Goal: Task Accomplishment & Management: Manage account settings

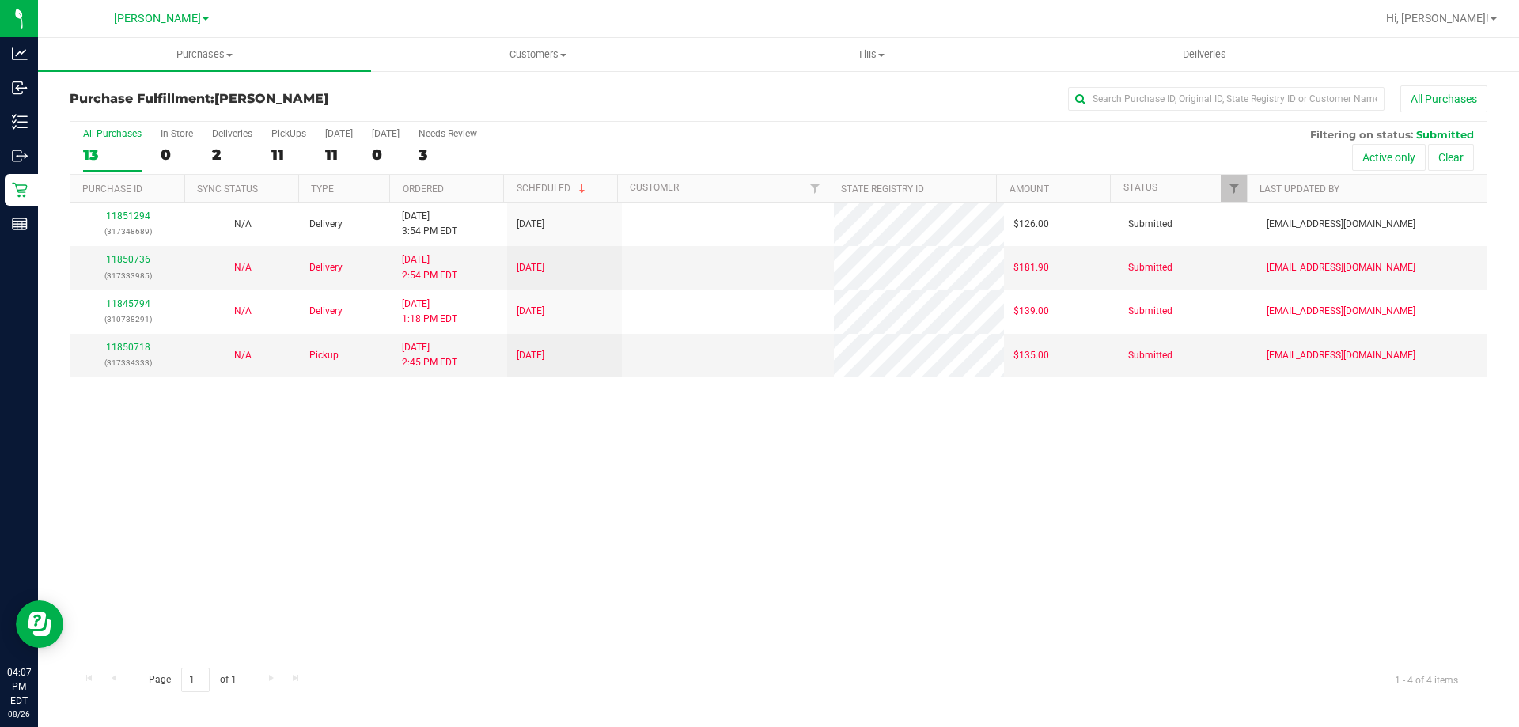
click at [570, 586] on div "11851294 (317348689) N/A Delivery [DATE] 3:54 PM EDT 8/30/2025 $126.00 Submitte…" at bounding box center [778, 432] width 1416 height 458
click at [1017, 536] on div "11851294 (317348689) N/A Delivery [DATE] 3:54 PM EDT 8/30/2025 $126.00 Submitte…" at bounding box center [778, 432] width 1416 height 458
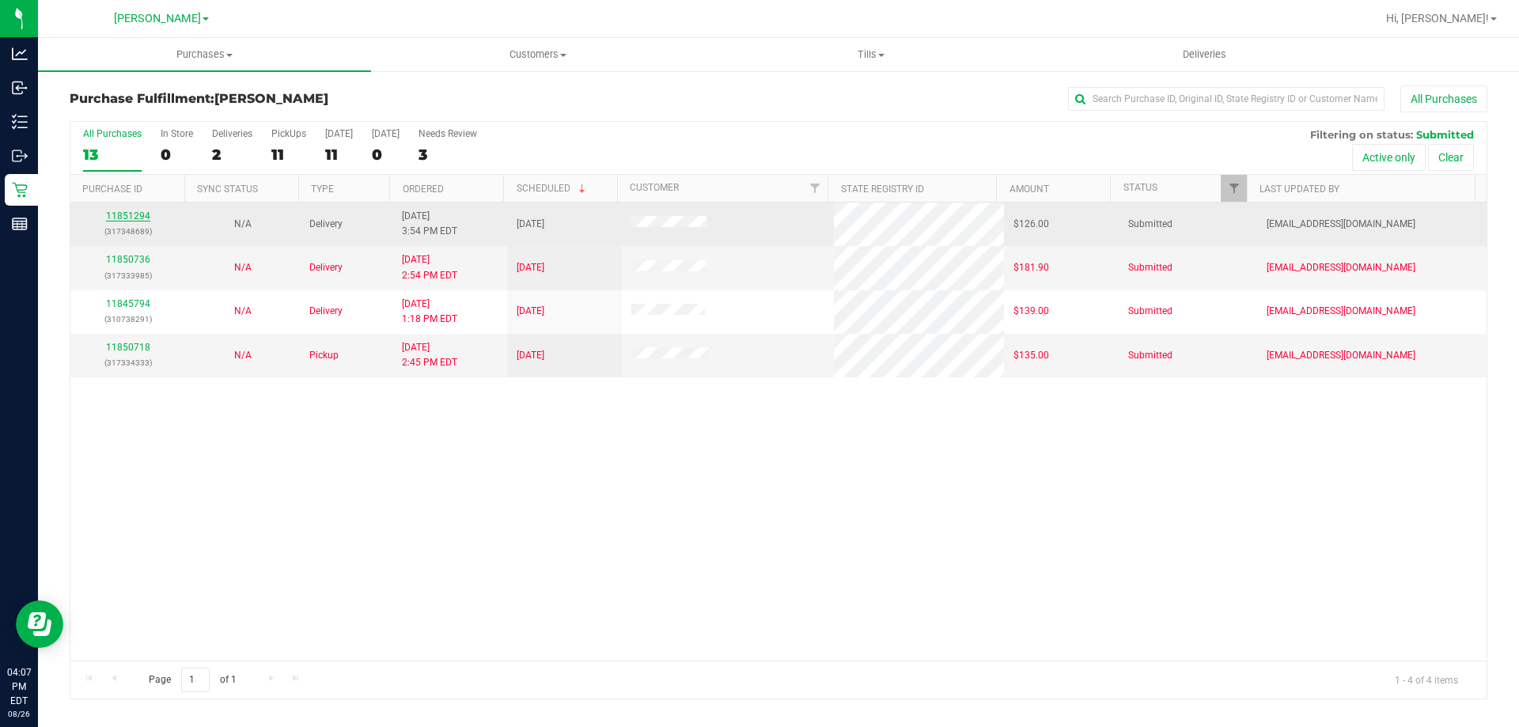
click at [123, 218] on link "11851294" at bounding box center [128, 215] width 44 height 11
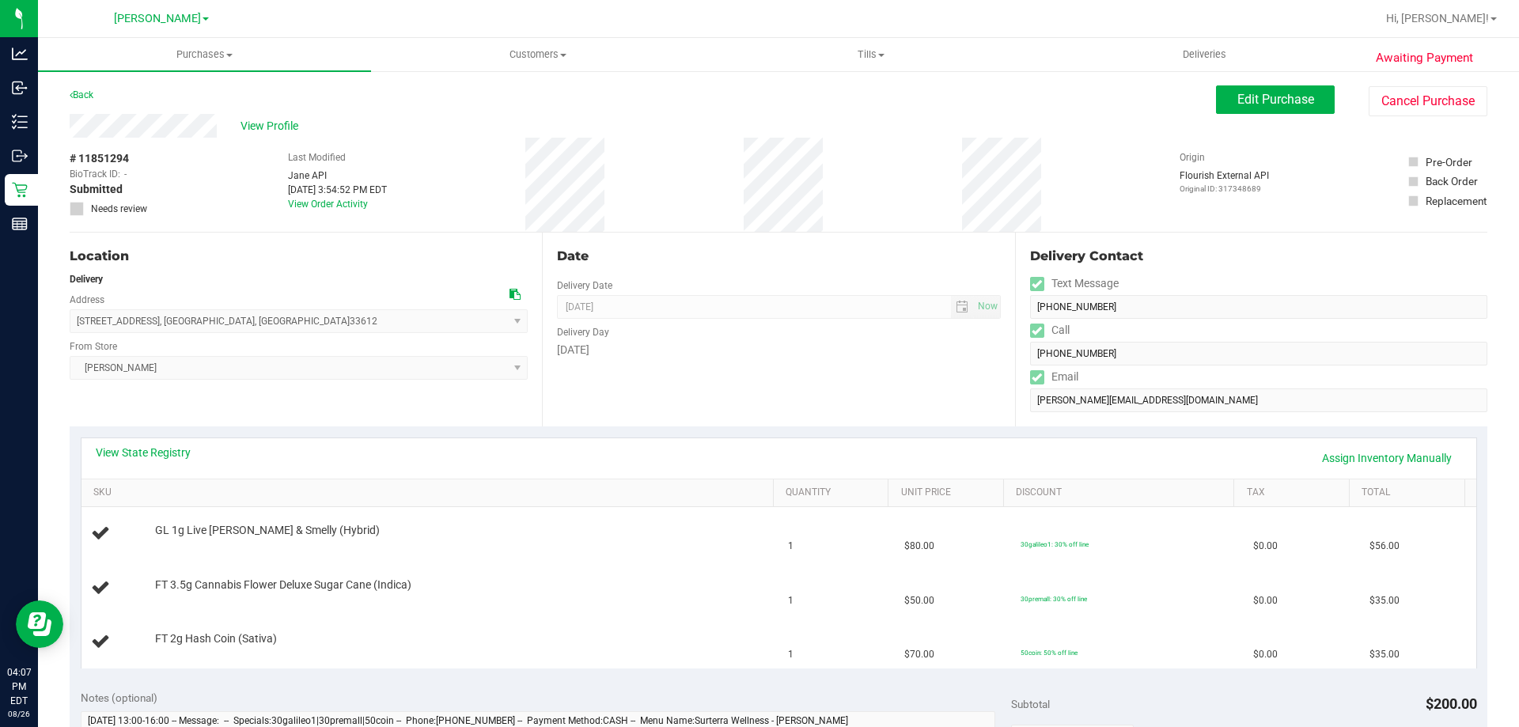
click at [288, 392] on div "Location Delivery Address [STREET_ADDRESS] , [GEOGRAPHIC_DATA] , [GEOGRAPHIC_DA…" at bounding box center [306, 330] width 472 height 194
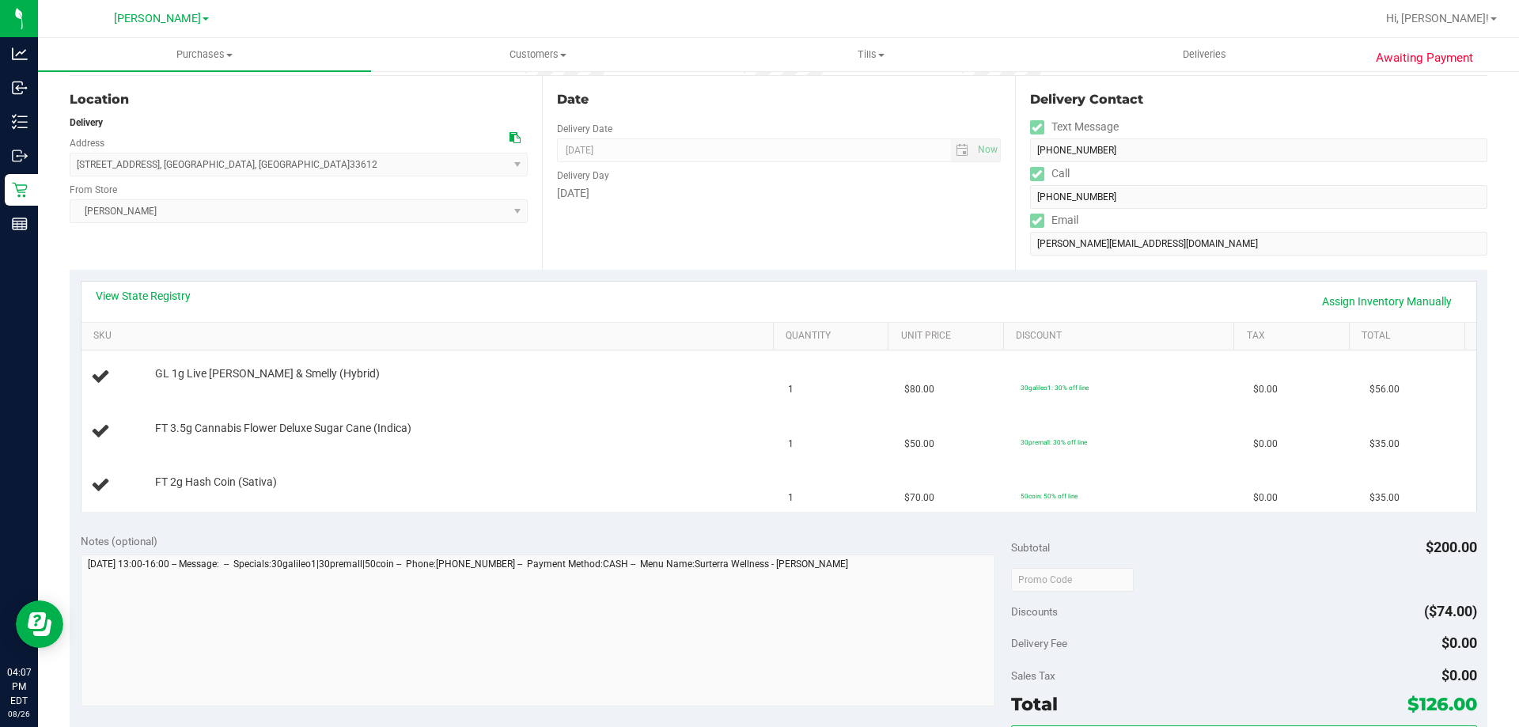
scroll to position [158, 0]
click at [168, 293] on link "View State Registry" at bounding box center [143, 294] width 95 height 16
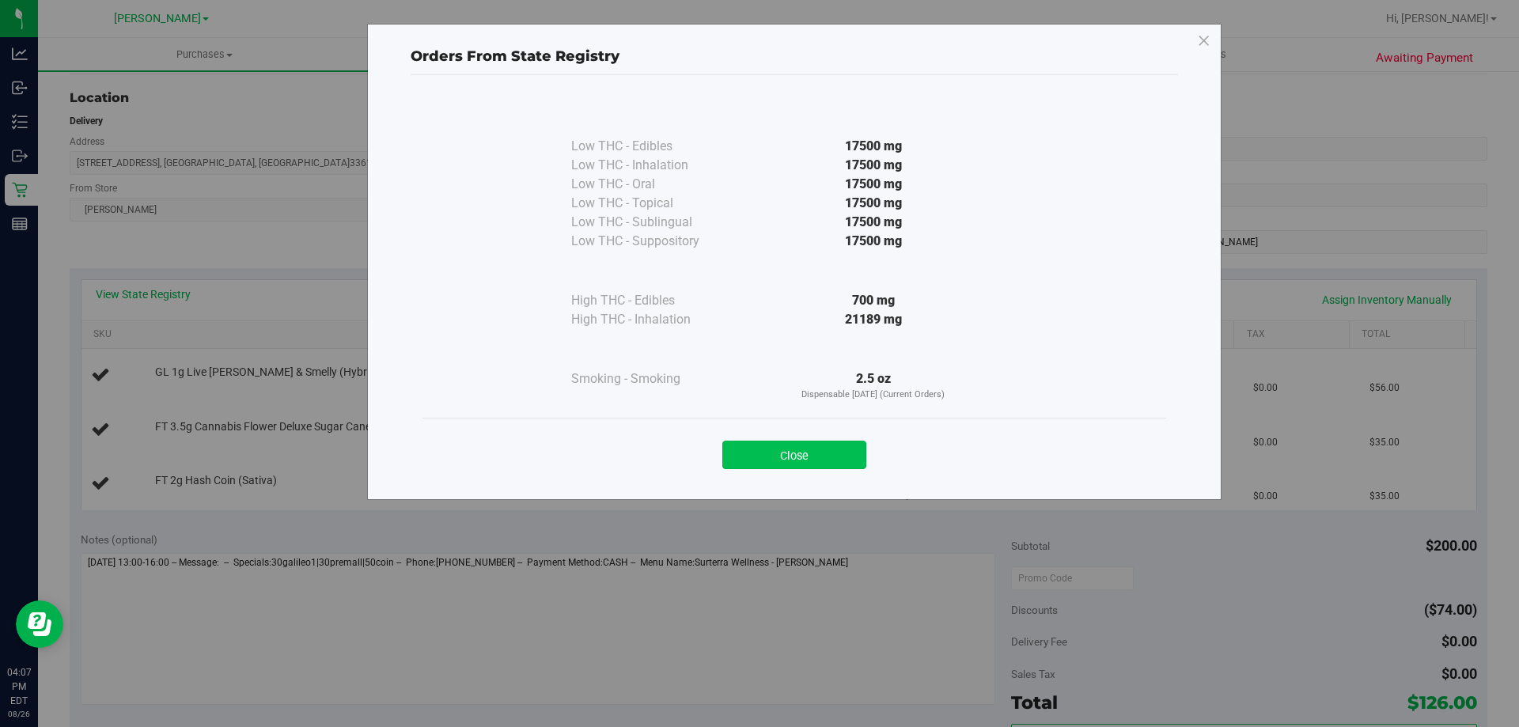
click at [825, 456] on button "Close" at bounding box center [794, 455] width 144 height 28
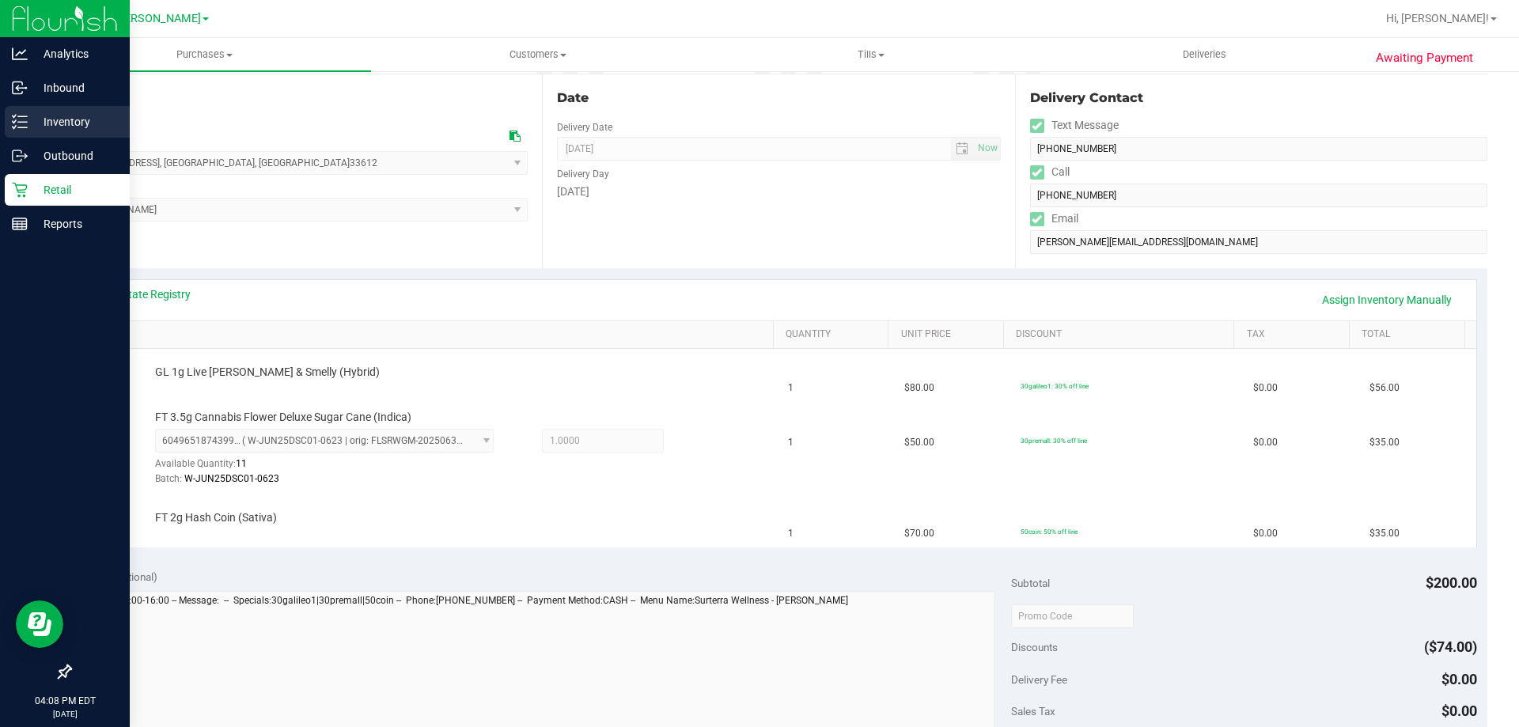
click at [46, 119] on p "Inventory" at bounding box center [75, 121] width 95 height 19
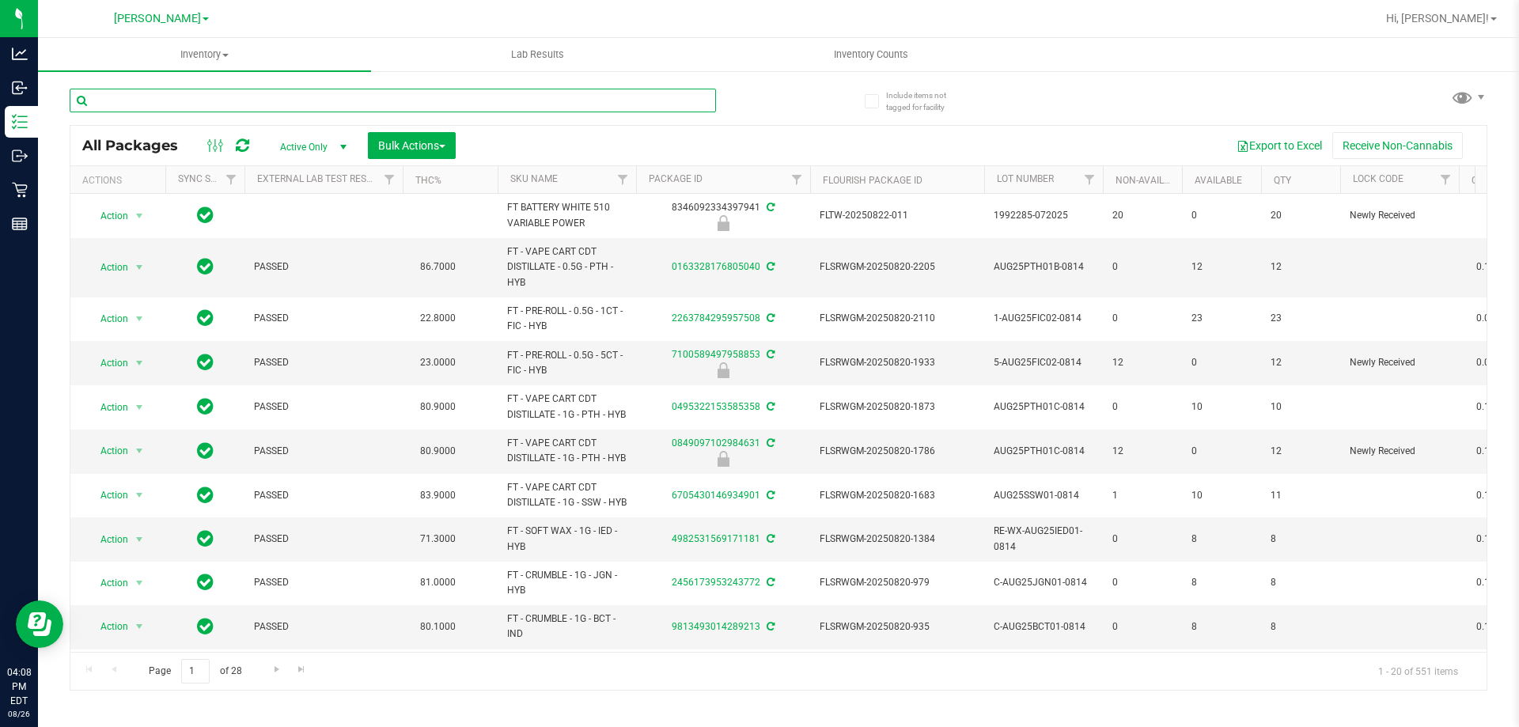
click at [102, 101] on input "text" at bounding box center [393, 101] width 646 height 24
type input "HASH"
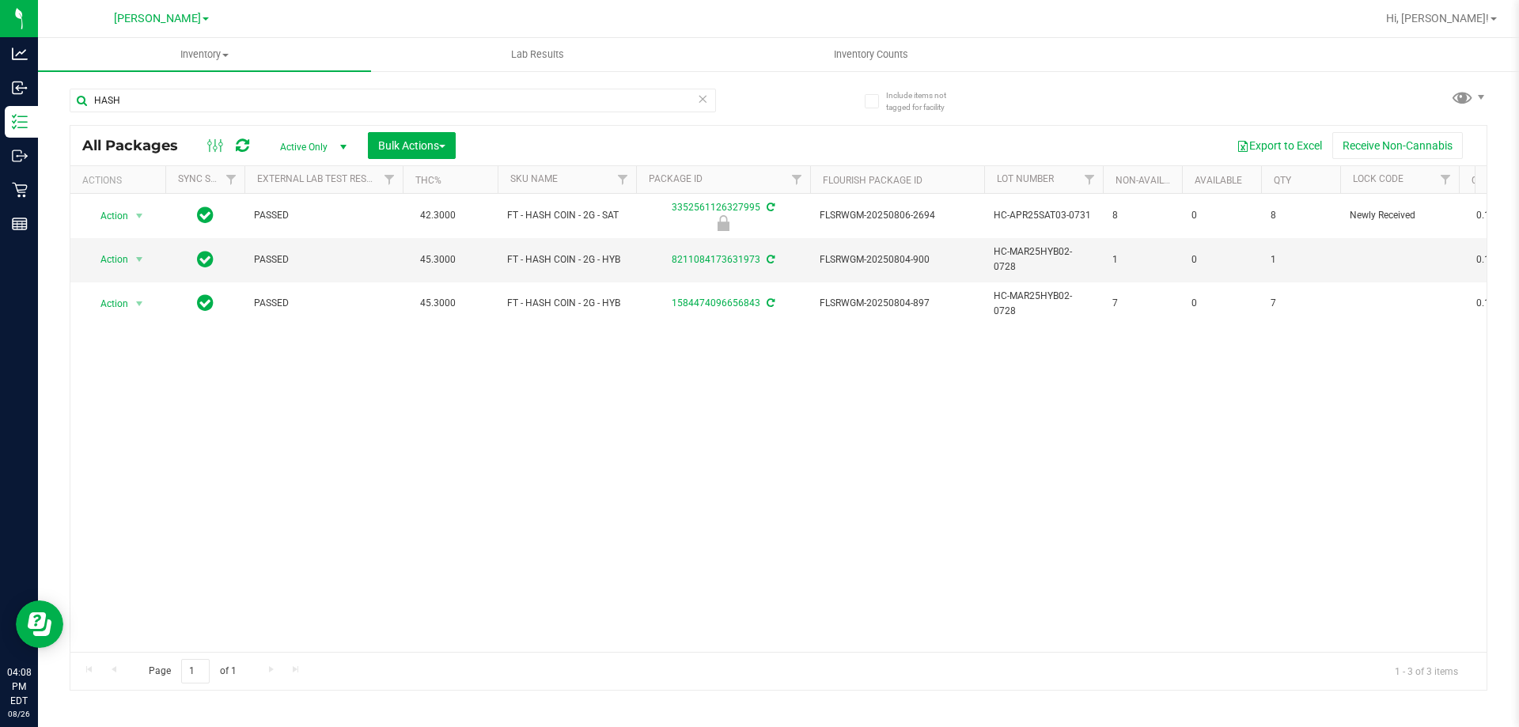
click at [286, 493] on div "Action Action Edit attributes Global inventory Locate package Package audit log…" at bounding box center [778, 423] width 1416 height 458
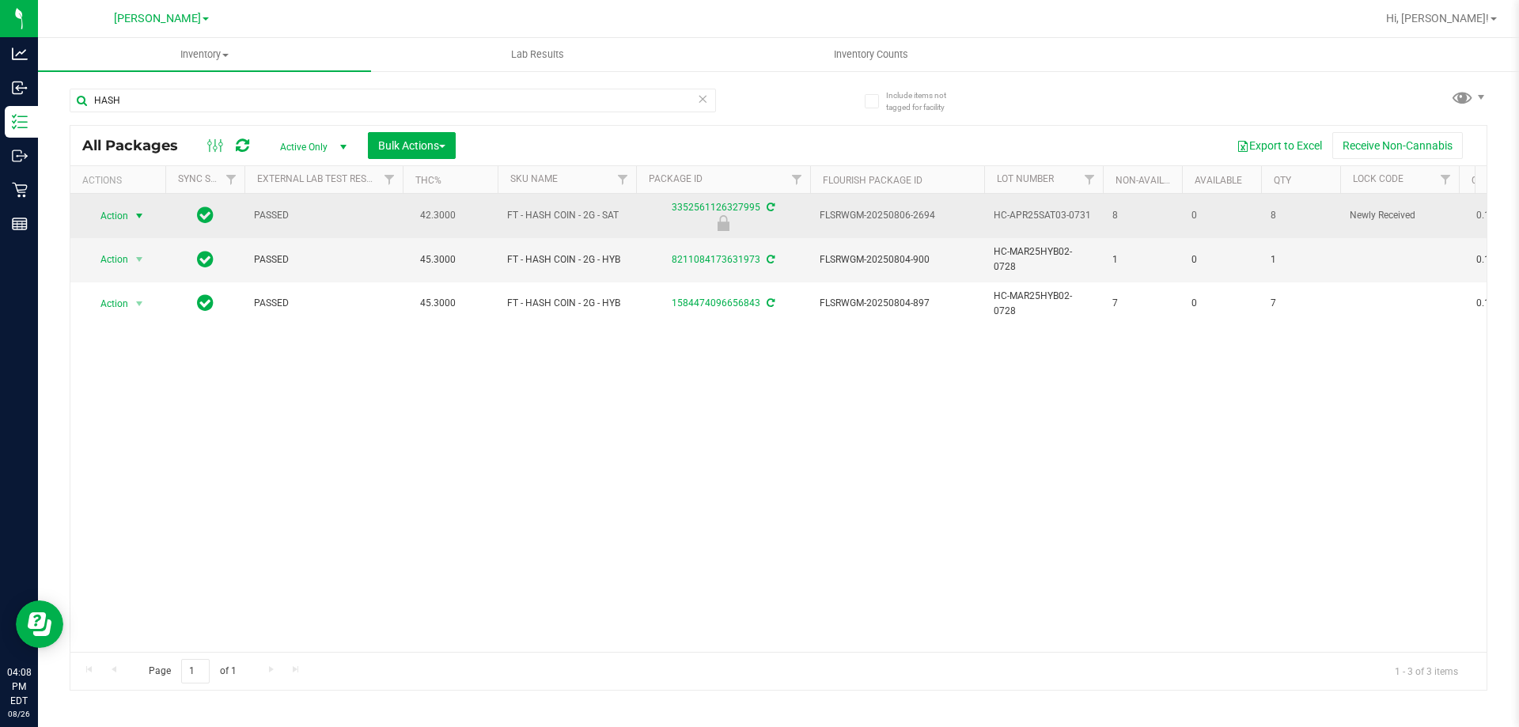
click at [118, 208] on span "Action" at bounding box center [107, 216] width 43 height 22
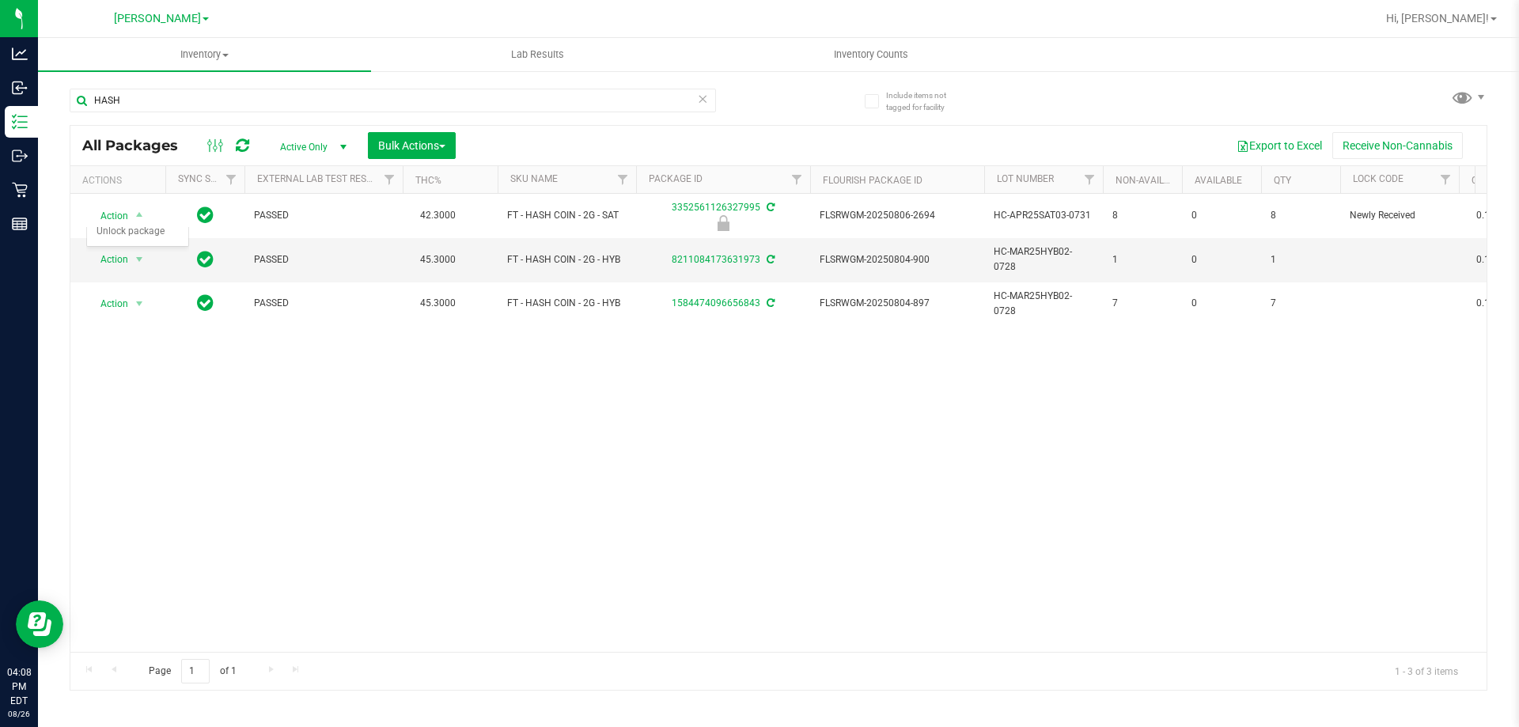
click at [714, 516] on div "Action Action Edit attributes Global inventory Locate package Package audit log…" at bounding box center [778, 423] width 1416 height 458
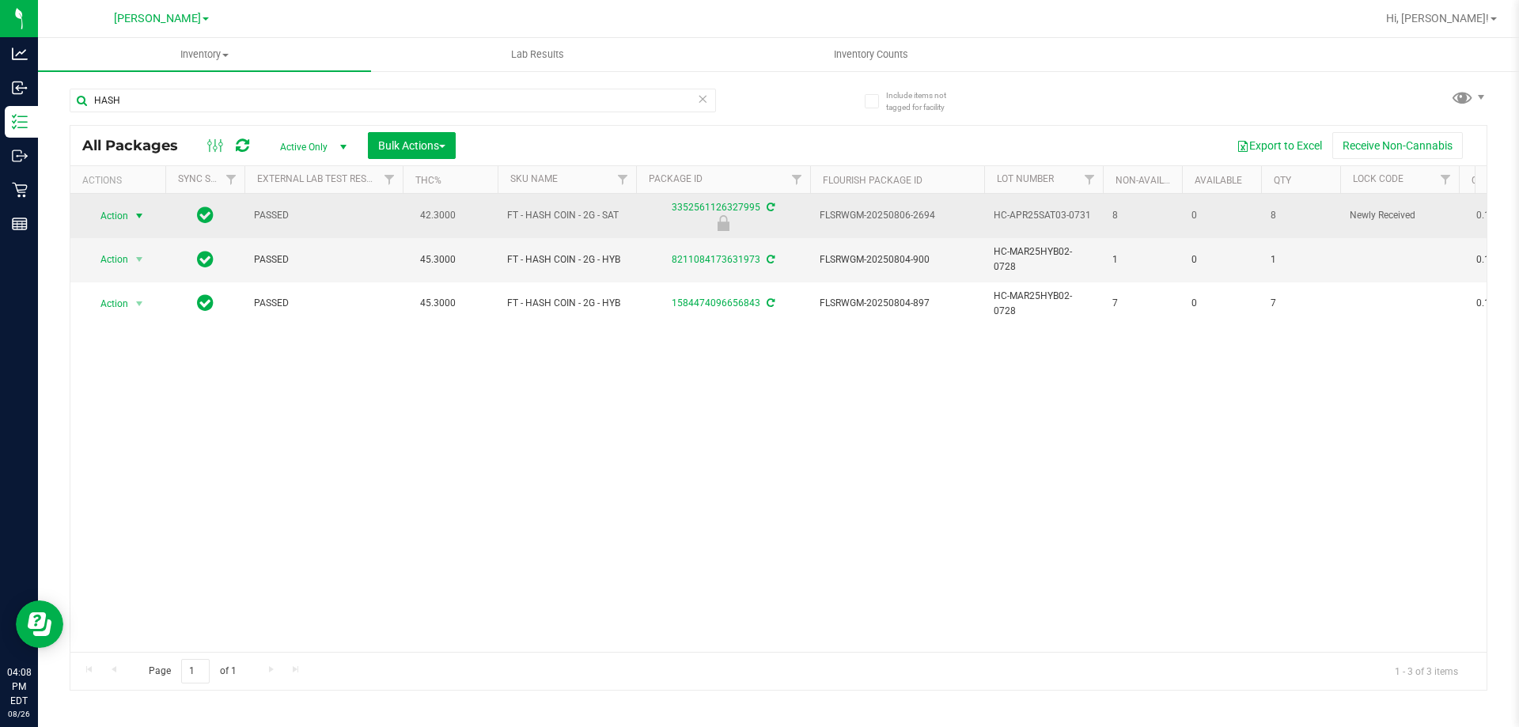
click at [100, 214] on span "Action" at bounding box center [107, 216] width 43 height 22
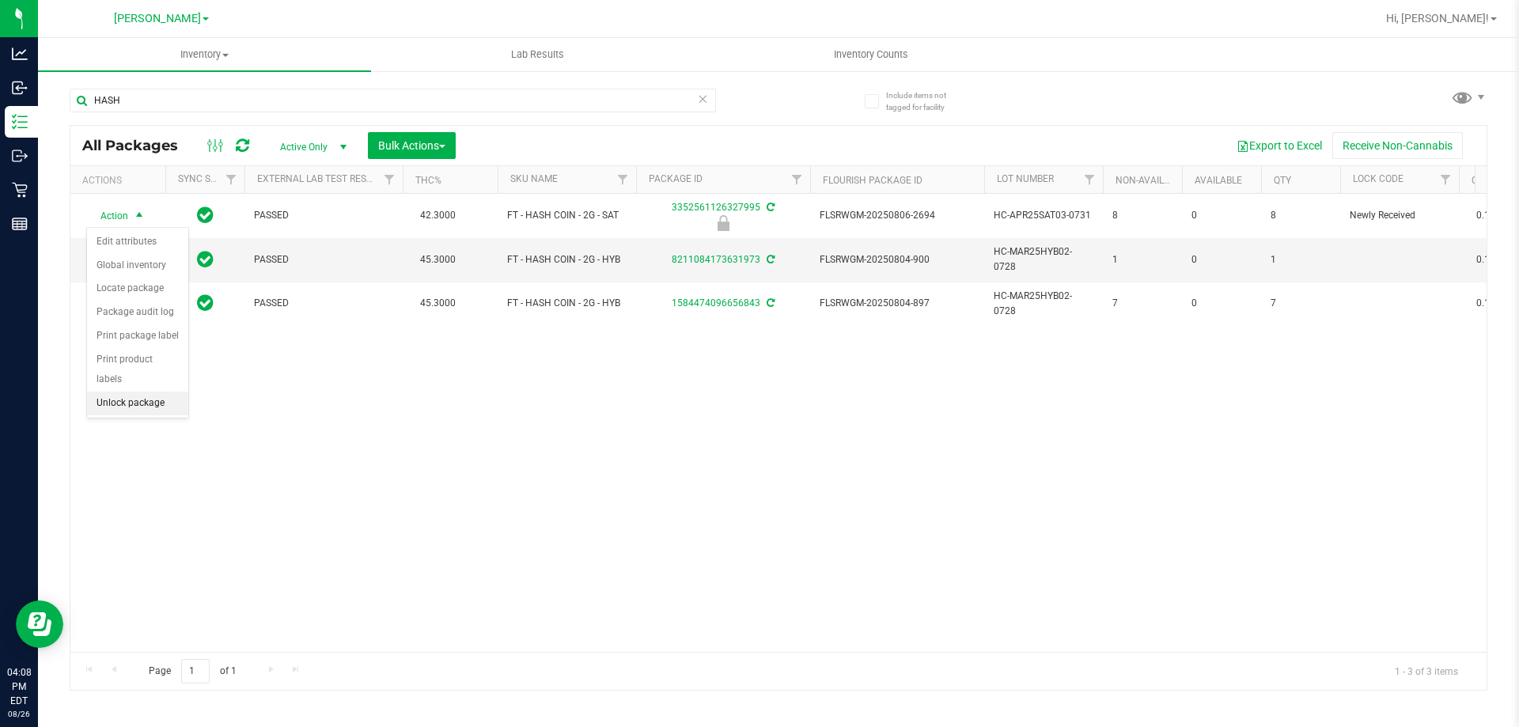
drag, startPoint x: 134, startPoint y: 388, endPoint x: 387, endPoint y: 441, distance: 258.6
click at [134, 392] on li "Unlock package" at bounding box center [137, 404] width 101 height 24
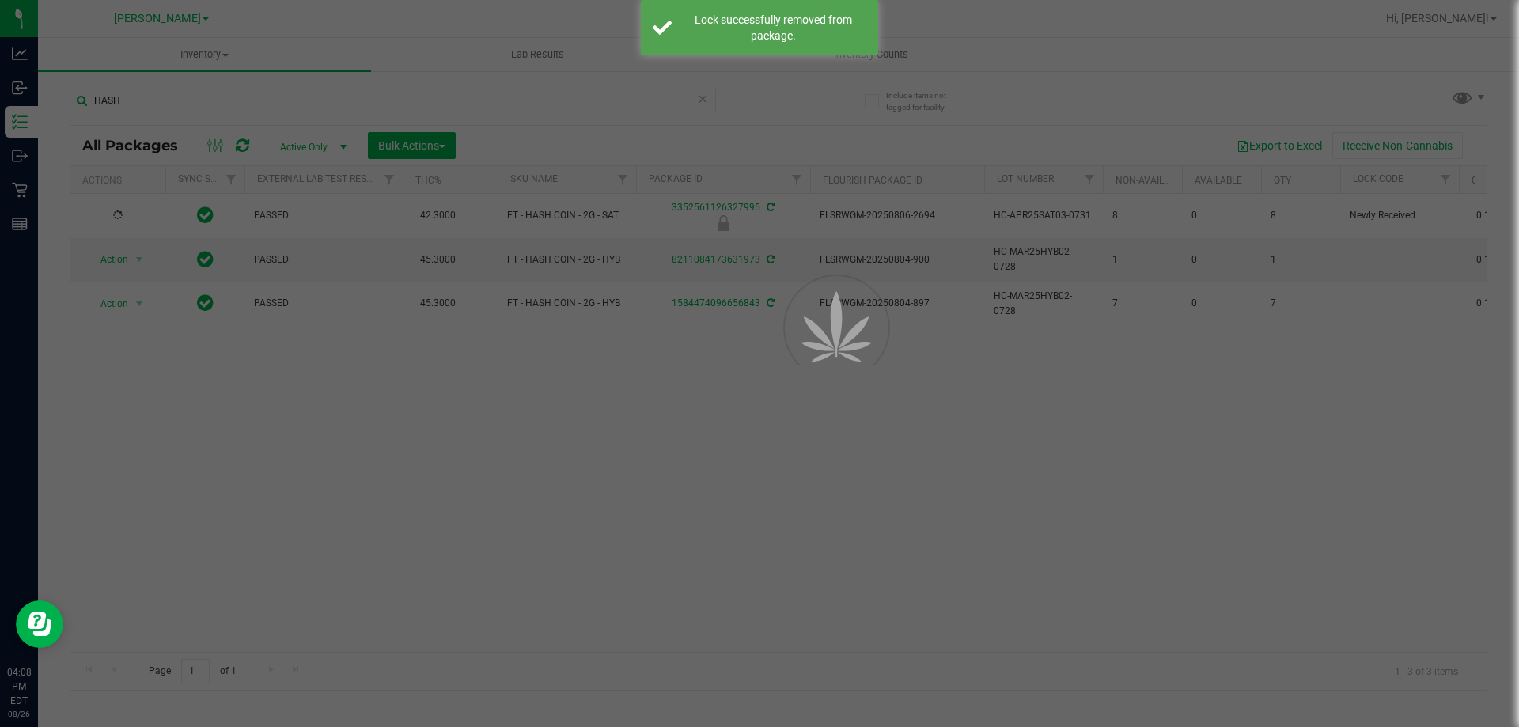
drag, startPoint x: 479, startPoint y: 446, endPoint x: 465, endPoint y: 435, distance: 17.4
click at [477, 444] on div "Inventory All packages All inventory Waste log Create inventory Lab Results Inv…" at bounding box center [778, 382] width 1481 height 689
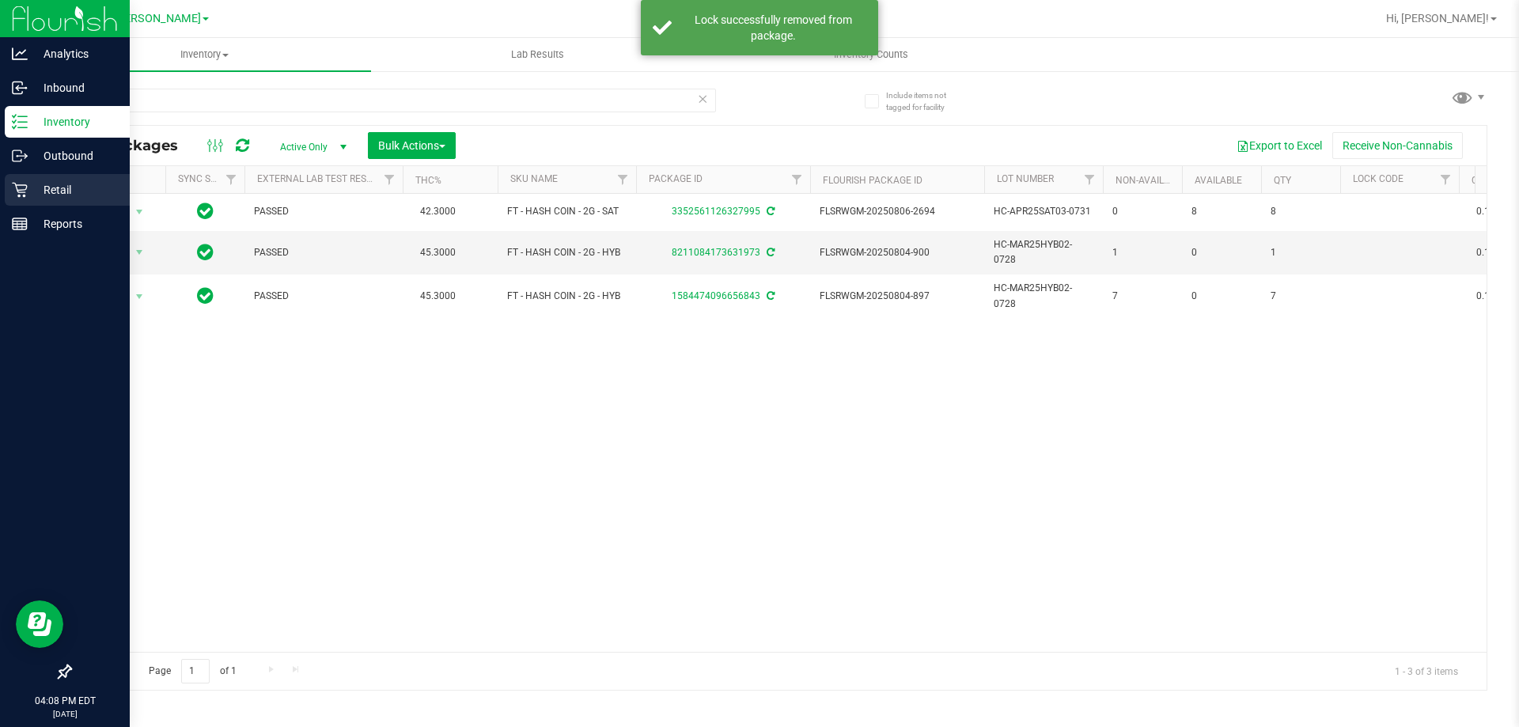
click at [53, 180] on div "Retail" at bounding box center [67, 190] width 125 height 32
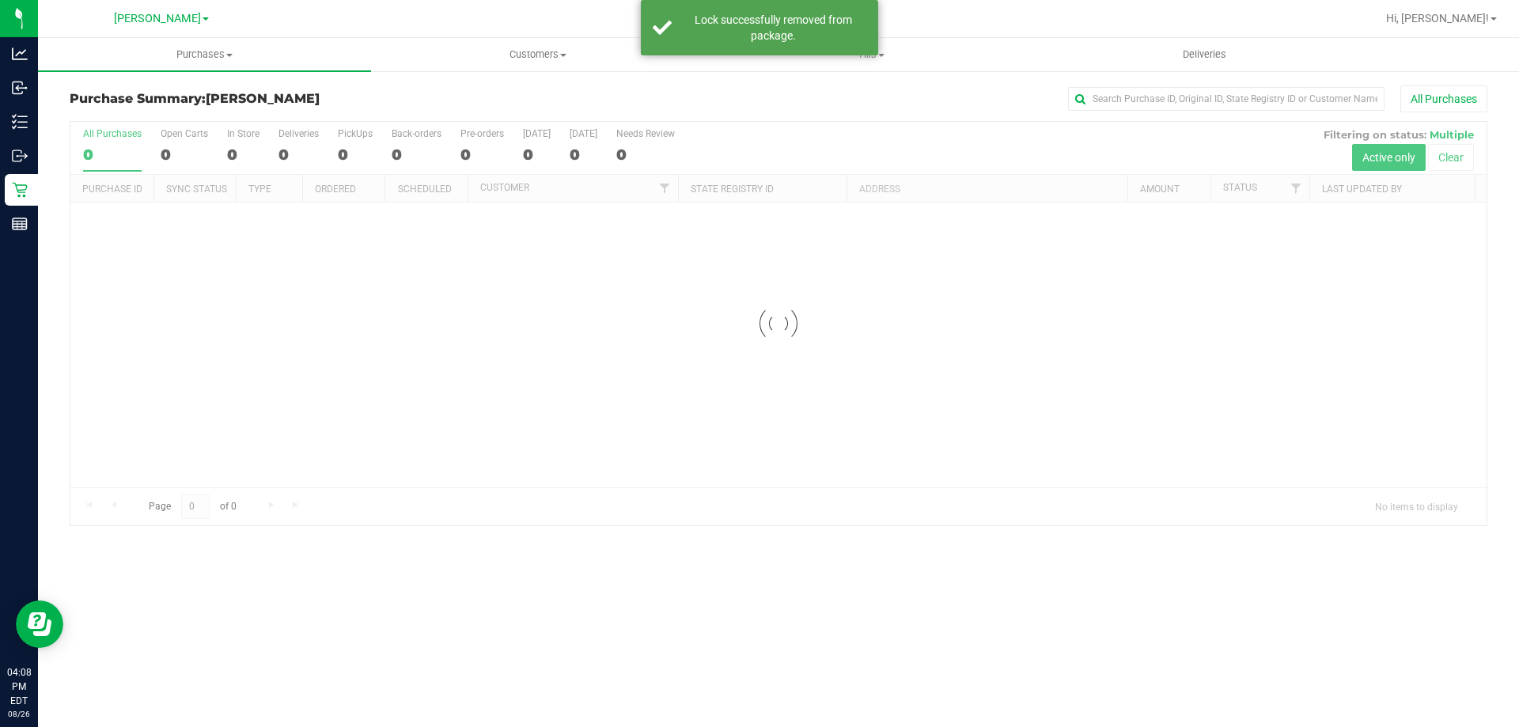
click at [847, 570] on div "Purchases Summary of purchases Fulfillment All purchases Customers All customer…" at bounding box center [778, 382] width 1481 height 689
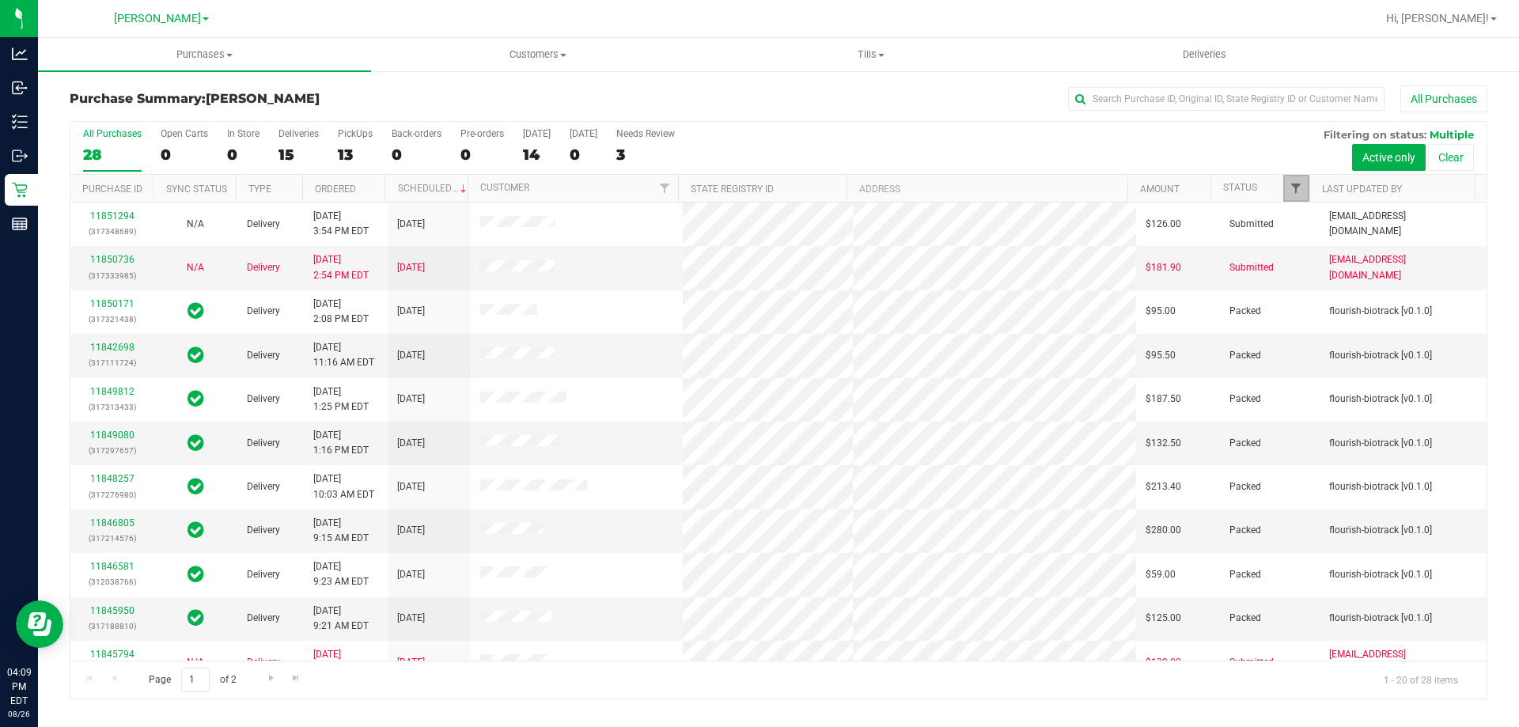
click at [1293, 187] on span "Filter" at bounding box center [1295, 188] width 13 height 13
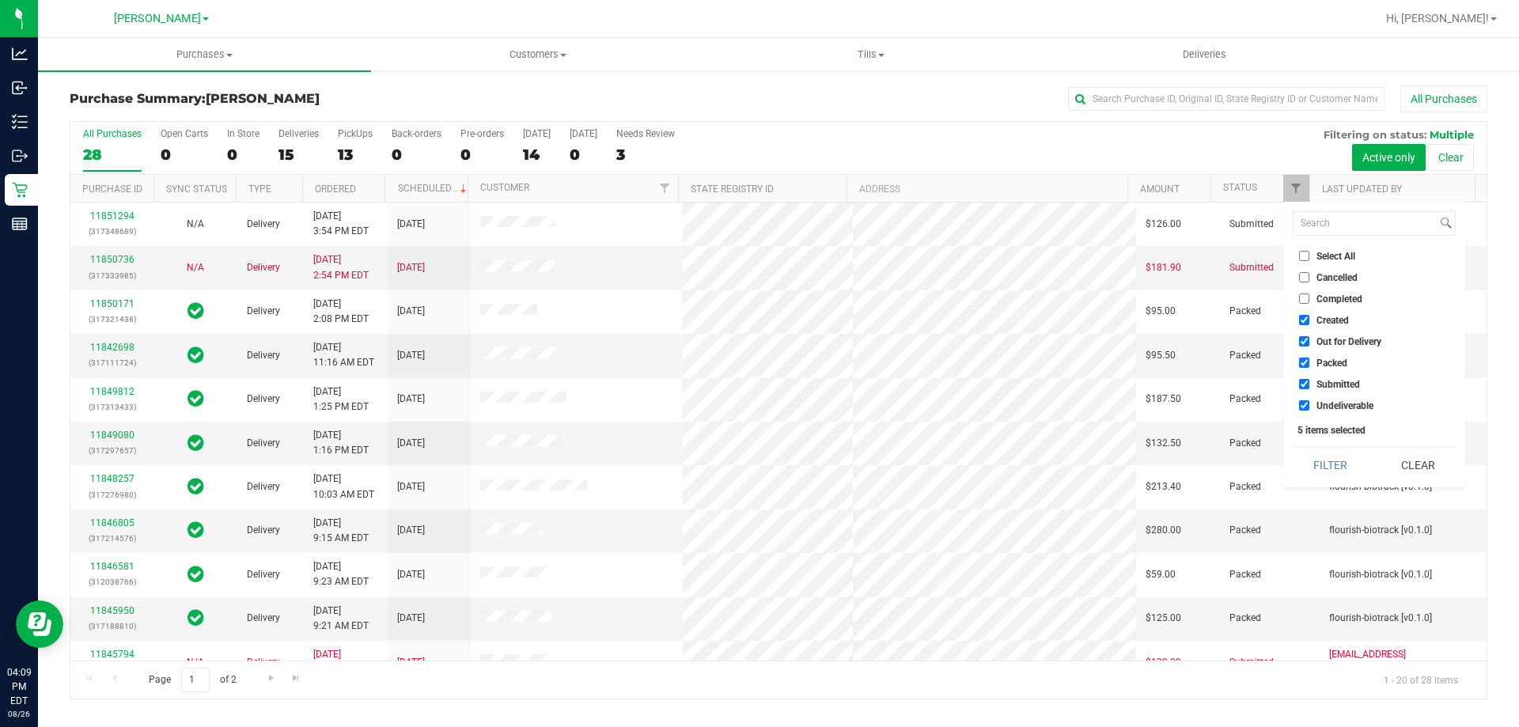
click at [1335, 259] on span "Select All" at bounding box center [1335, 256] width 39 height 9
click at [1309, 259] on input "Select All" at bounding box center [1304, 256] width 10 height 10
checkbox input "true"
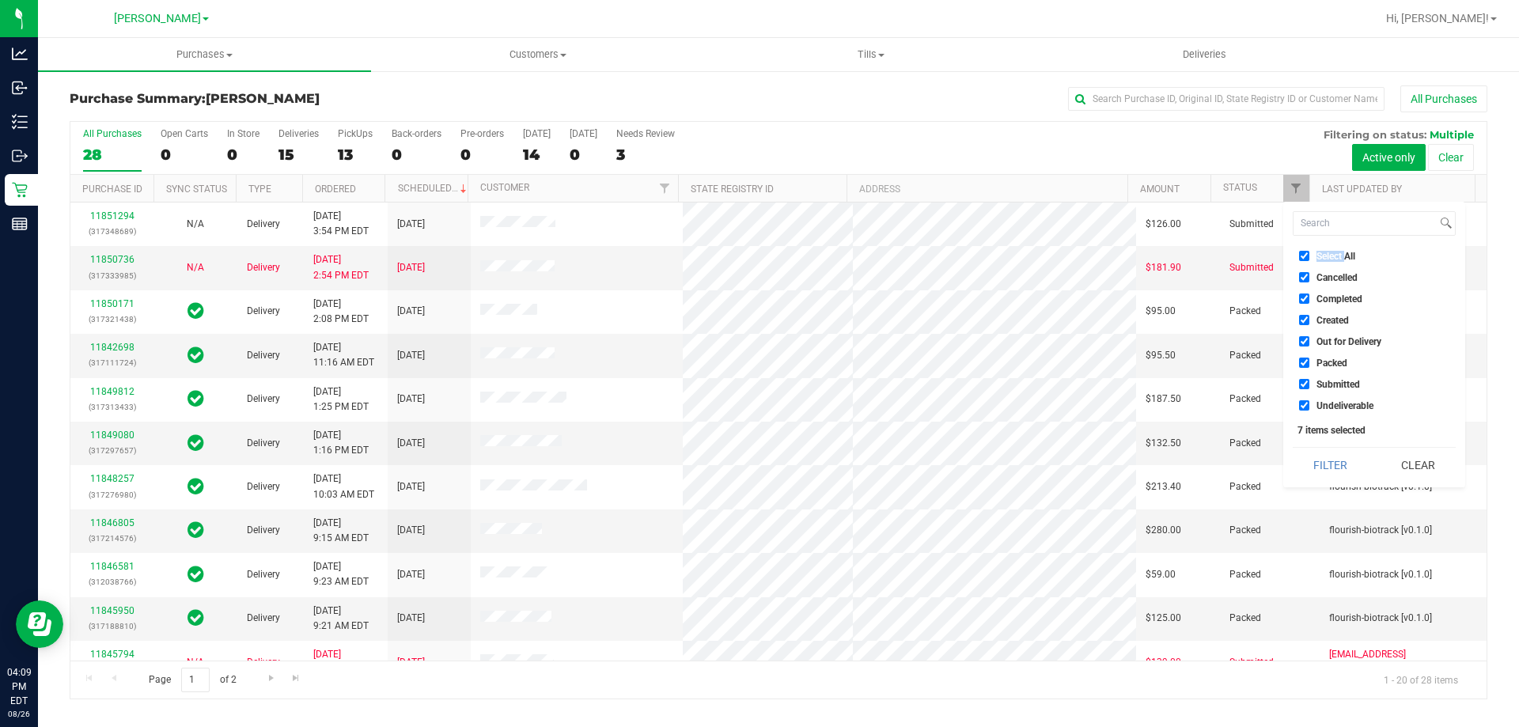
click at [1335, 259] on span "Select All" at bounding box center [1335, 256] width 39 height 9
click at [1309, 259] on input "Select All" at bounding box center [1304, 256] width 10 height 10
checkbox input "false"
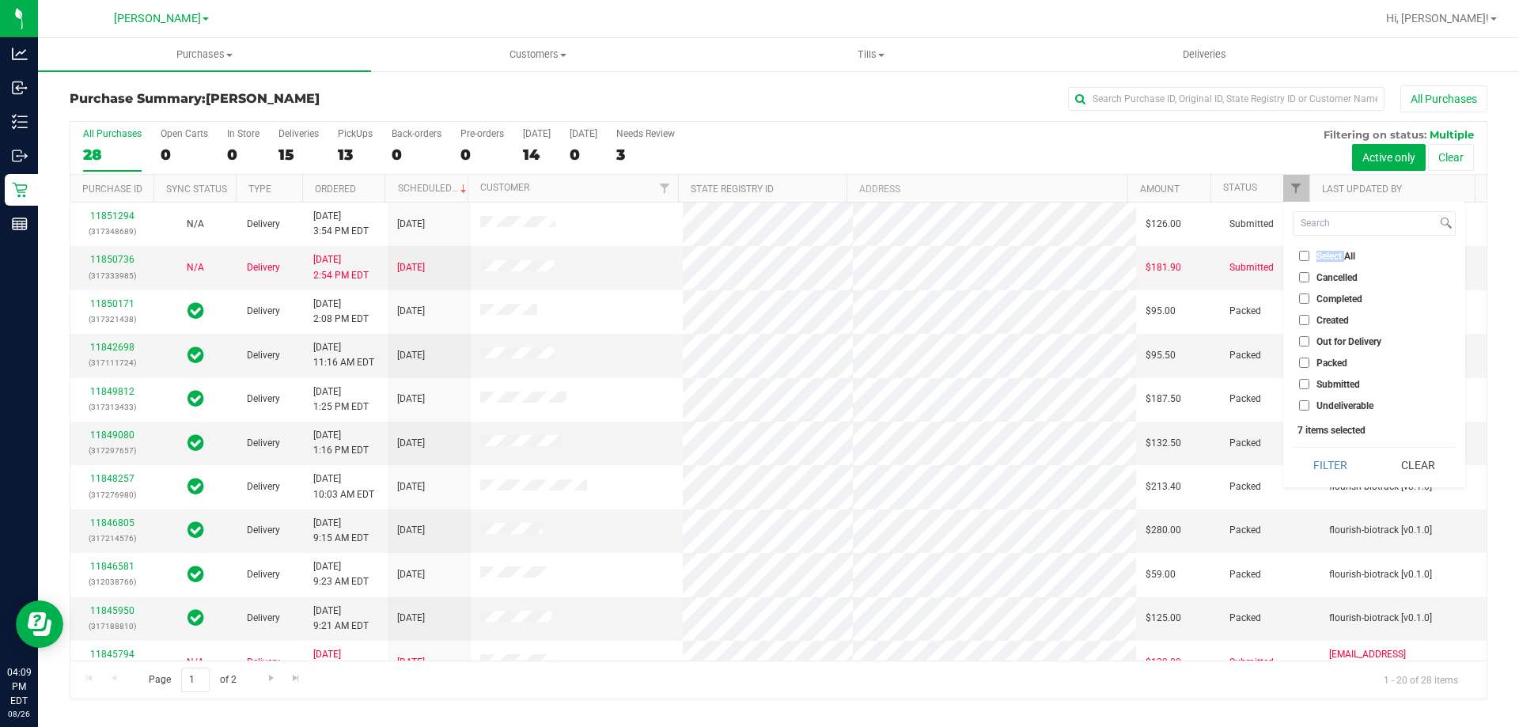
checkbox input "false"
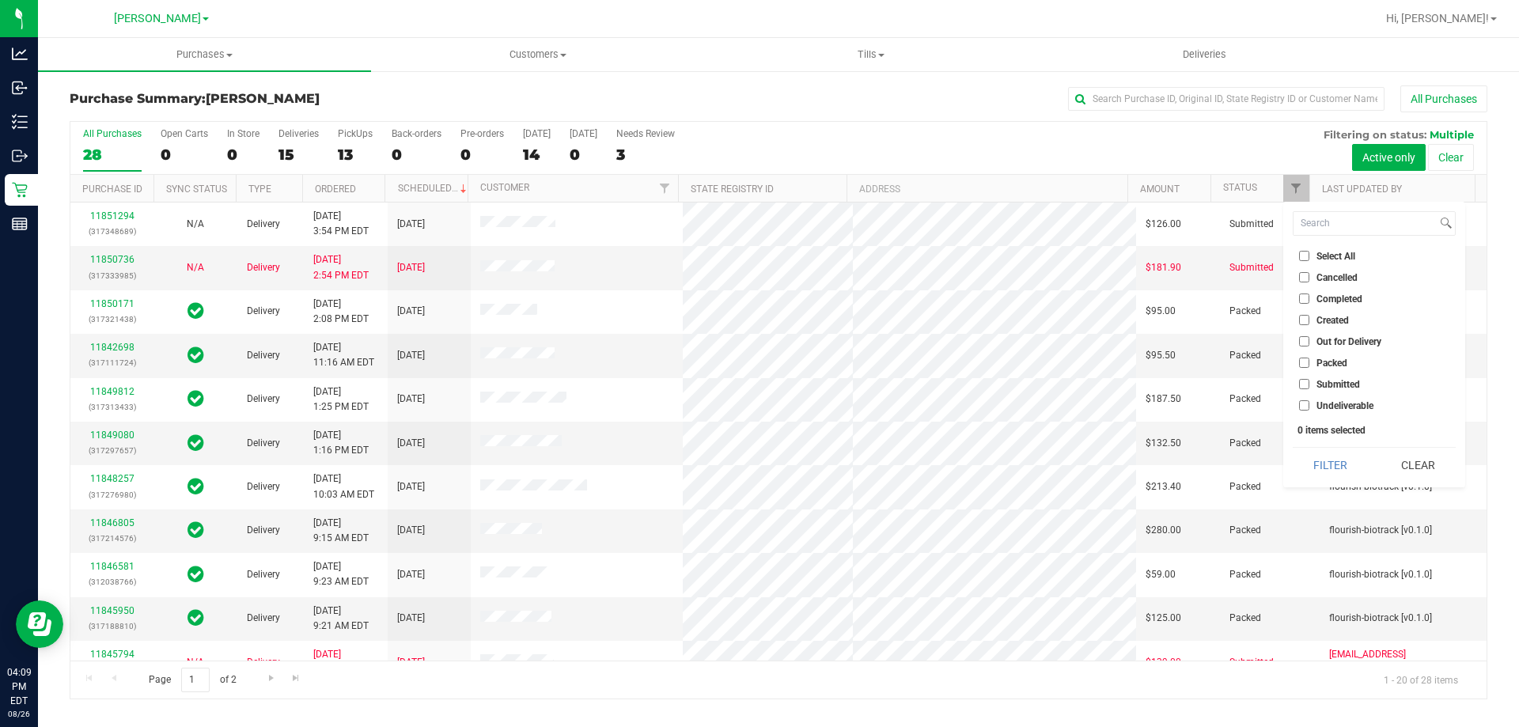
click at [1338, 386] on span "Submitted" at bounding box center [1338, 384] width 44 height 9
click at [1309, 386] on input "Submitted" at bounding box center [1304, 384] width 10 height 10
checkbox input "true"
drag, startPoint x: 1318, startPoint y: 458, endPoint x: 1286, endPoint y: 452, distance: 32.3
click at [1317, 459] on button "Filter" at bounding box center [1331, 465] width 76 height 35
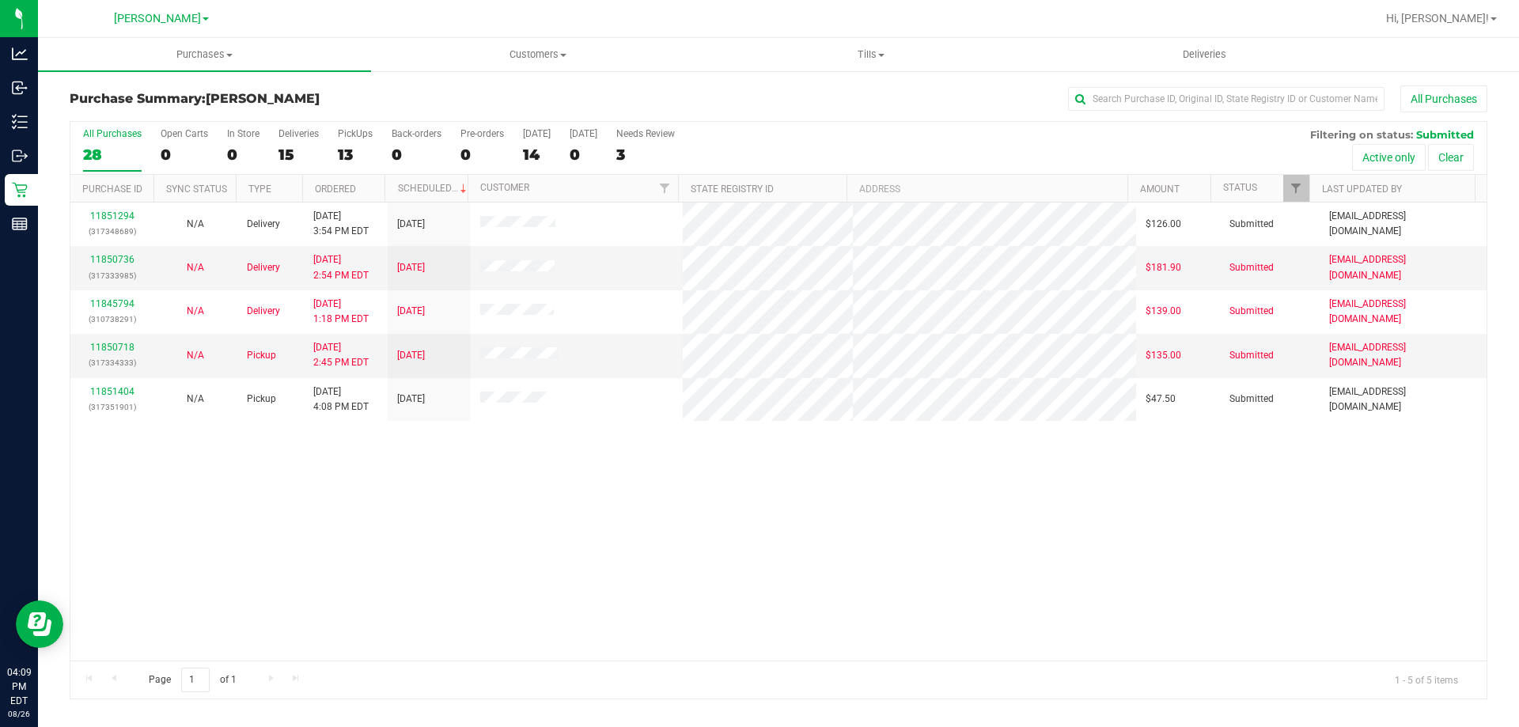
click at [480, 499] on div "11851294 (317348689) N/A Delivery [DATE] 3:54 PM EDT 8/30/2025 $126.00 Submitte…" at bounding box center [778, 432] width 1416 height 458
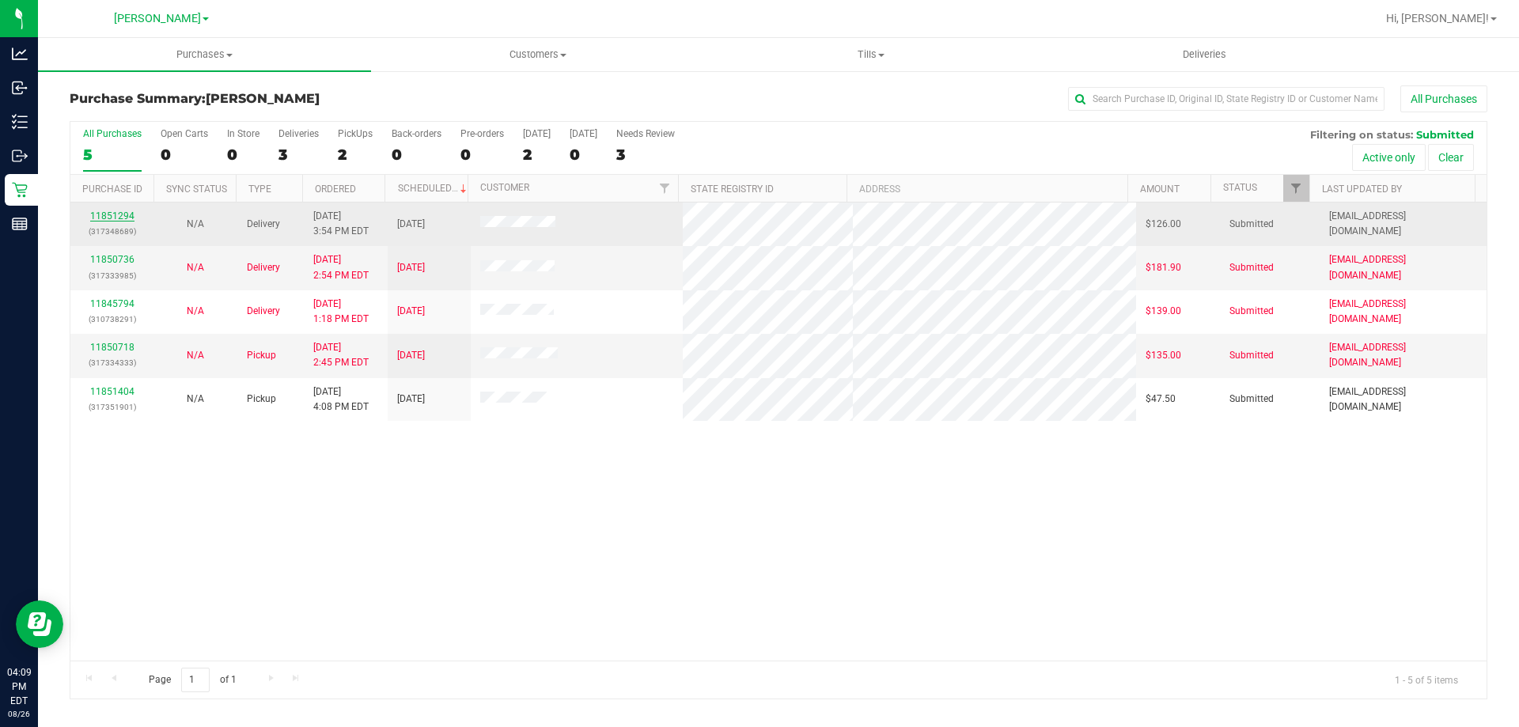
click at [103, 214] on link "11851294" at bounding box center [112, 215] width 44 height 11
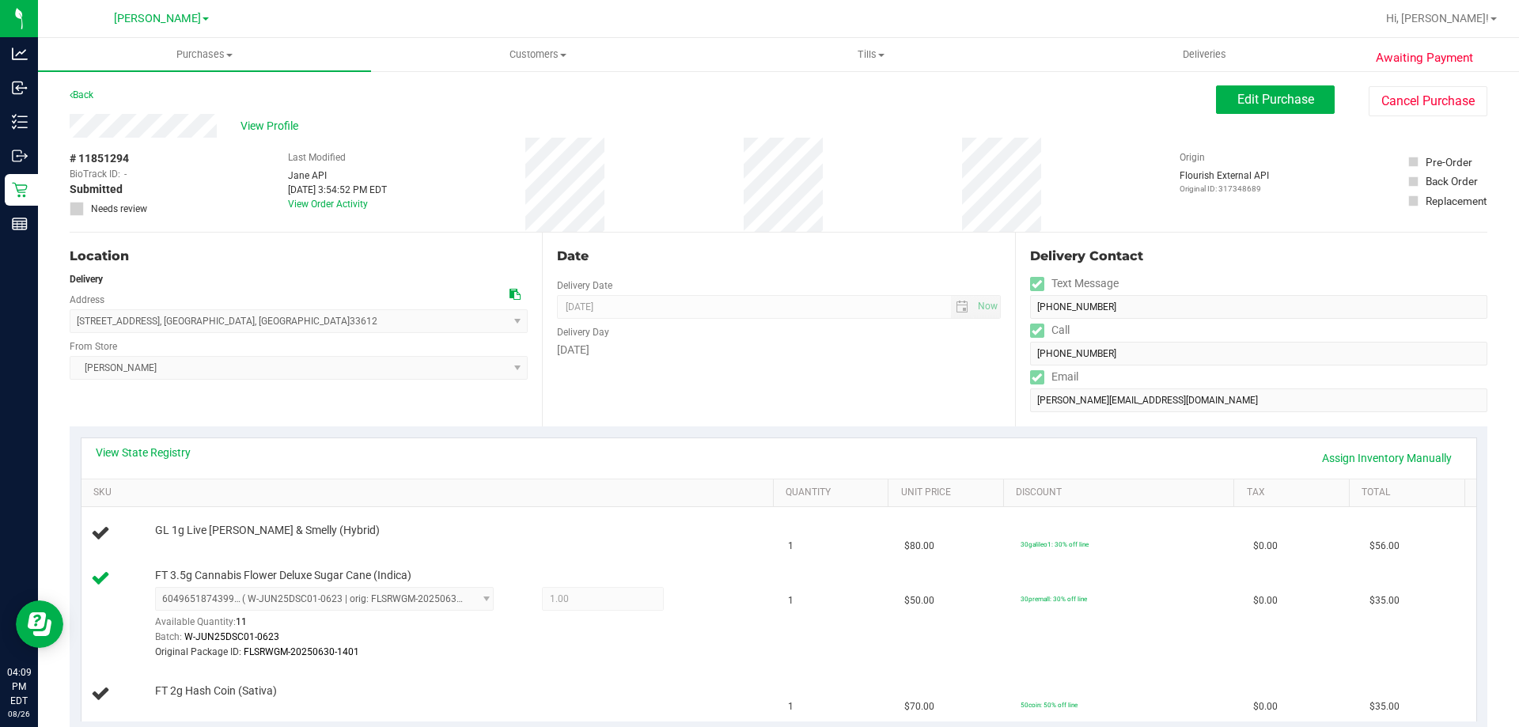
click at [312, 355] on div "[PERSON_NAME] Select Store [PERSON_NAME][GEOGRAPHIC_DATA] [PERSON_NAME][GEOGRAP…" at bounding box center [299, 356] width 458 height 47
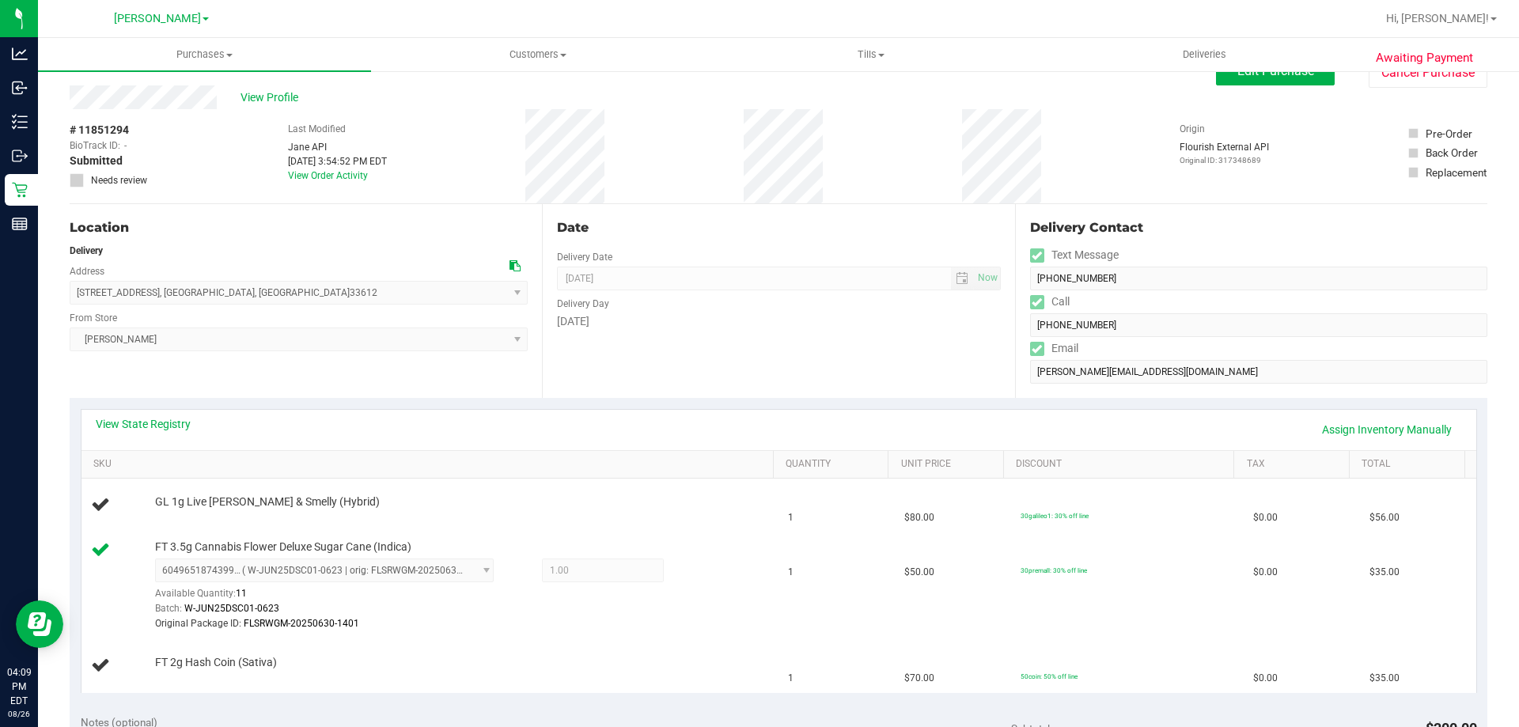
scroll to position [79, 0]
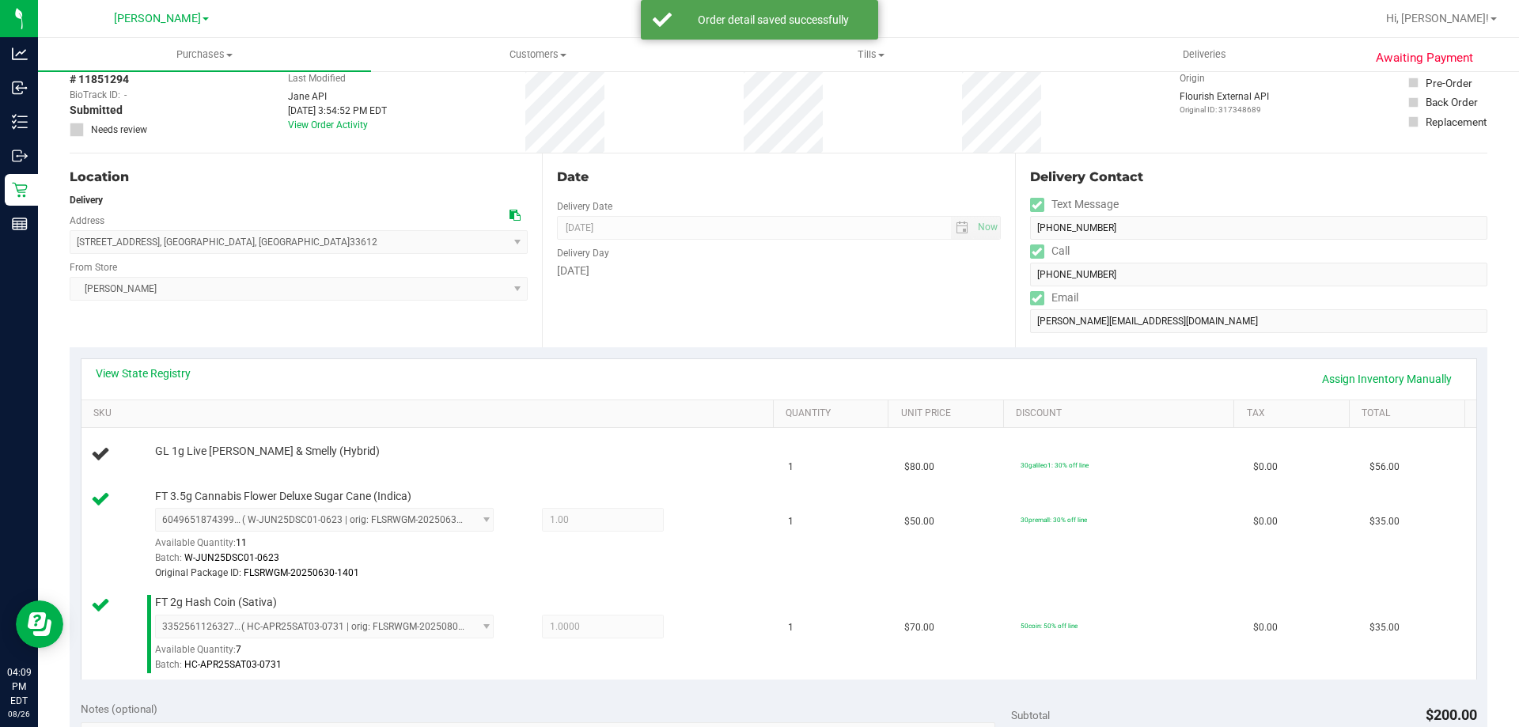
click at [326, 305] on div "Location Delivery Address [STREET_ADDRESS] , [GEOGRAPHIC_DATA] , [GEOGRAPHIC_DA…" at bounding box center [306, 250] width 472 height 194
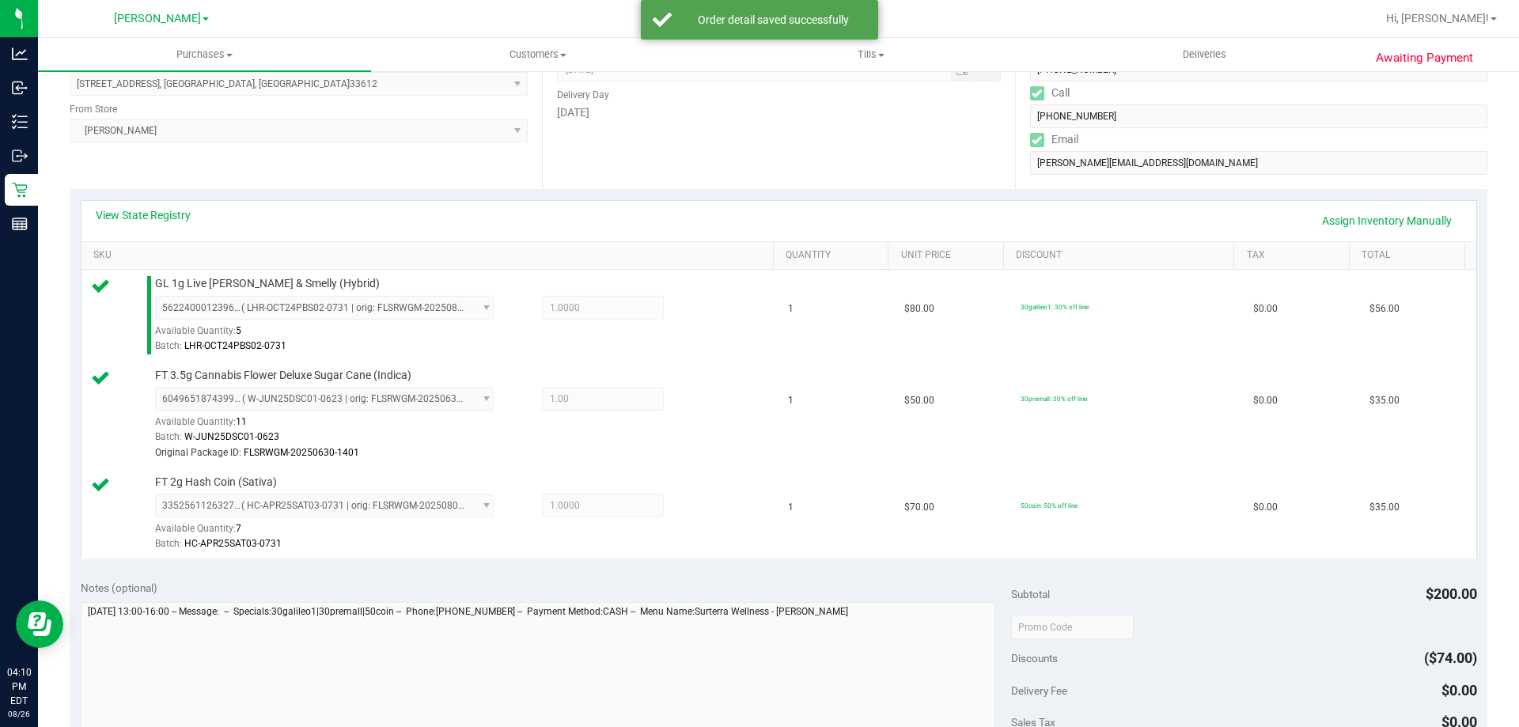
scroll to position [316, 0]
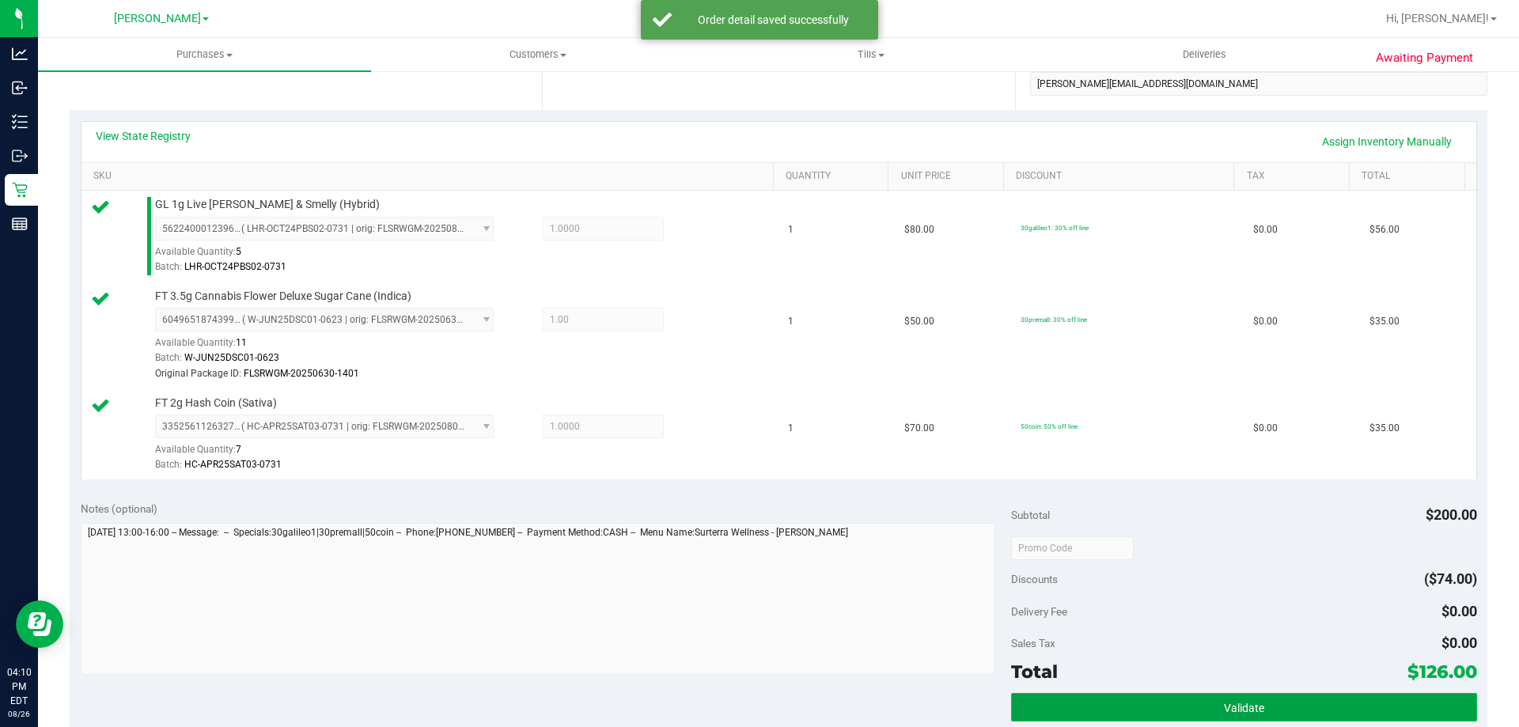
click at [1208, 709] on button "Validate" at bounding box center [1243, 707] width 465 height 28
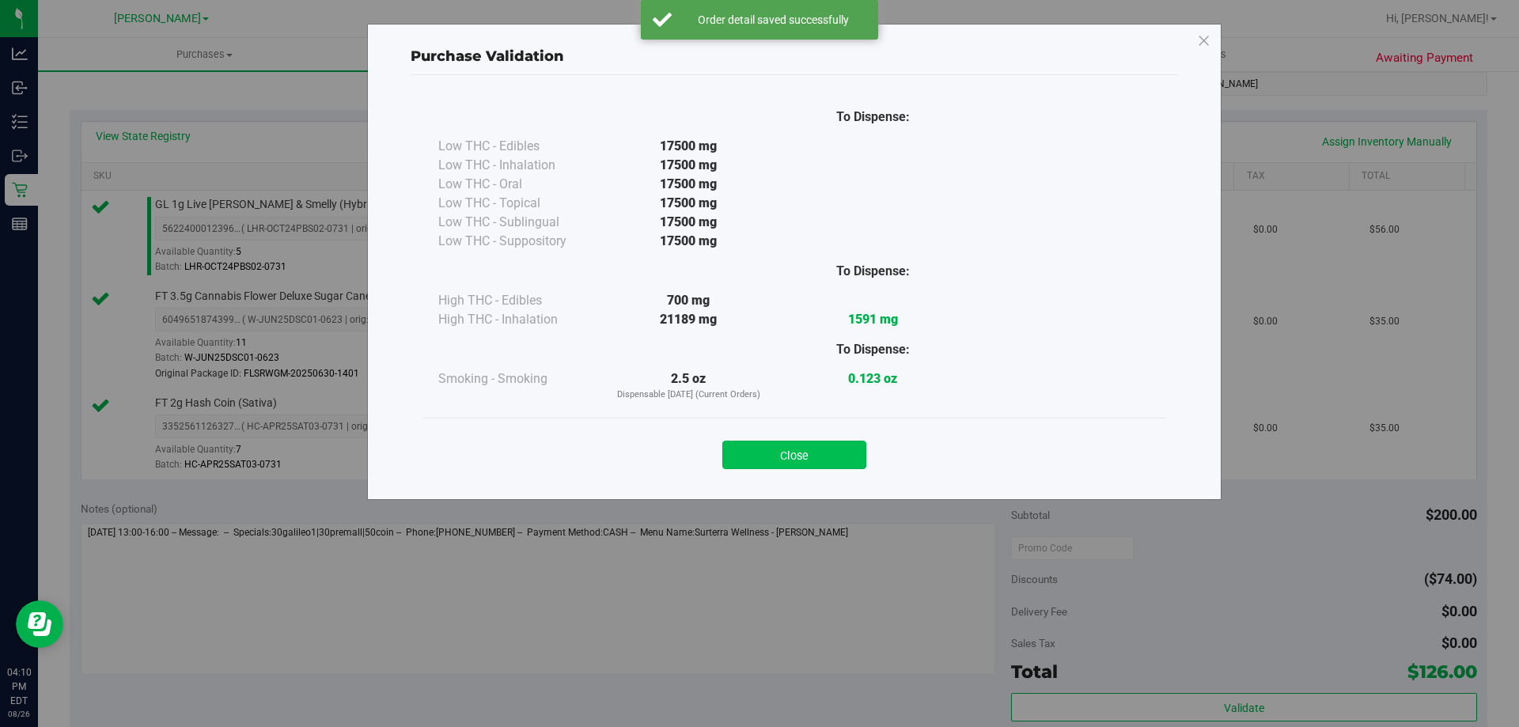
click at [813, 452] on button "Close" at bounding box center [794, 455] width 144 height 28
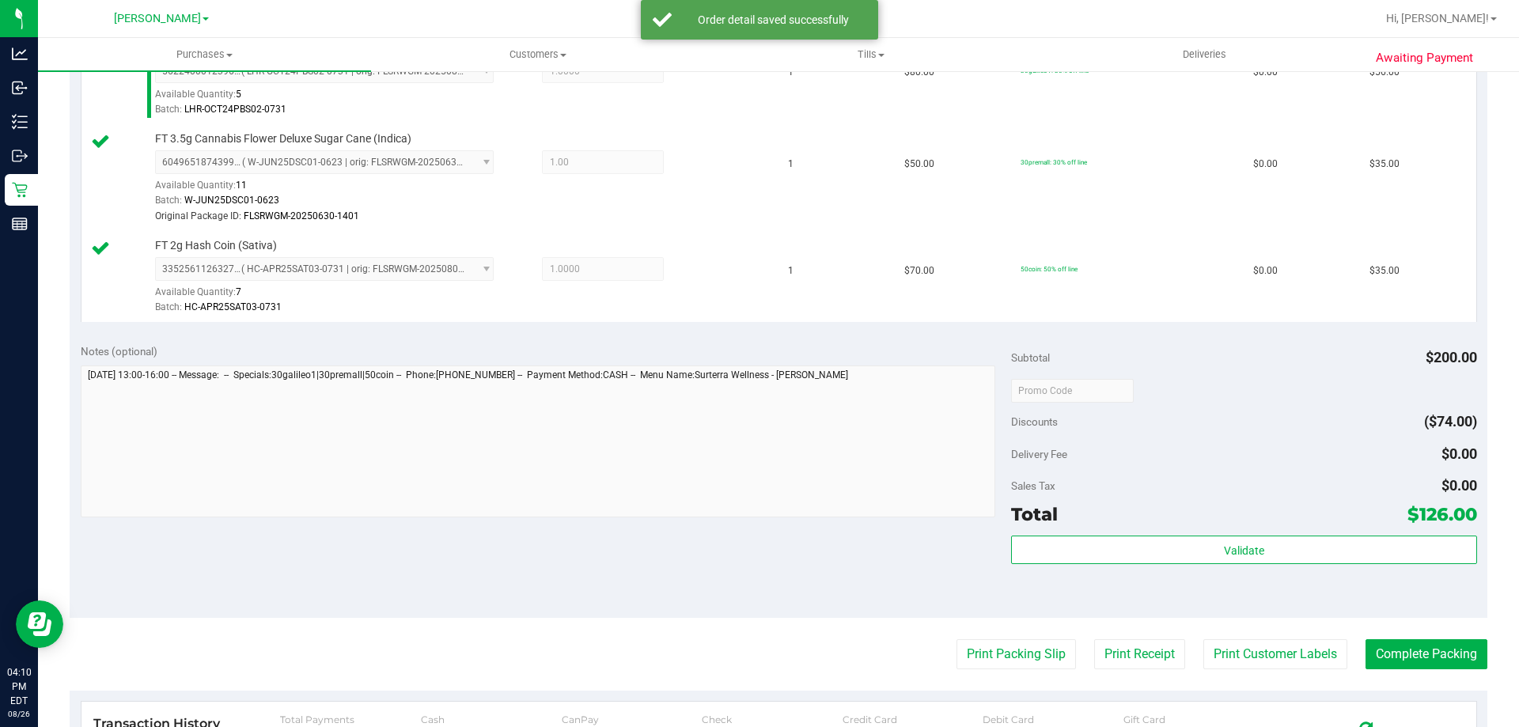
scroll to position [475, 0]
click at [1283, 644] on button "Print Customer Labels" at bounding box center [1275, 653] width 144 height 30
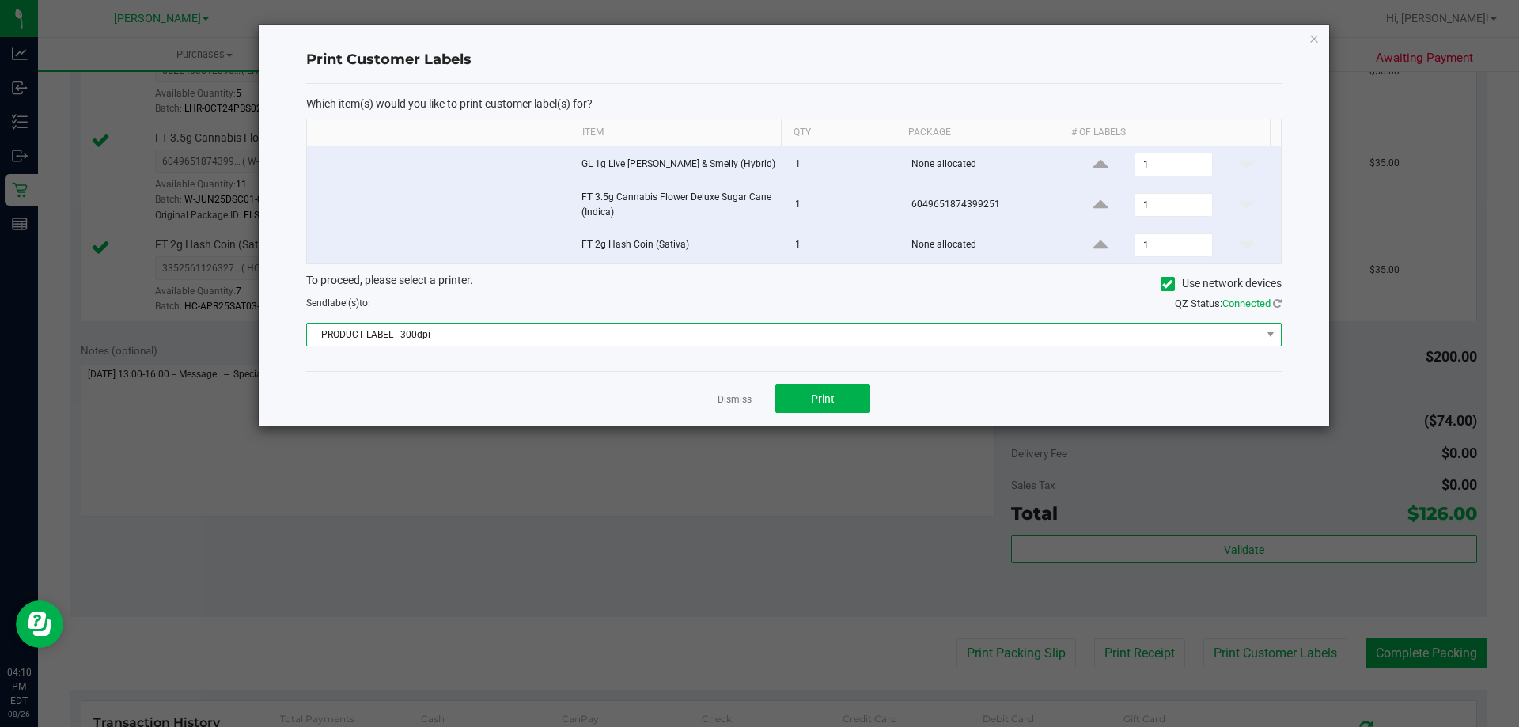
click at [472, 332] on span "PRODUCT LABEL - 300dpi" at bounding box center [784, 335] width 954 height 22
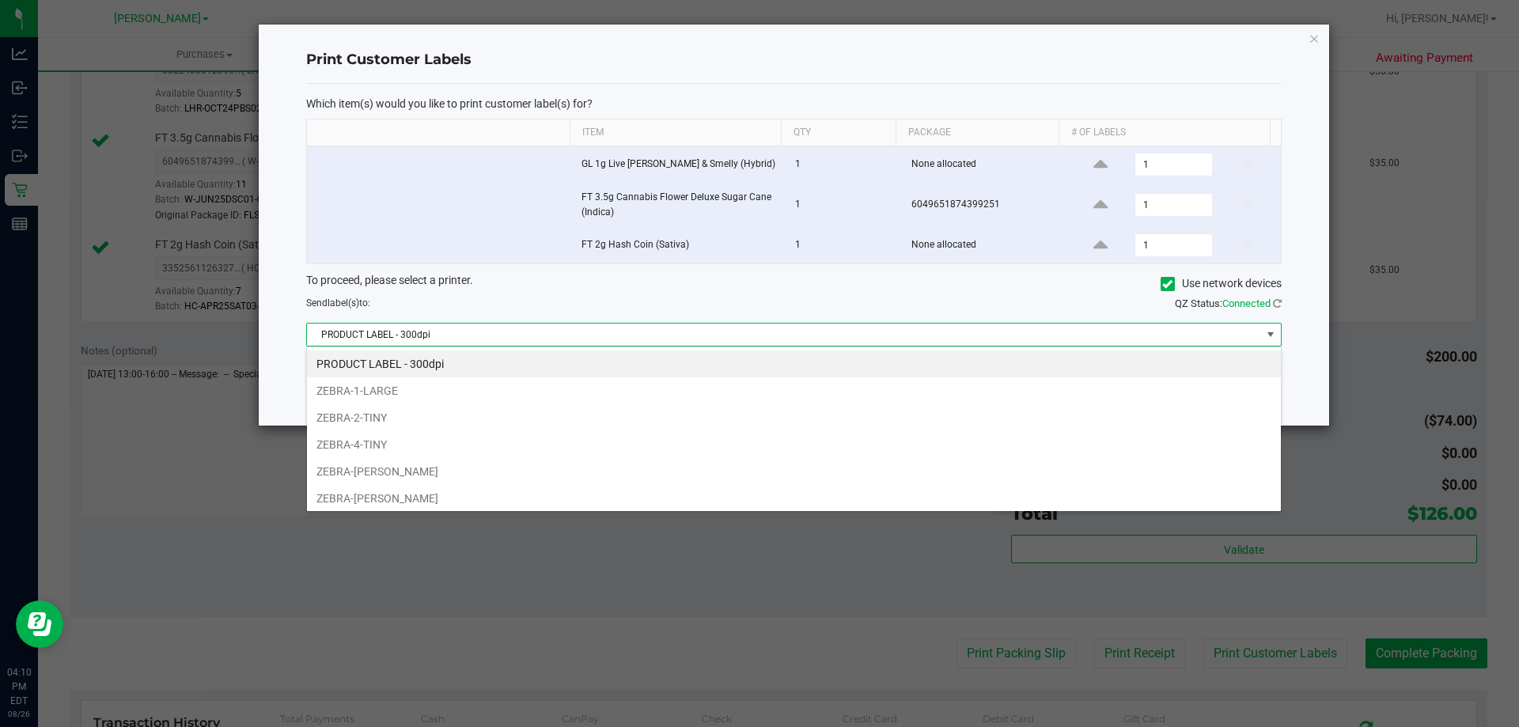
scroll to position [24, 975]
click at [392, 488] on li "ZEBRA-[PERSON_NAME]" at bounding box center [794, 498] width 974 height 27
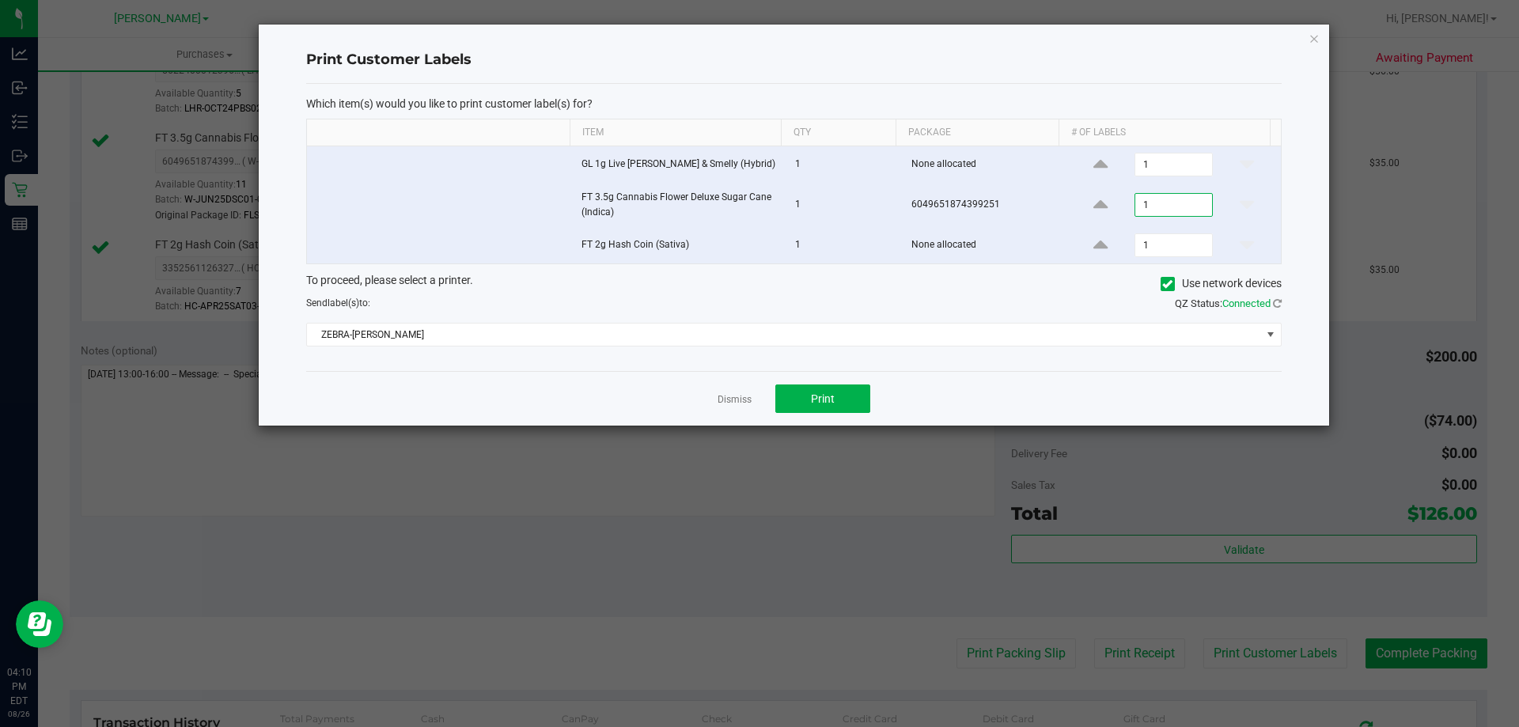
type input "1"
click at [1145, 201] on input "1" at bounding box center [1173, 205] width 76 height 22
click at [819, 399] on span "Print" at bounding box center [823, 398] width 24 height 13
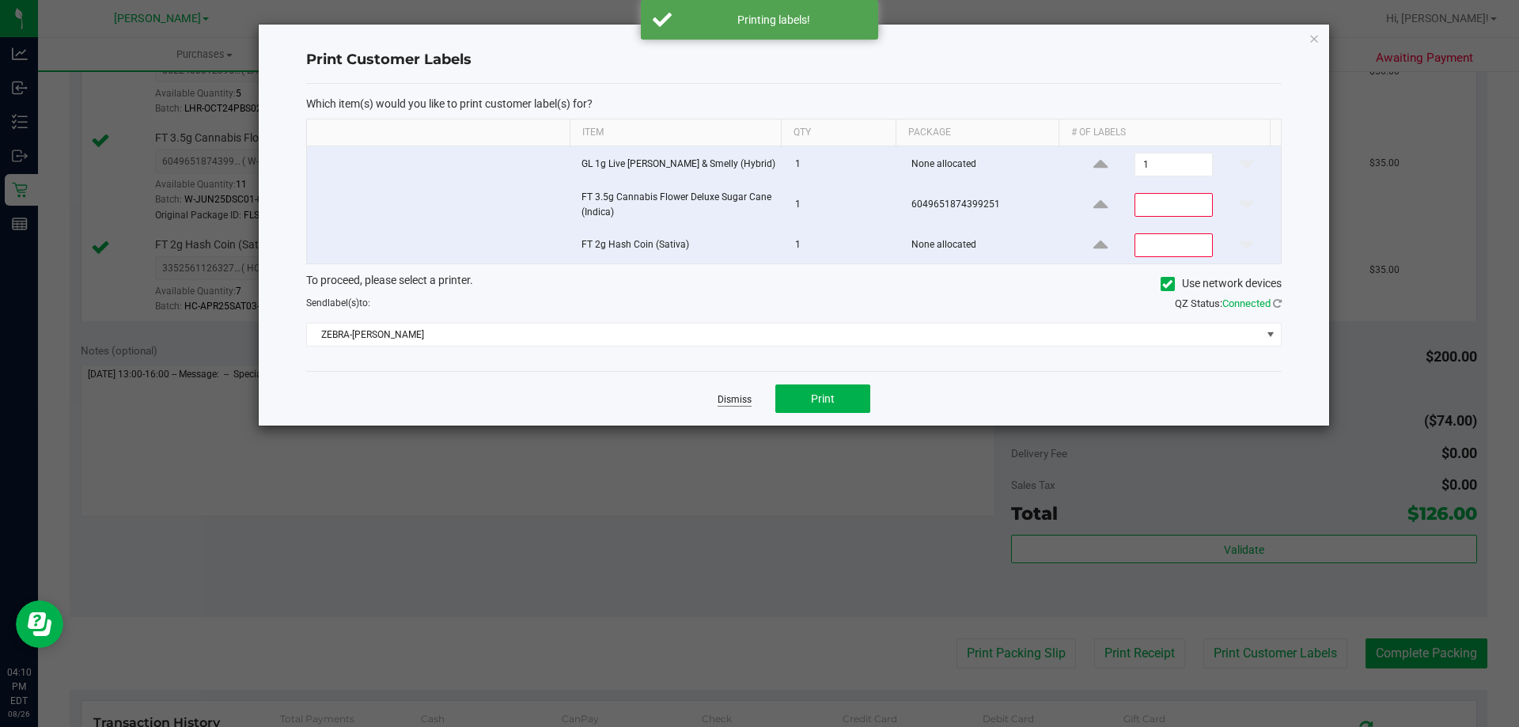
click at [743, 395] on link "Dismiss" at bounding box center [734, 399] width 34 height 13
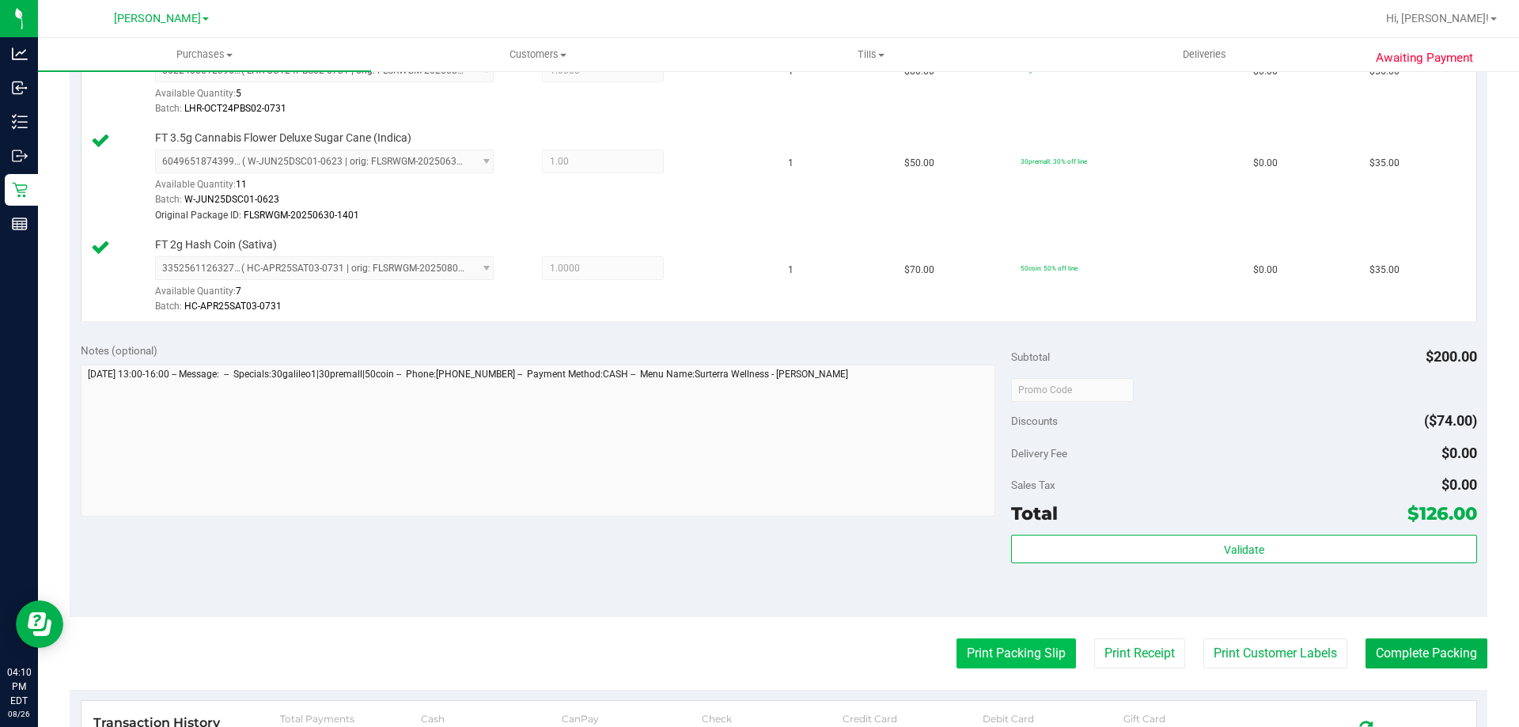
click at [975, 647] on button "Print Packing Slip" at bounding box center [1015, 653] width 119 height 30
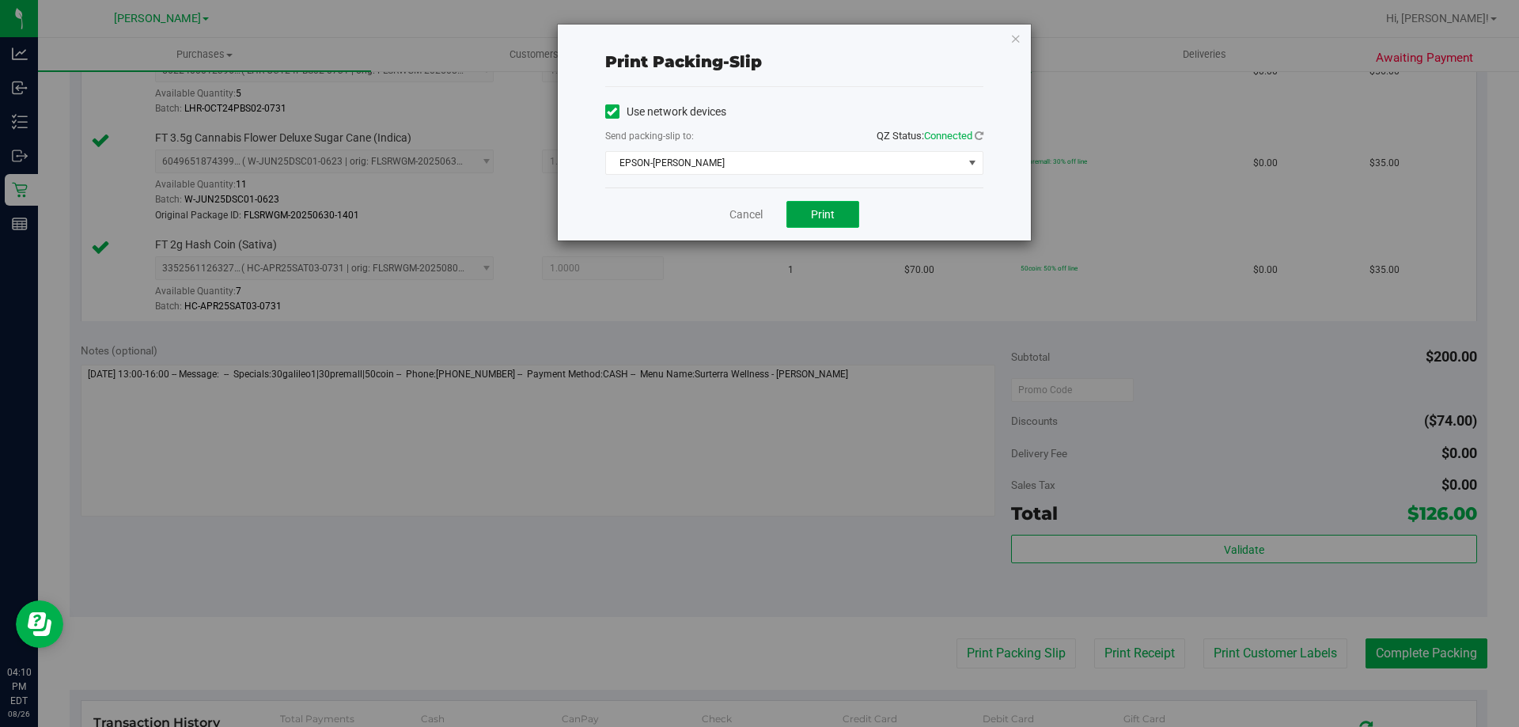
click at [826, 208] on span "Print" at bounding box center [823, 214] width 24 height 13
click at [731, 209] on link "Cancel" at bounding box center [745, 214] width 33 height 17
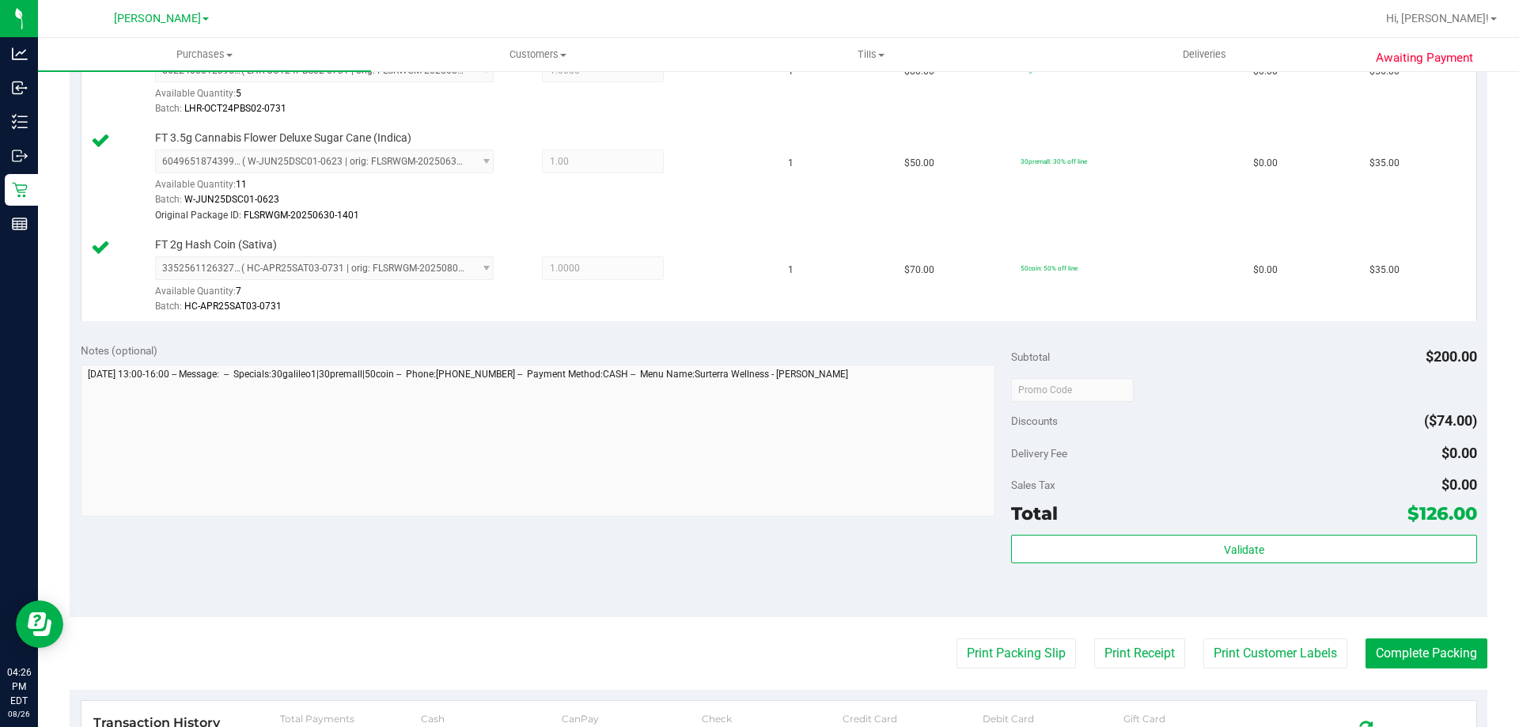
drag, startPoint x: 782, startPoint y: 543, endPoint x: 829, endPoint y: 528, distance: 50.0
click at [782, 543] on div "Notes (optional) Subtotal $200.00 Discounts ($74.00) Delivery Fee $0.00 Sales T…" at bounding box center [779, 474] width 1418 height 285
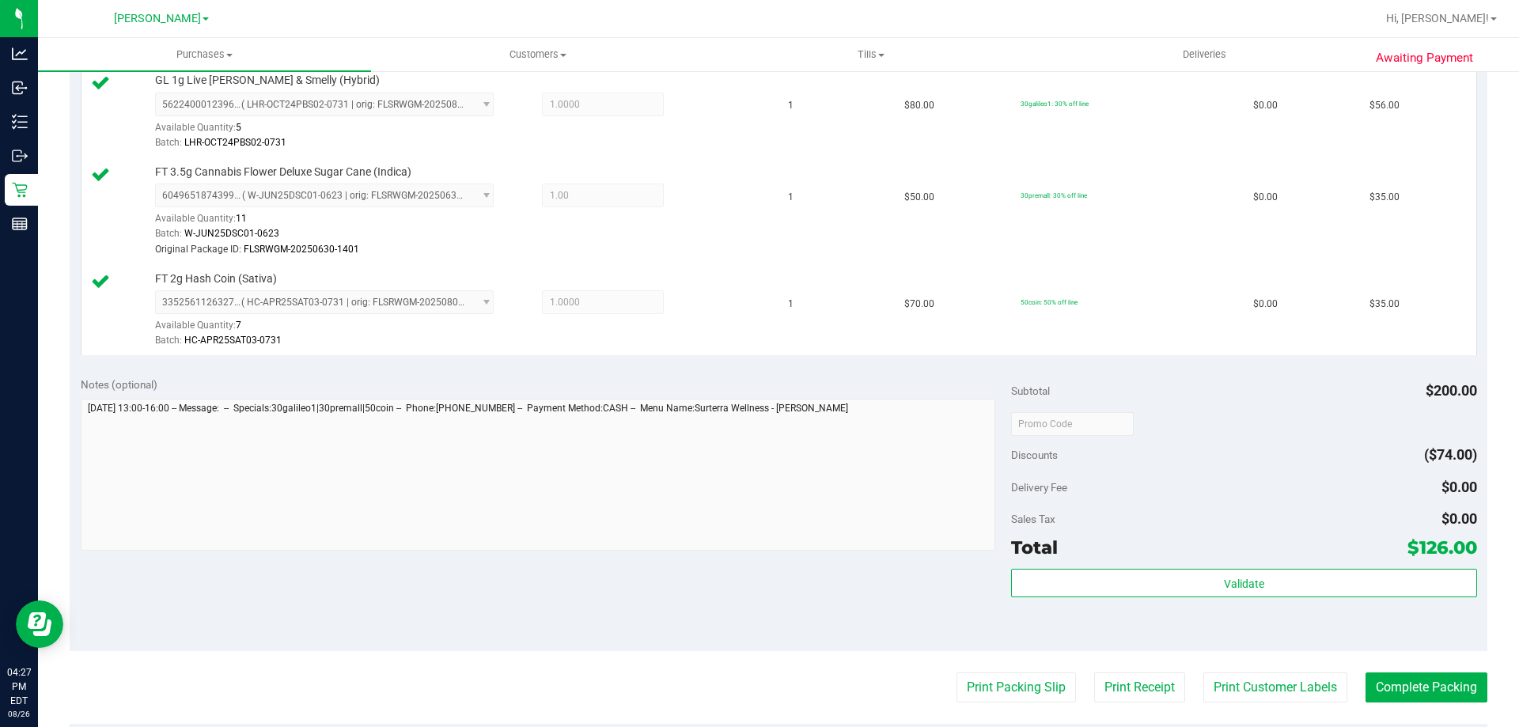
scroll to position [0, 0]
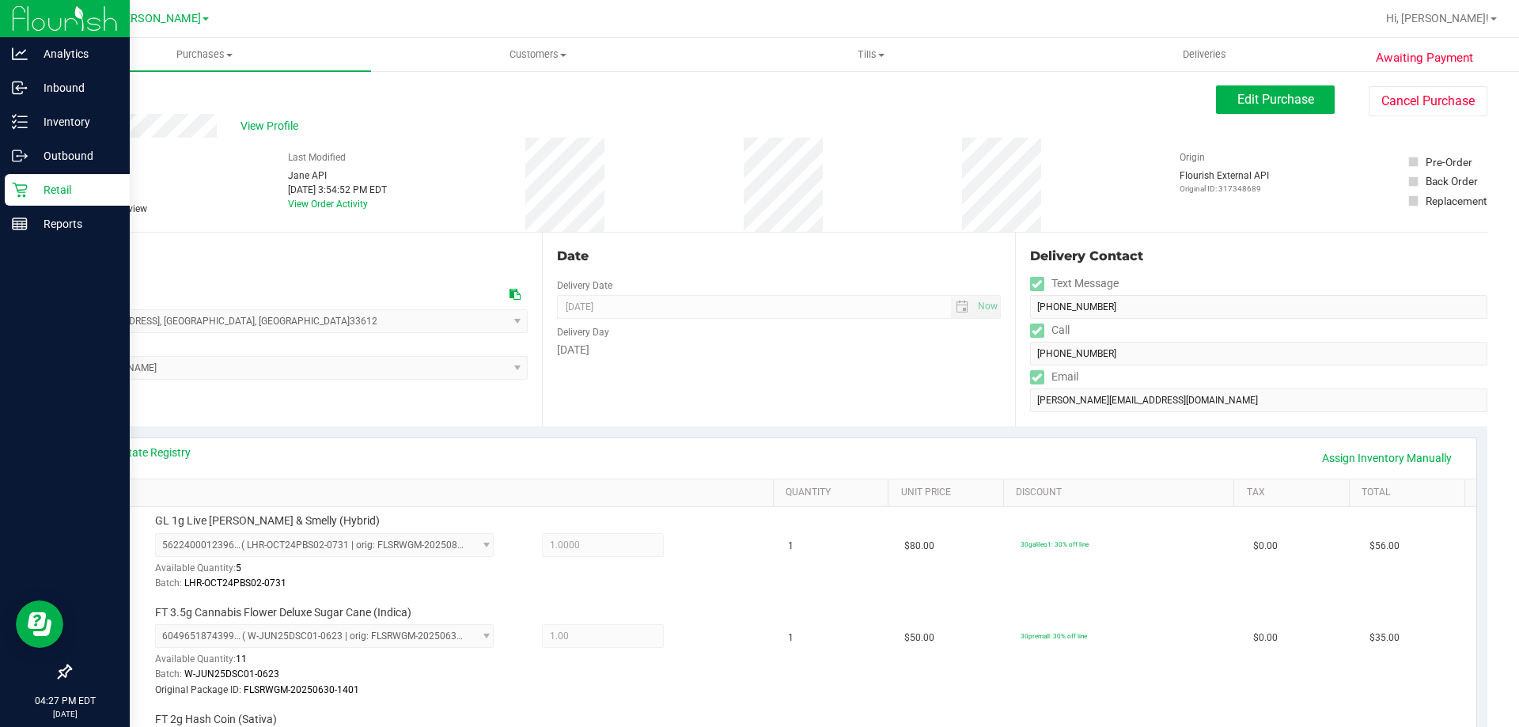
click at [23, 196] on icon at bounding box center [19, 190] width 15 height 15
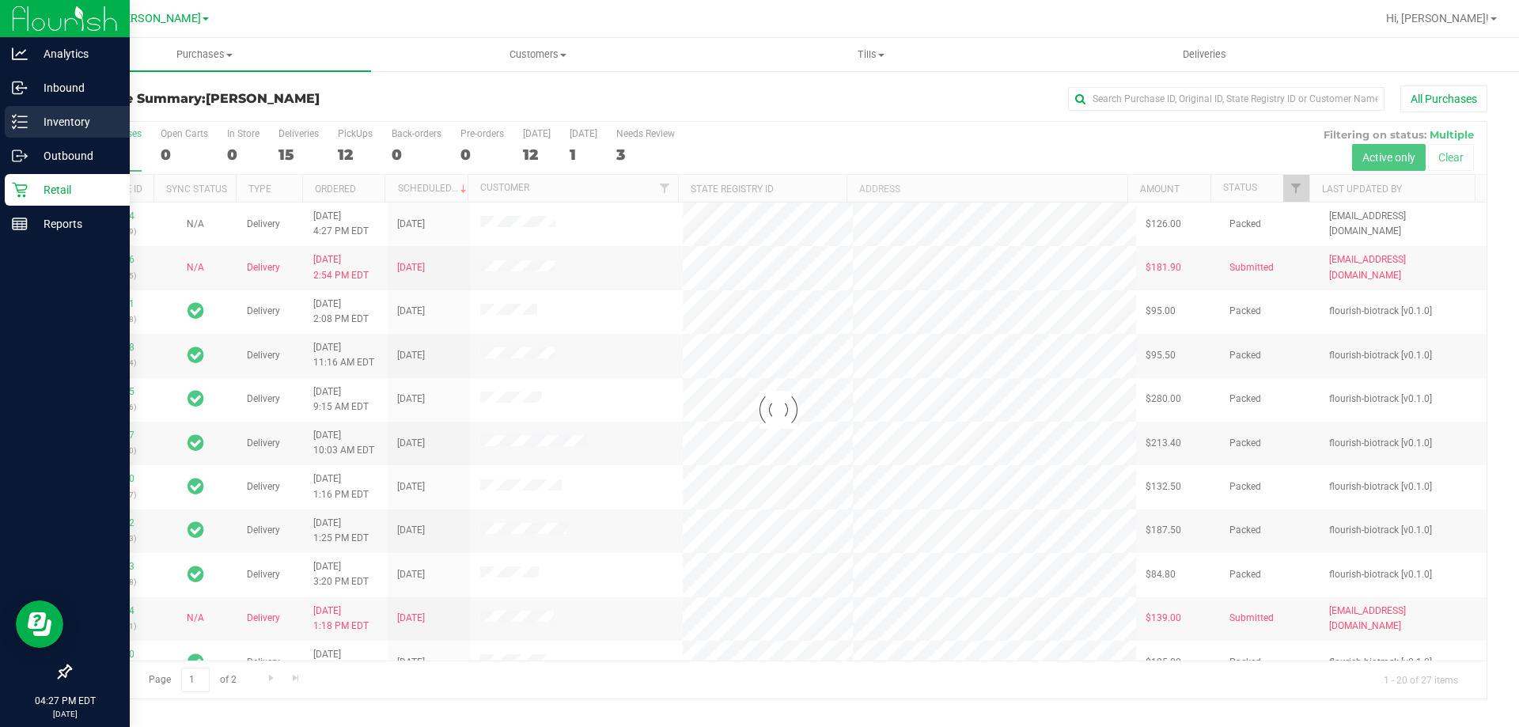
click at [70, 112] on div "Inventory" at bounding box center [67, 122] width 125 height 32
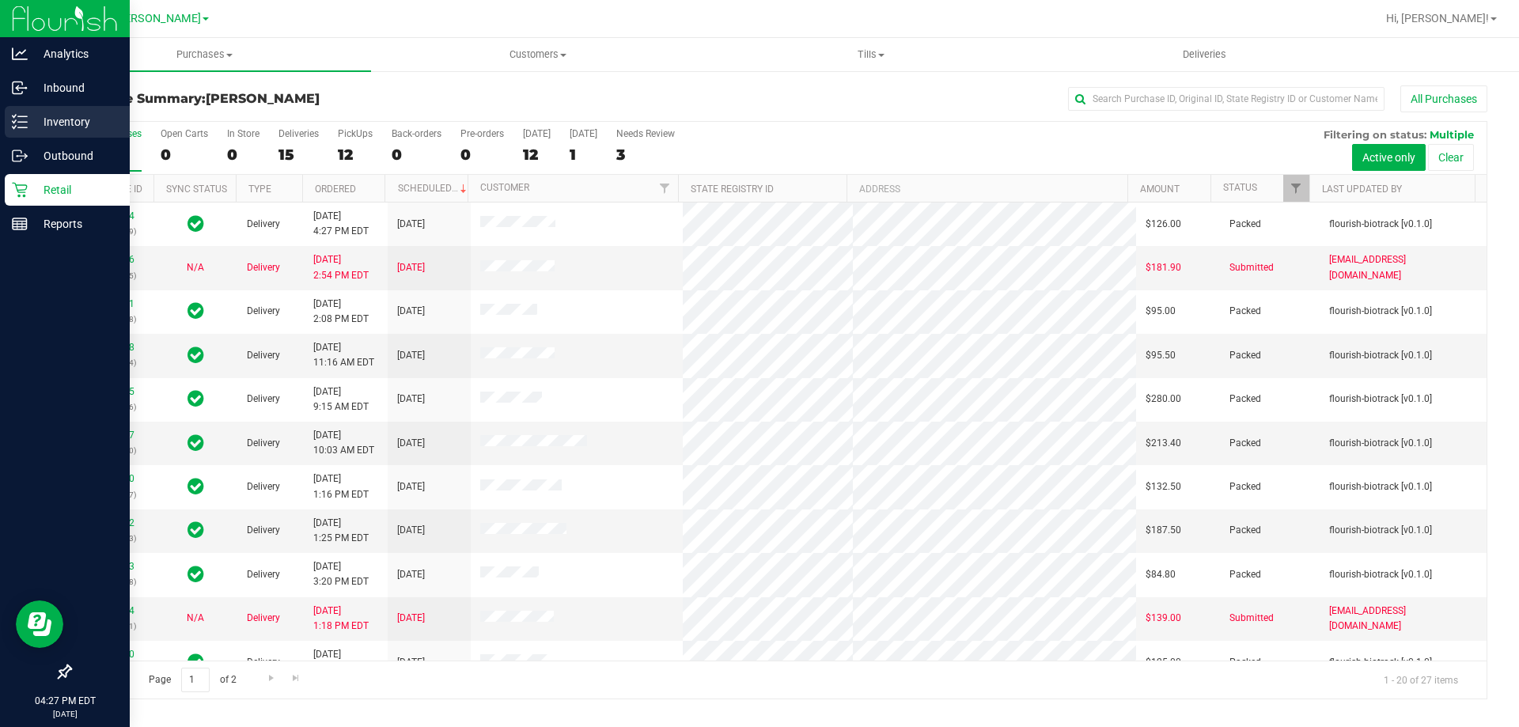
click at [81, 121] on p "Inventory" at bounding box center [75, 121] width 95 height 19
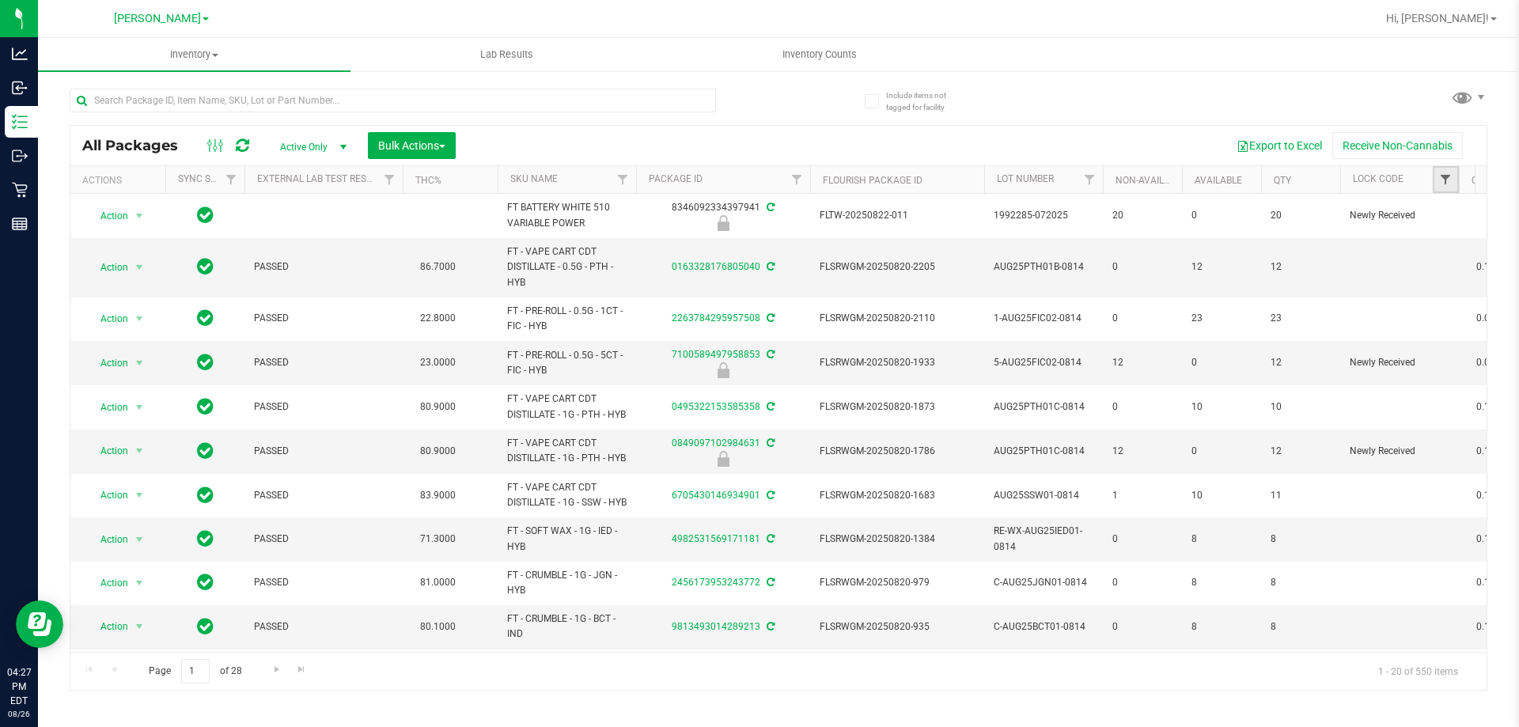
click at [1445, 179] on span "Filter" at bounding box center [1445, 179] width 13 height 13
type input "LAUNCH"
click at [1357, 251] on input "Launch Hold" at bounding box center [1358, 252] width 10 height 10
checkbox input "true"
click at [1385, 312] on button "Filter" at bounding box center [1384, 311] width 76 height 35
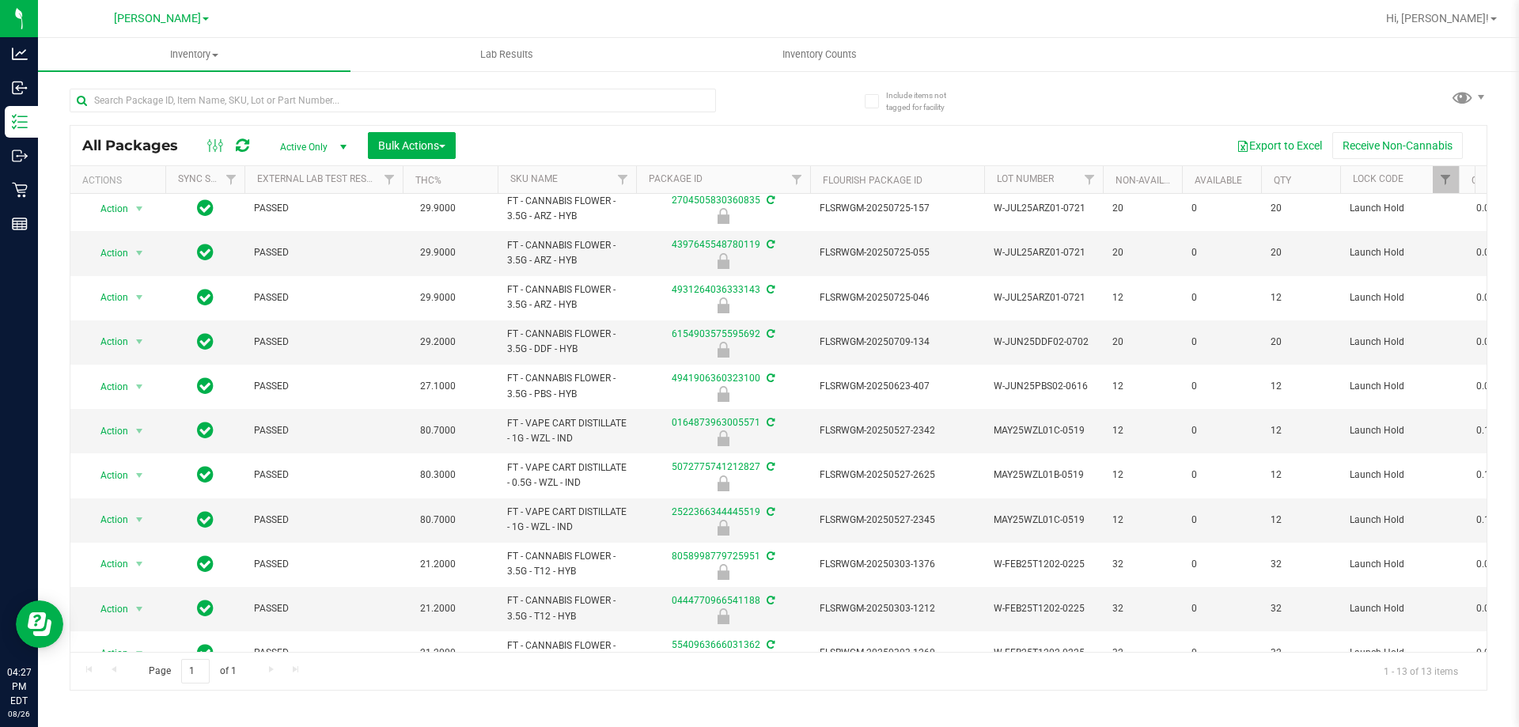
scroll to position [131, 0]
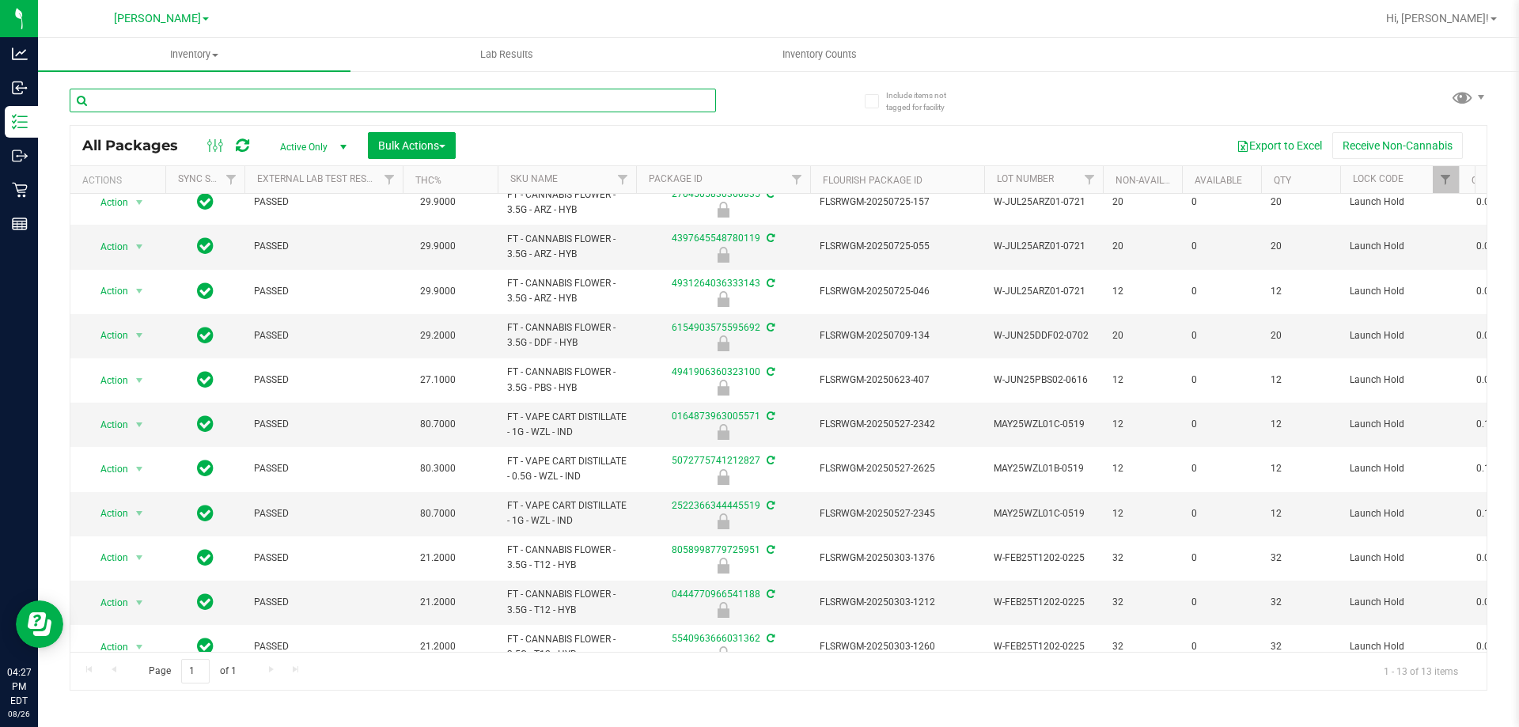
click at [187, 111] on input "text" at bounding box center [393, 101] width 646 height 24
type input "WZL"
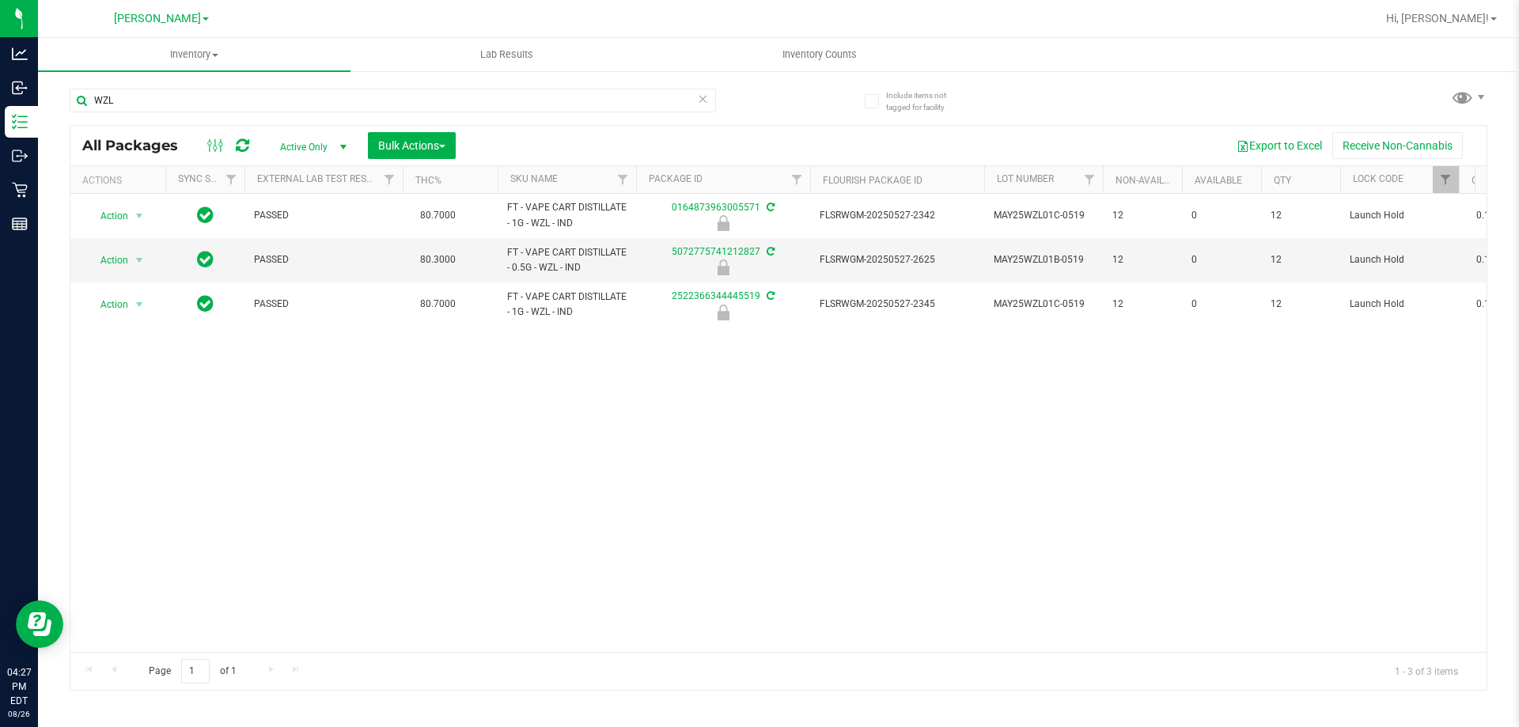
click at [642, 422] on div "Action Action Edit attributes Global inventory Locate package Package audit log…" at bounding box center [778, 423] width 1416 height 458
click at [1448, 176] on span "Filter" at bounding box center [1445, 179] width 13 height 13
drag, startPoint x: 1151, startPoint y: 570, endPoint x: 1125, endPoint y: 460, distance: 113.0
click at [1146, 558] on div "Action Action Edit attributes Global inventory Locate package Package audit log…" at bounding box center [778, 423] width 1416 height 458
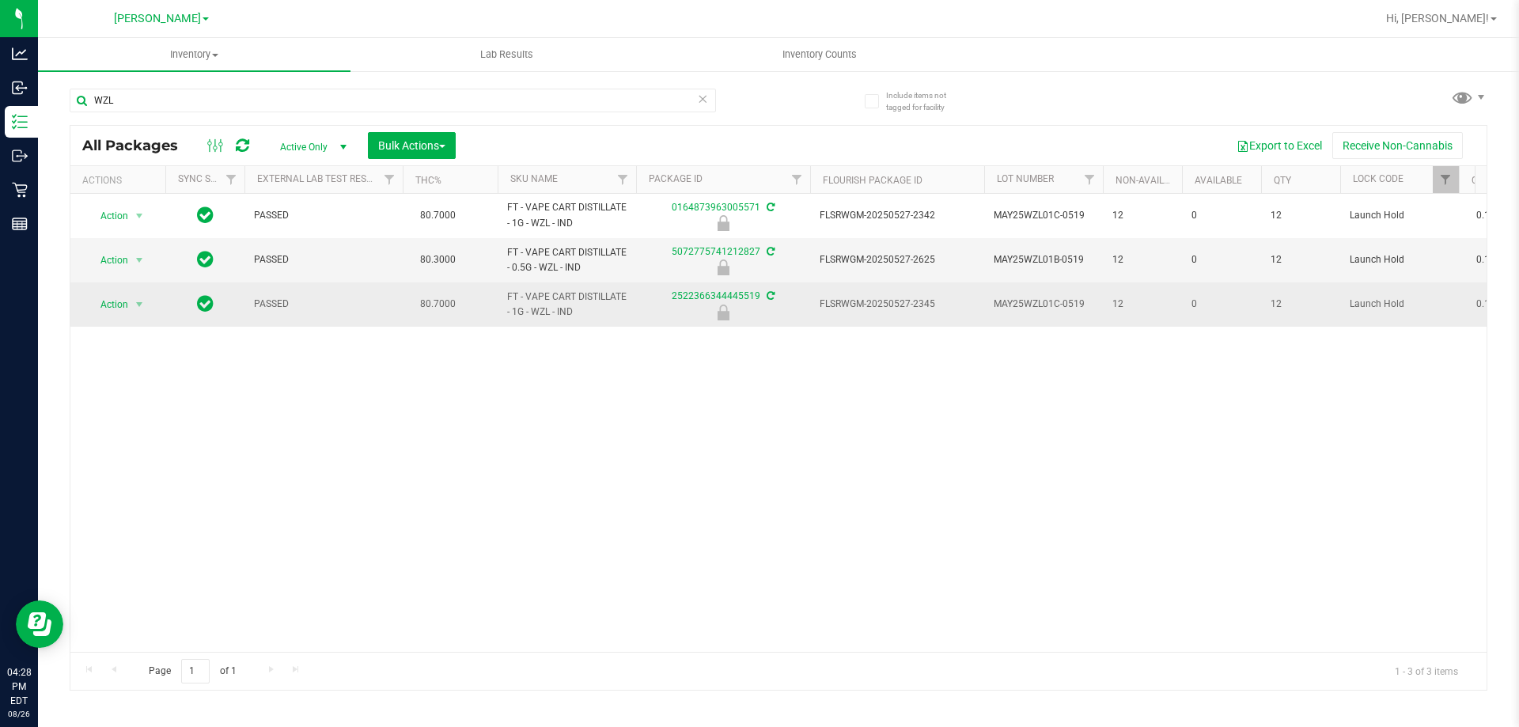
drag, startPoint x: 1116, startPoint y: 421, endPoint x: 1273, endPoint y: 298, distance: 198.9
click at [1119, 406] on div "Action Action Edit attributes Global inventory Locate package Package audit log…" at bounding box center [778, 423] width 1416 height 458
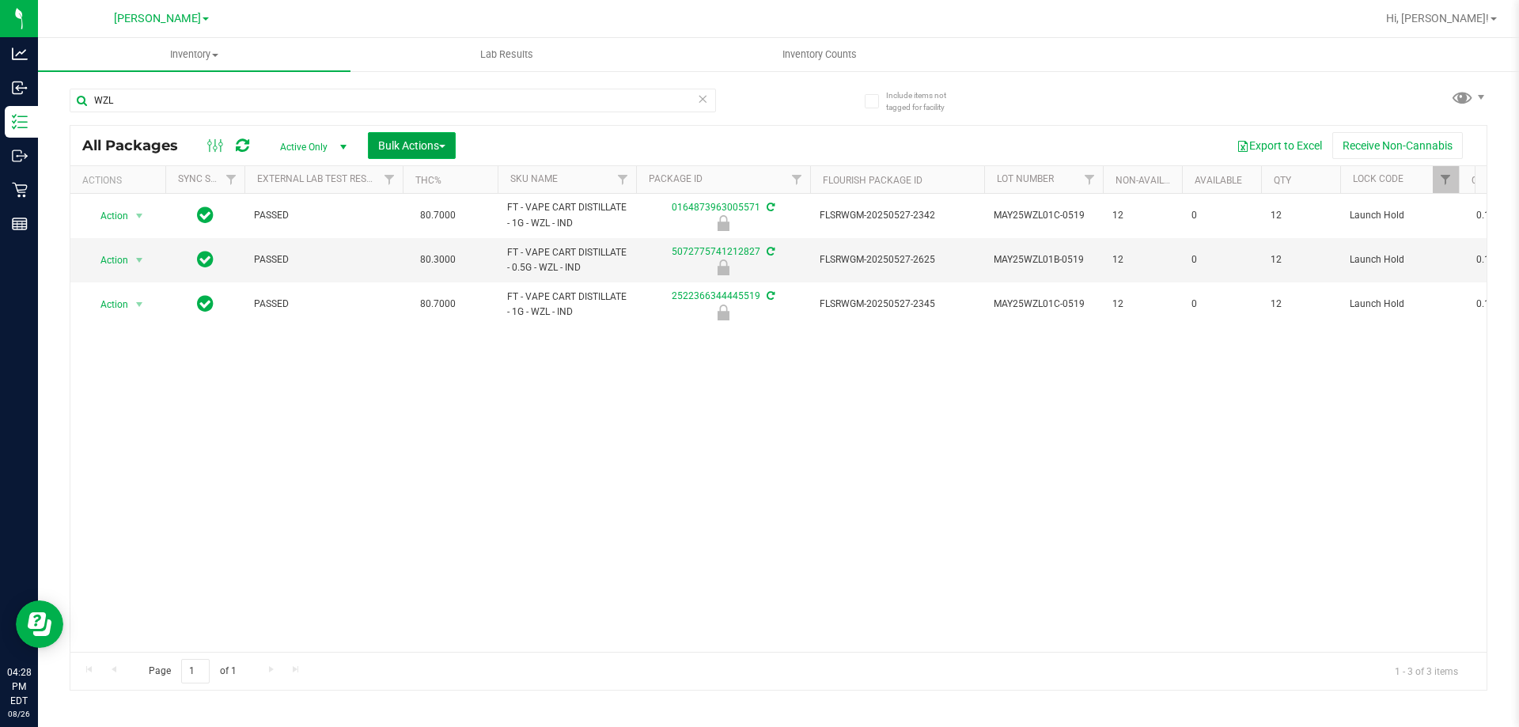
click at [423, 147] on span "Bulk Actions" at bounding box center [411, 145] width 67 height 13
click at [688, 577] on div "Action Action Edit attributes Global inventory Locate package Package audit log…" at bounding box center [778, 423] width 1416 height 458
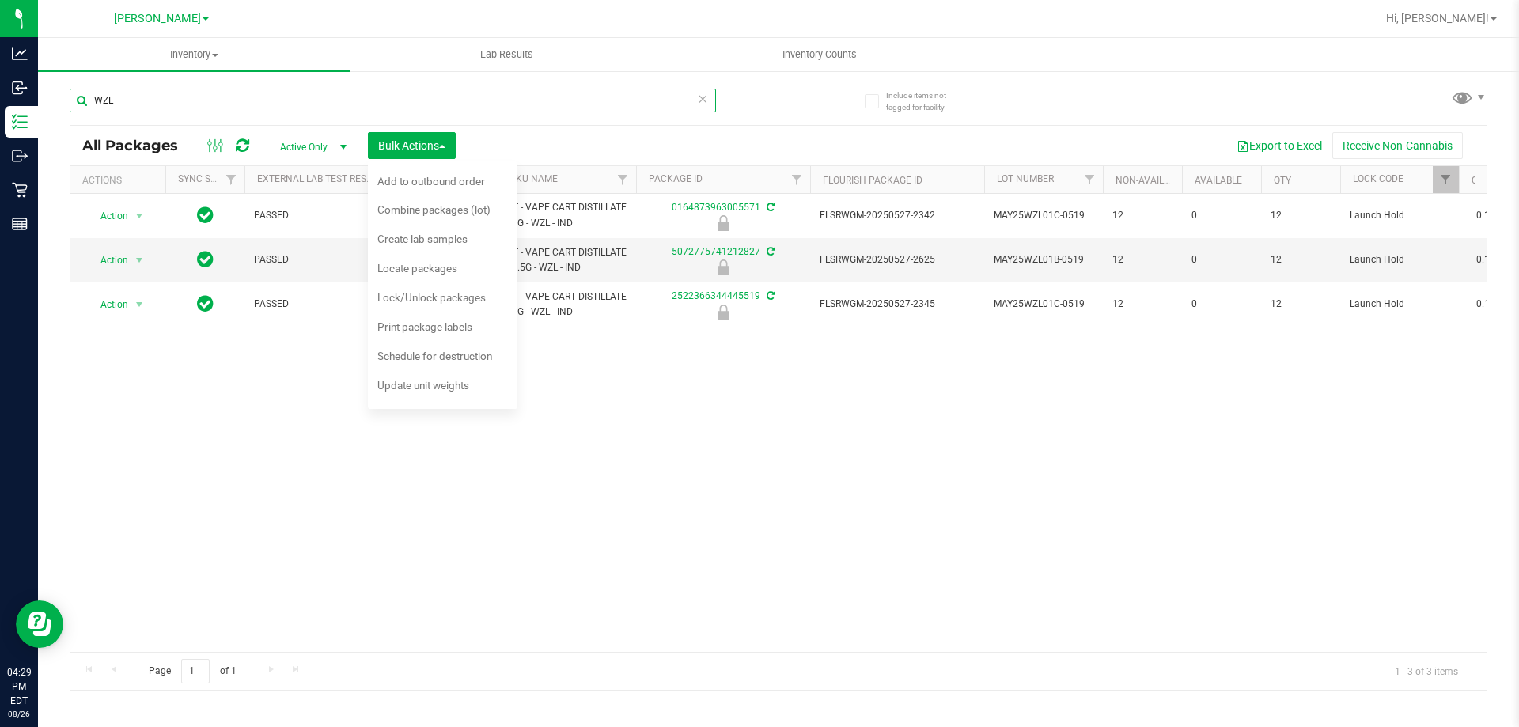
click at [161, 102] on input "WZL" at bounding box center [393, 101] width 646 height 24
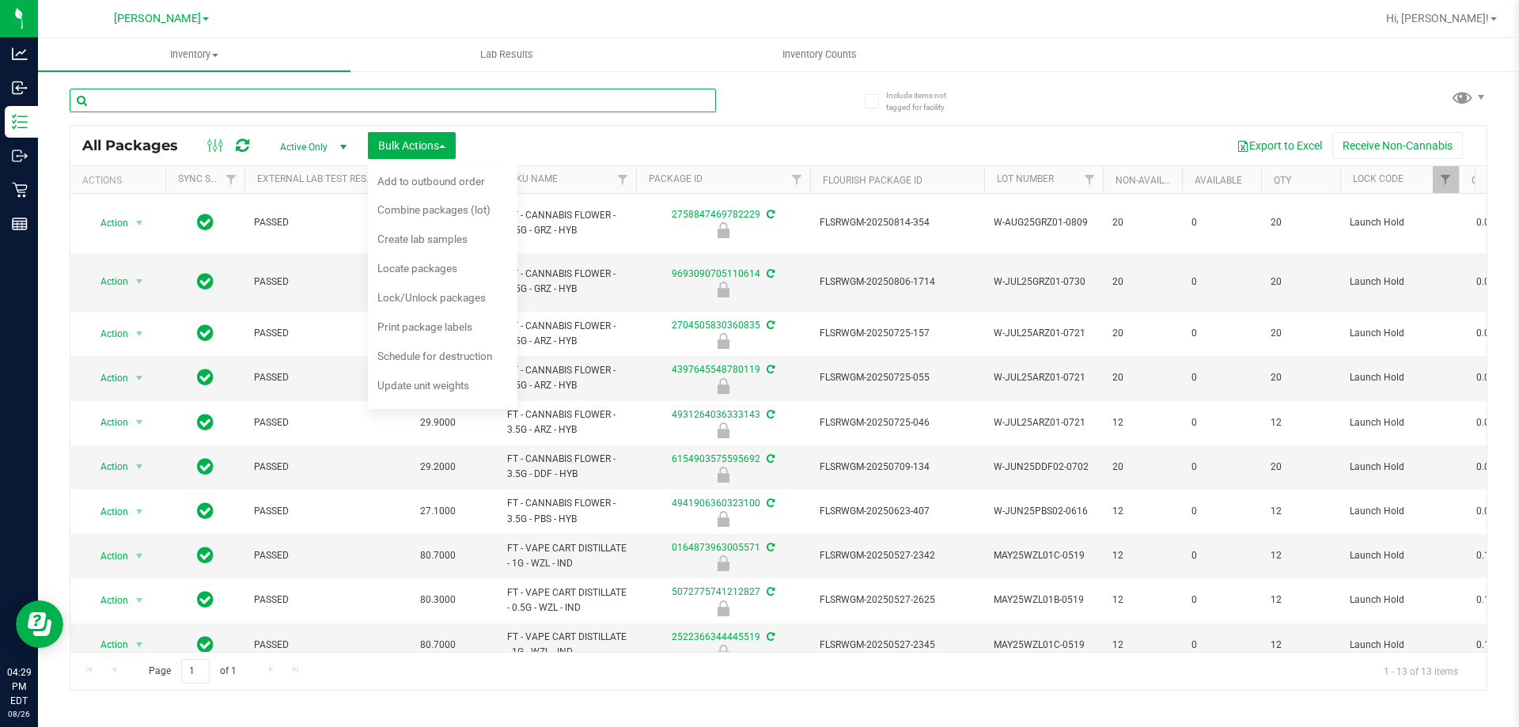
click at [195, 98] on input "text" at bounding box center [393, 101] width 646 height 24
type input "WZL"
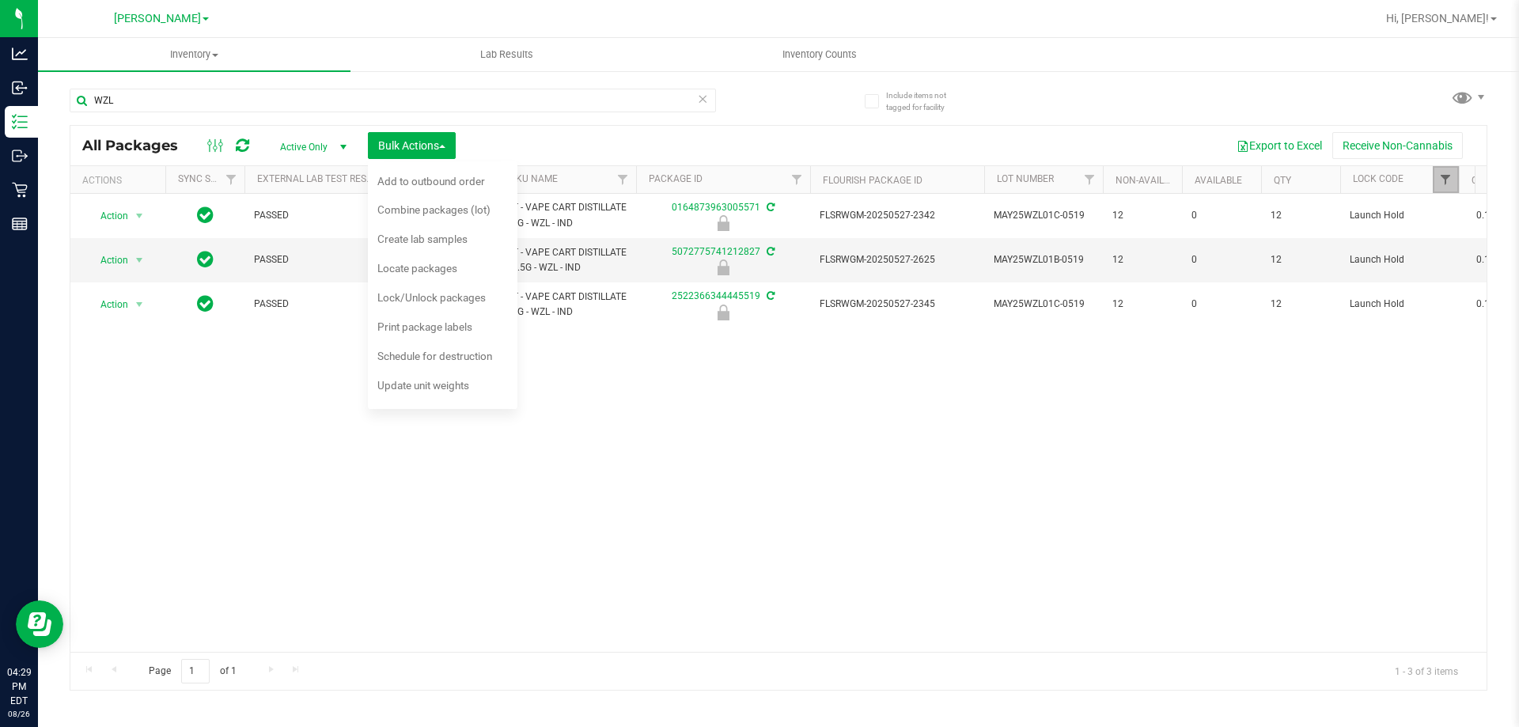
click at [1448, 181] on span "Filter" at bounding box center [1445, 179] width 13 height 13
click at [1355, 252] on input "Launch Hold" at bounding box center [1358, 252] width 10 height 10
checkbox input "false"
click at [1378, 313] on button "Filter" at bounding box center [1384, 311] width 76 height 35
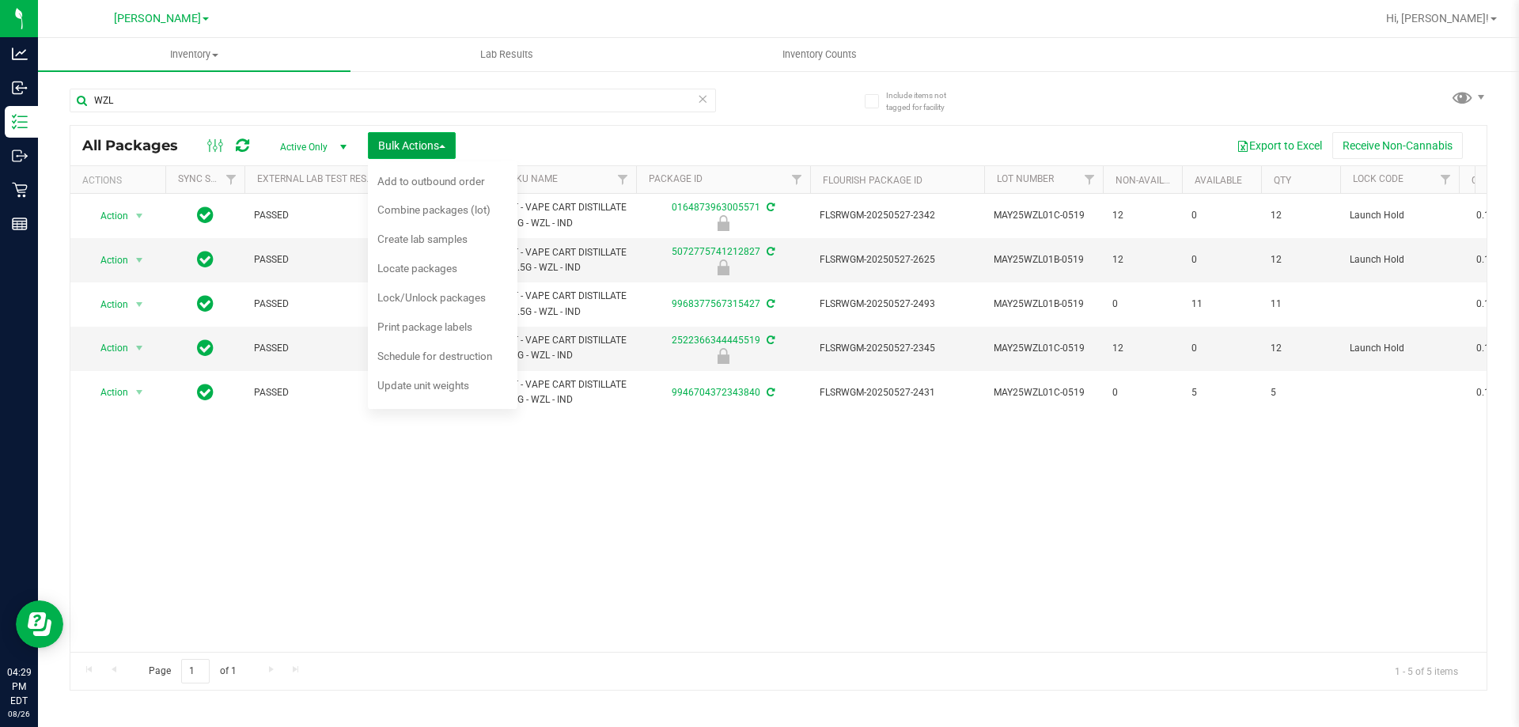
click at [420, 147] on span "Bulk Actions" at bounding box center [411, 145] width 67 height 13
click at [434, 139] on span "Bulk Actions" at bounding box center [411, 145] width 67 height 13
click at [433, 296] on span "Lock/Unlock packages" at bounding box center [431, 297] width 108 height 13
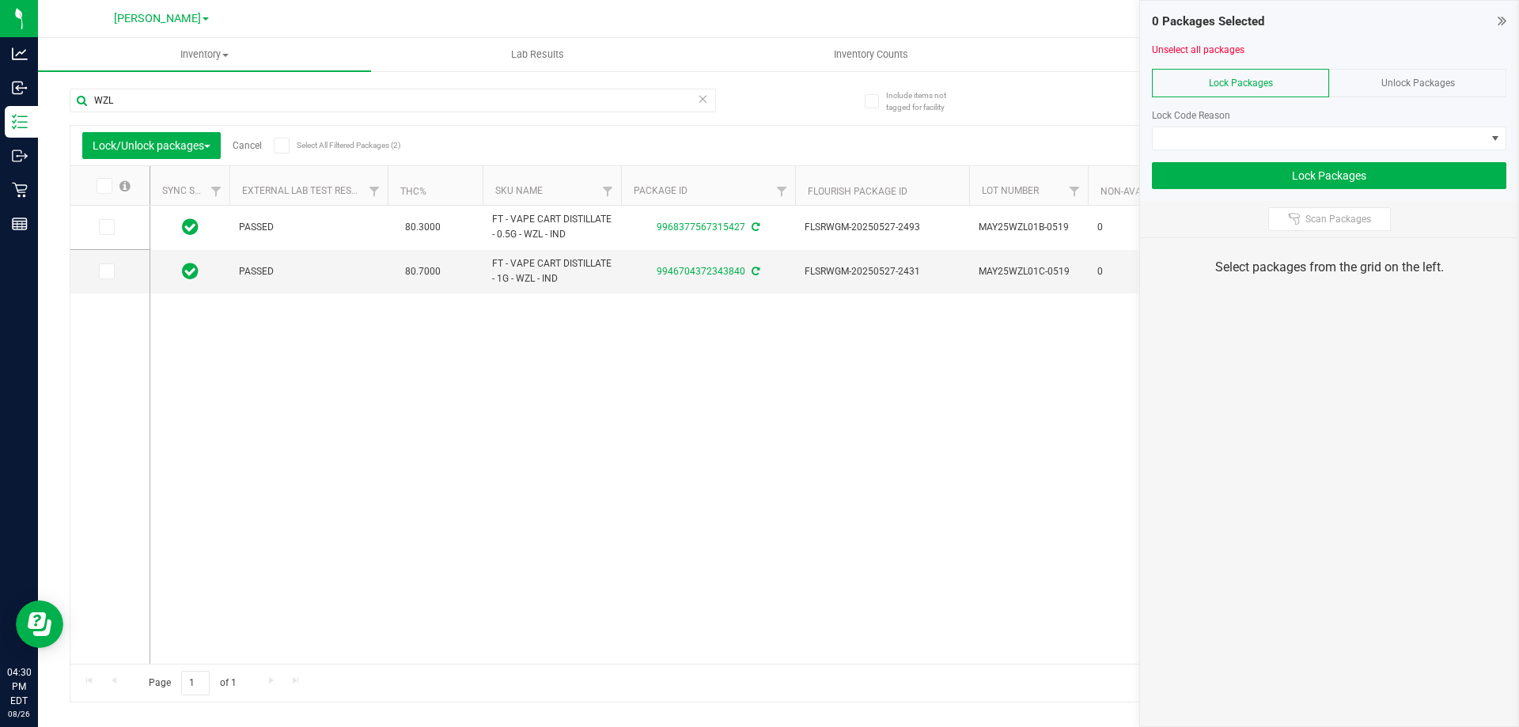
click at [1377, 90] on div "Unlock Packages" at bounding box center [1417, 83] width 177 height 28
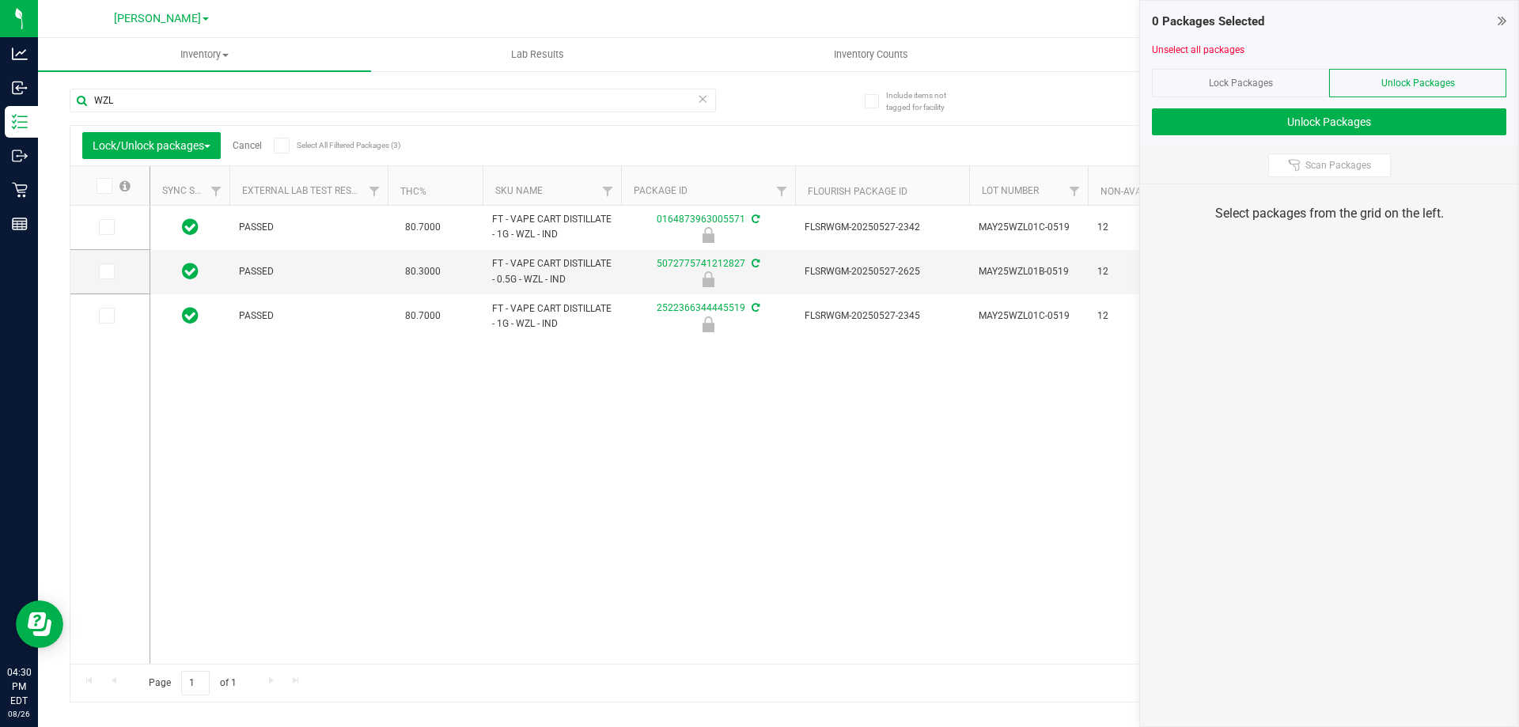
click at [100, 186] on icon at bounding box center [103, 186] width 10 height 0
click at [0, 0] on input "checkbox" at bounding box center [0, 0] width 0 height 0
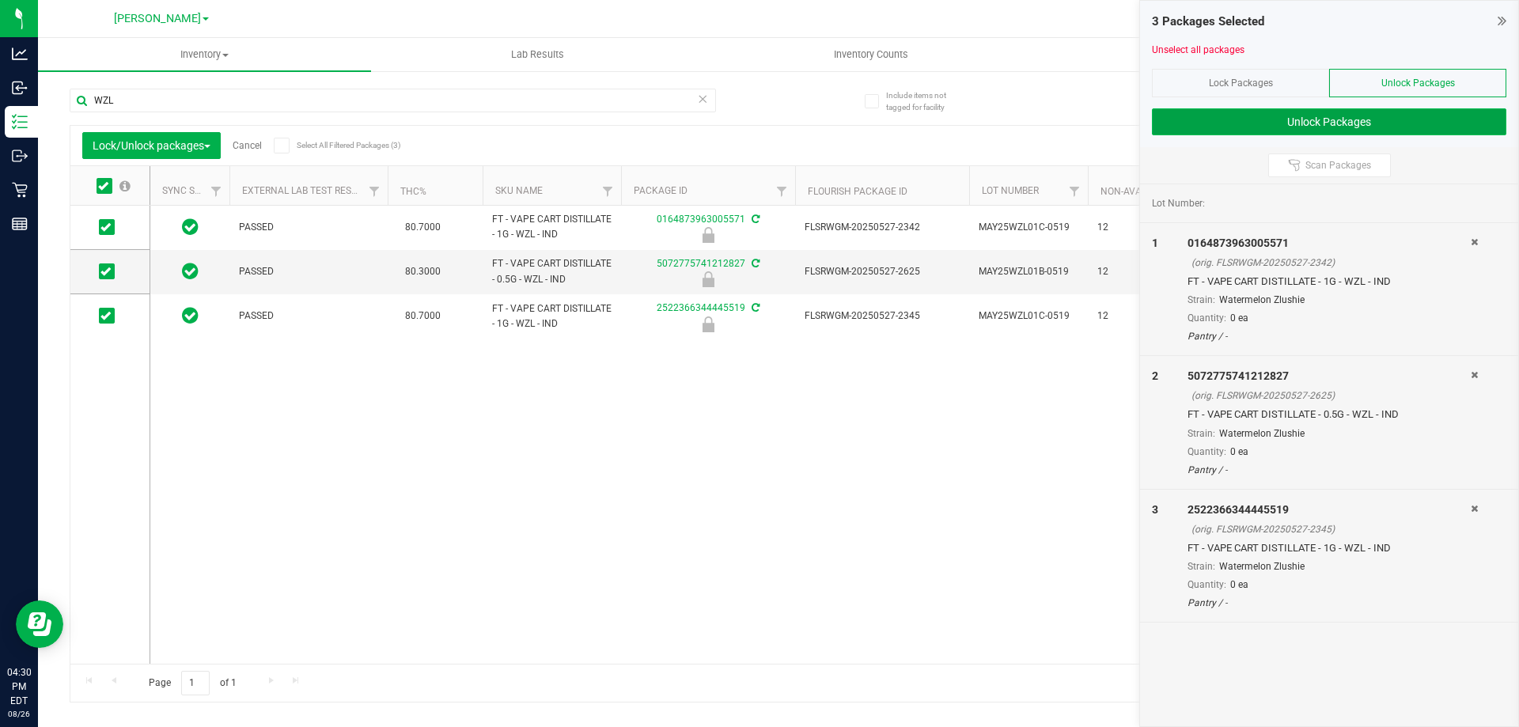
click at [1205, 119] on button "Unlock Packages" at bounding box center [1329, 121] width 354 height 27
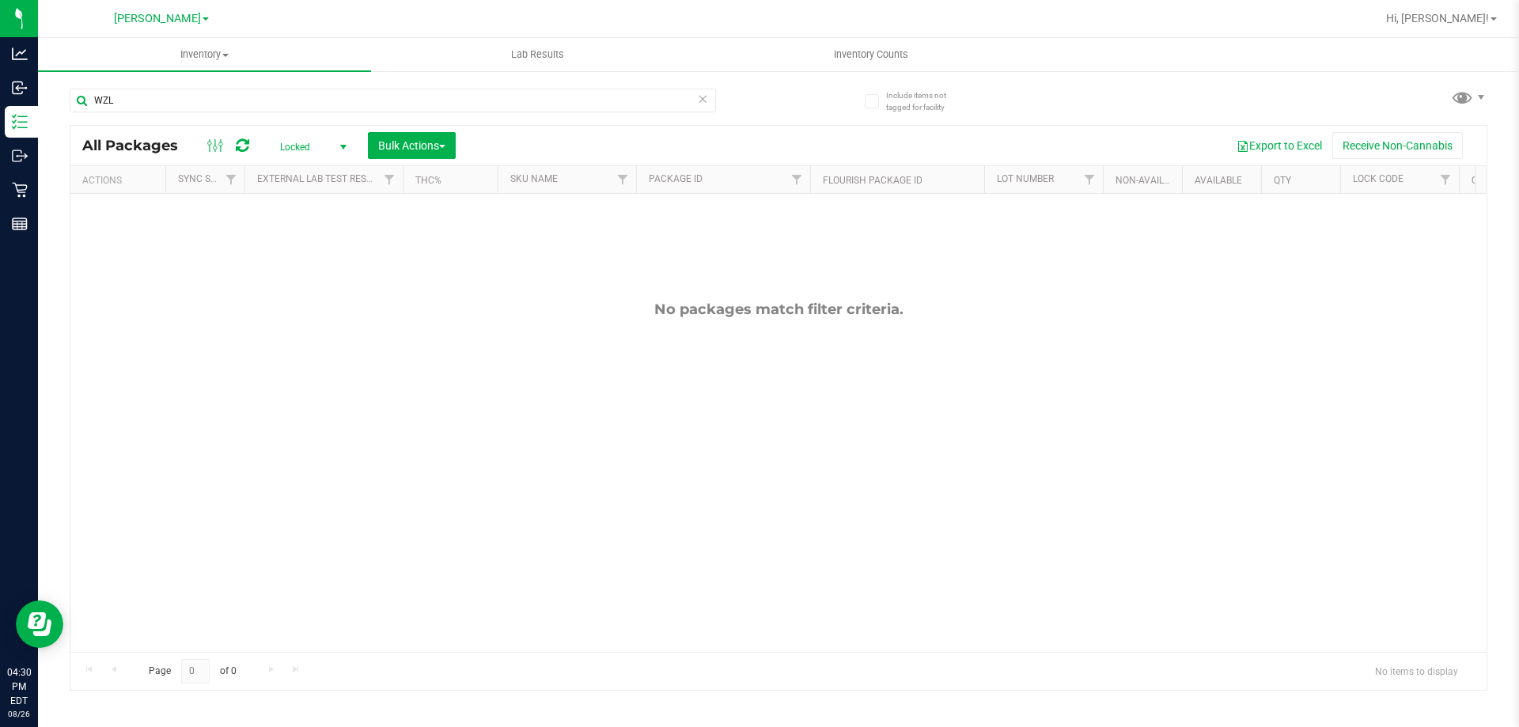
click at [304, 146] on span "Locked" at bounding box center [310, 147] width 87 height 22
click at [319, 168] on li "Active Only" at bounding box center [309, 173] width 85 height 24
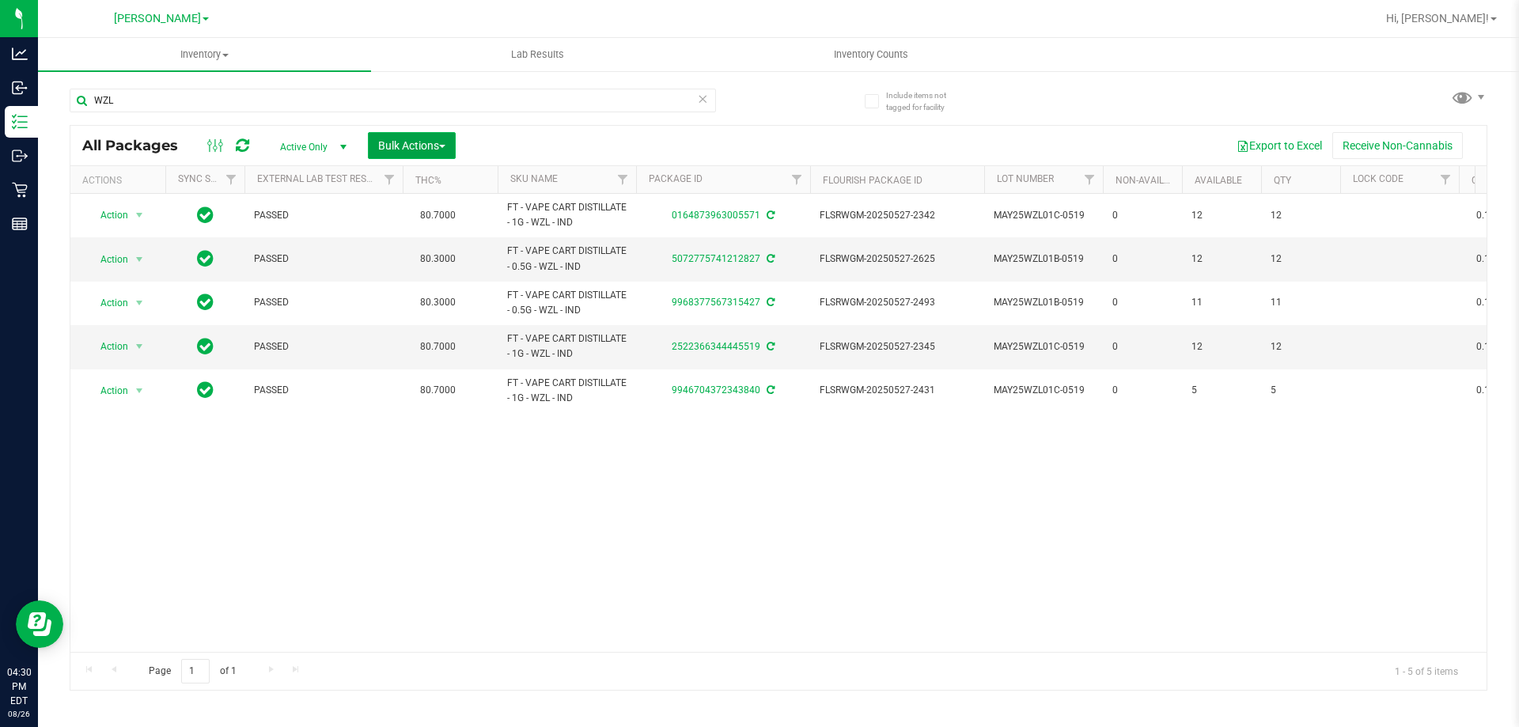
click at [436, 139] on span "Bulk Actions" at bounding box center [411, 145] width 67 height 13
click at [422, 301] on span "Lock/Unlock packages" at bounding box center [431, 297] width 108 height 13
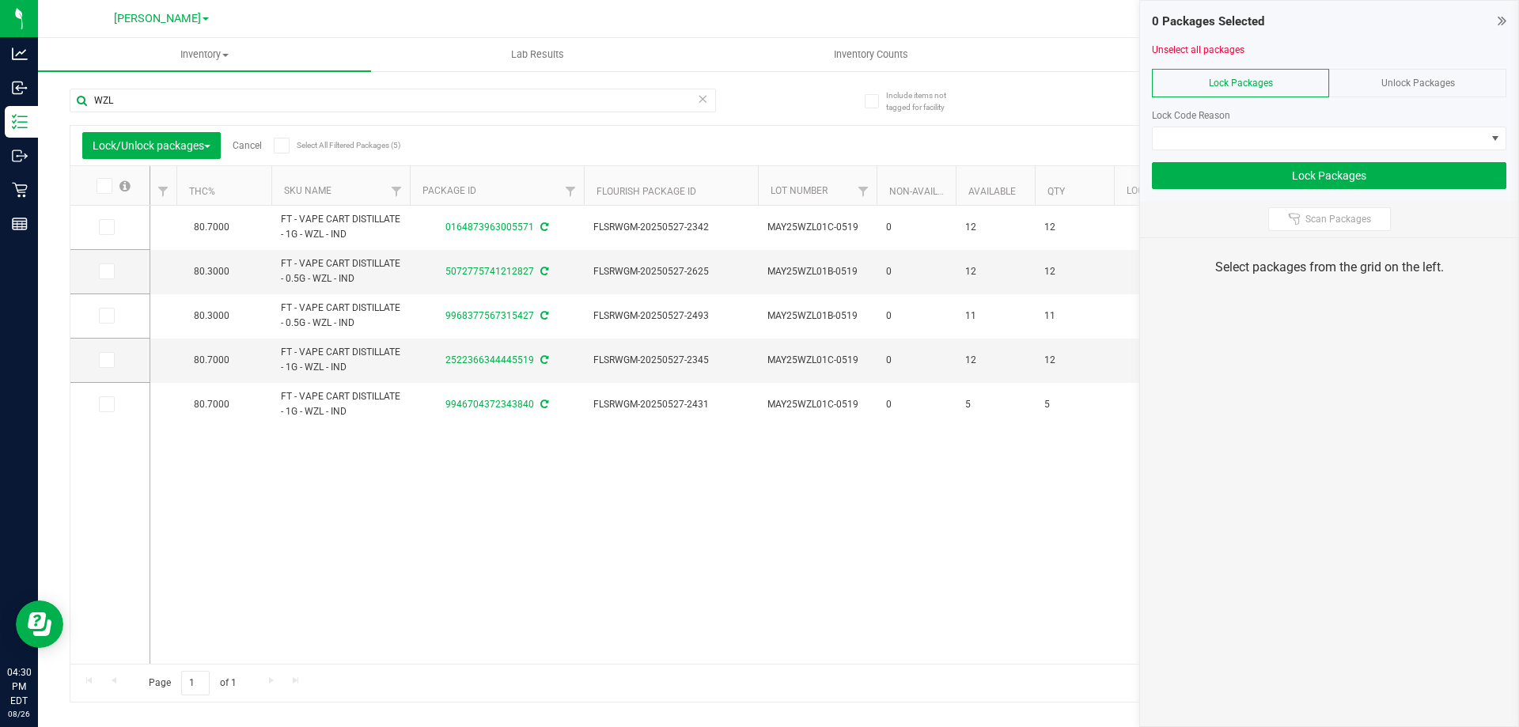
scroll to position [0, 90]
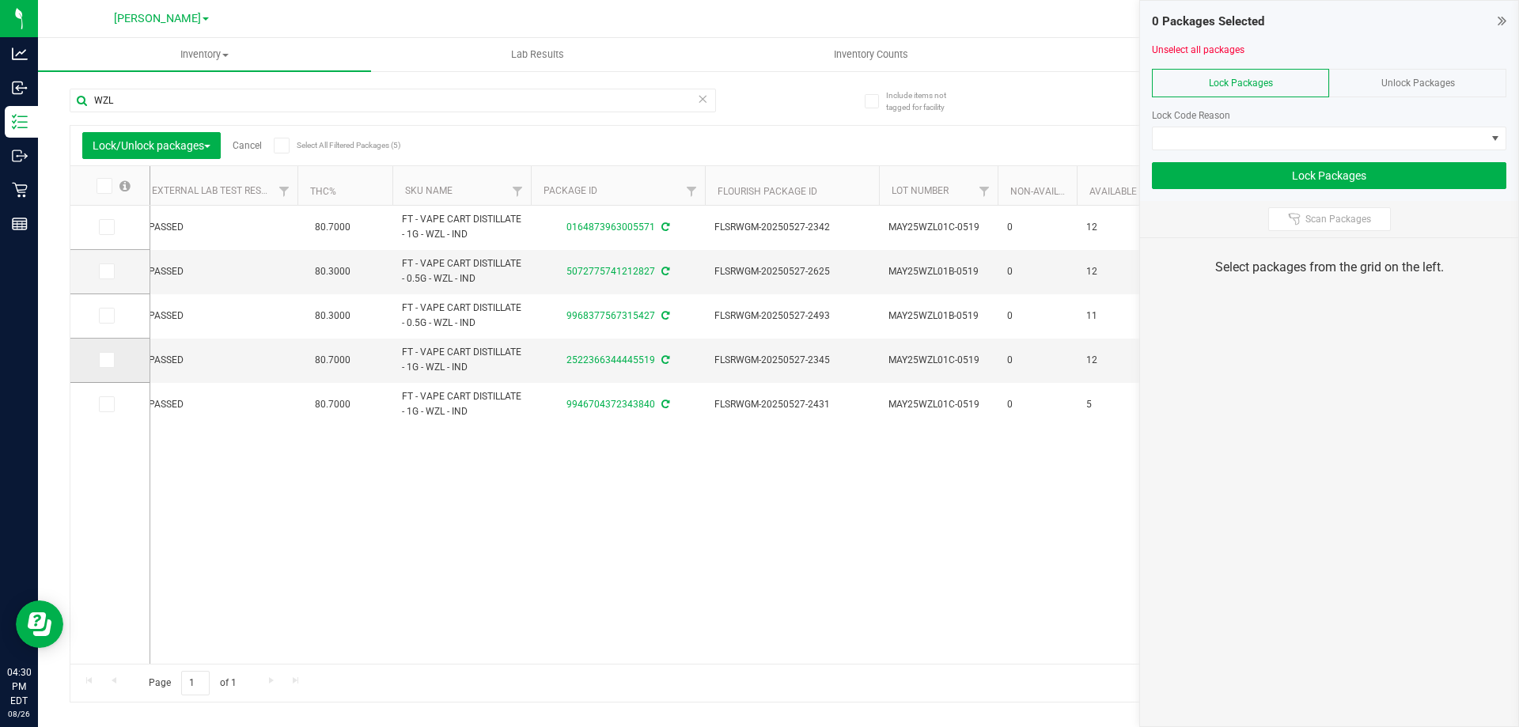
click at [104, 360] on icon at bounding box center [105, 360] width 10 height 0
click at [0, 0] on input "checkbox" at bounding box center [0, 0] width 0 height 0
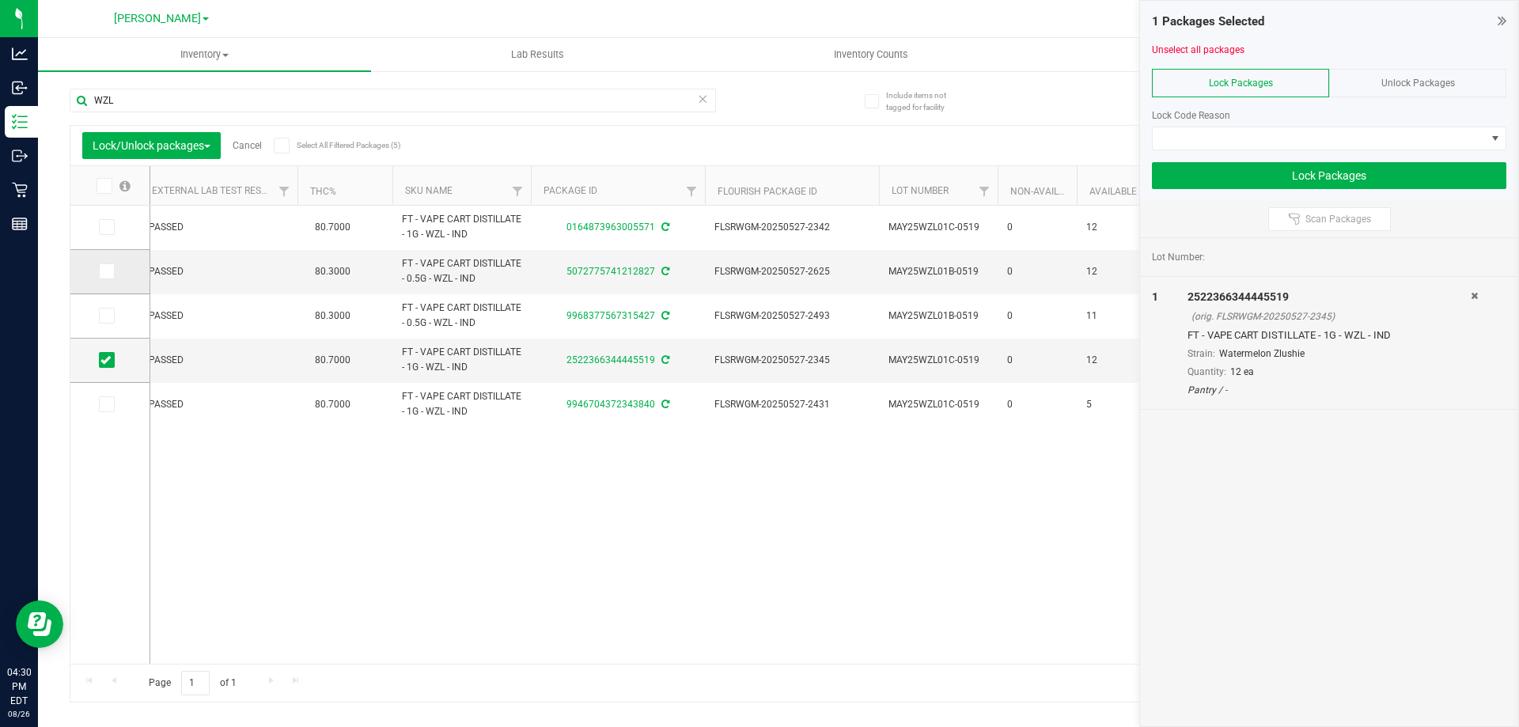
click at [108, 271] on icon at bounding box center [105, 271] width 10 height 0
click at [0, 0] on input "checkbox" at bounding box center [0, 0] width 0 height 0
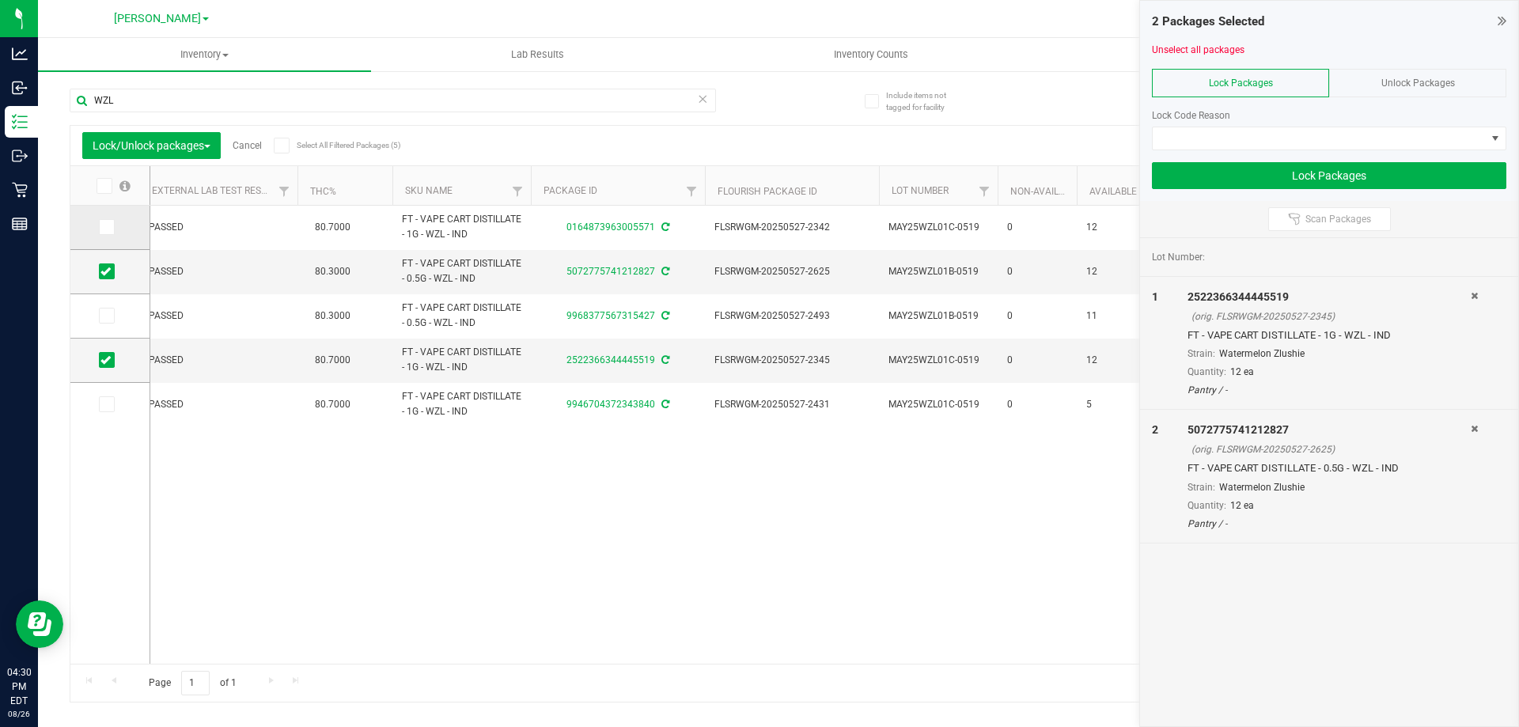
click at [105, 227] on icon at bounding box center [105, 227] width 10 height 0
click at [0, 0] on input "checkbox" at bounding box center [0, 0] width 0 height 0
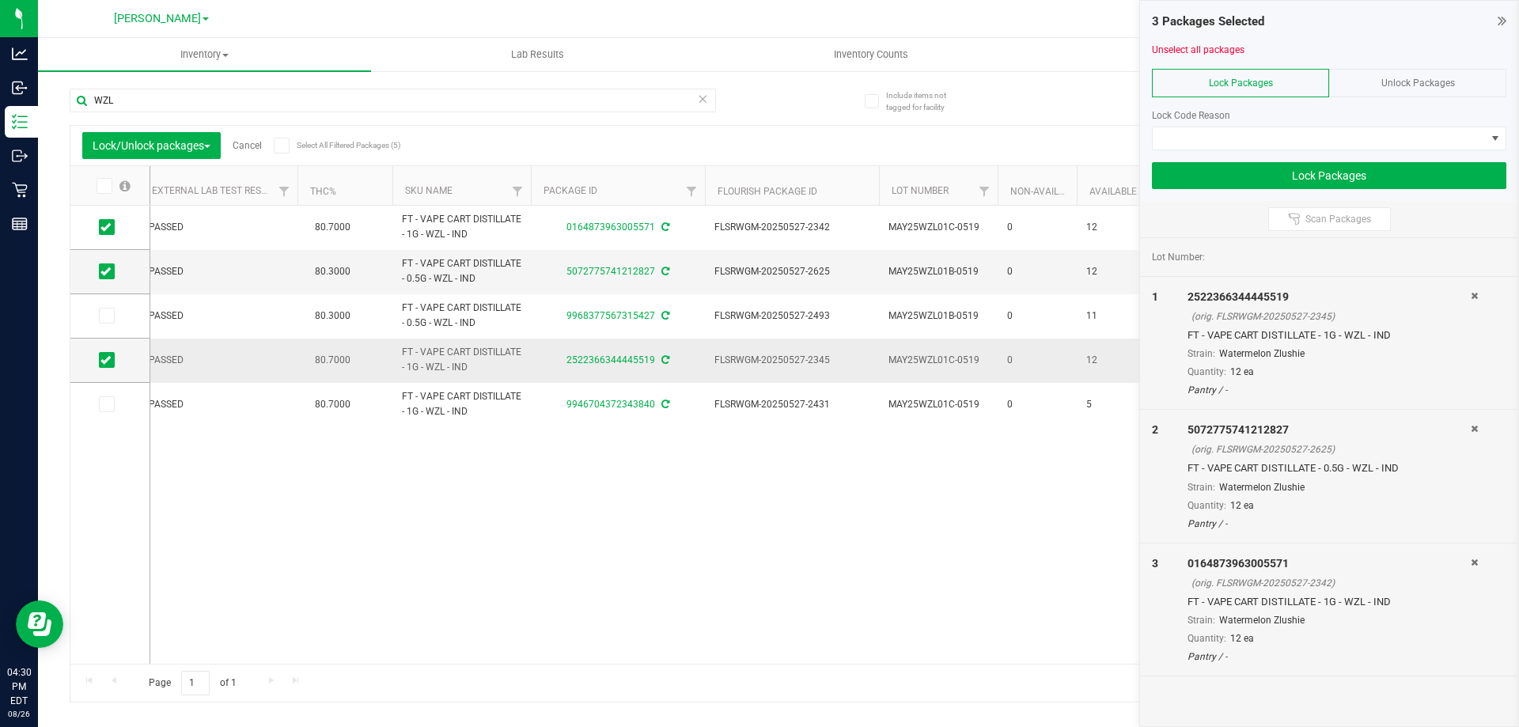
scroll to position [0, 409]
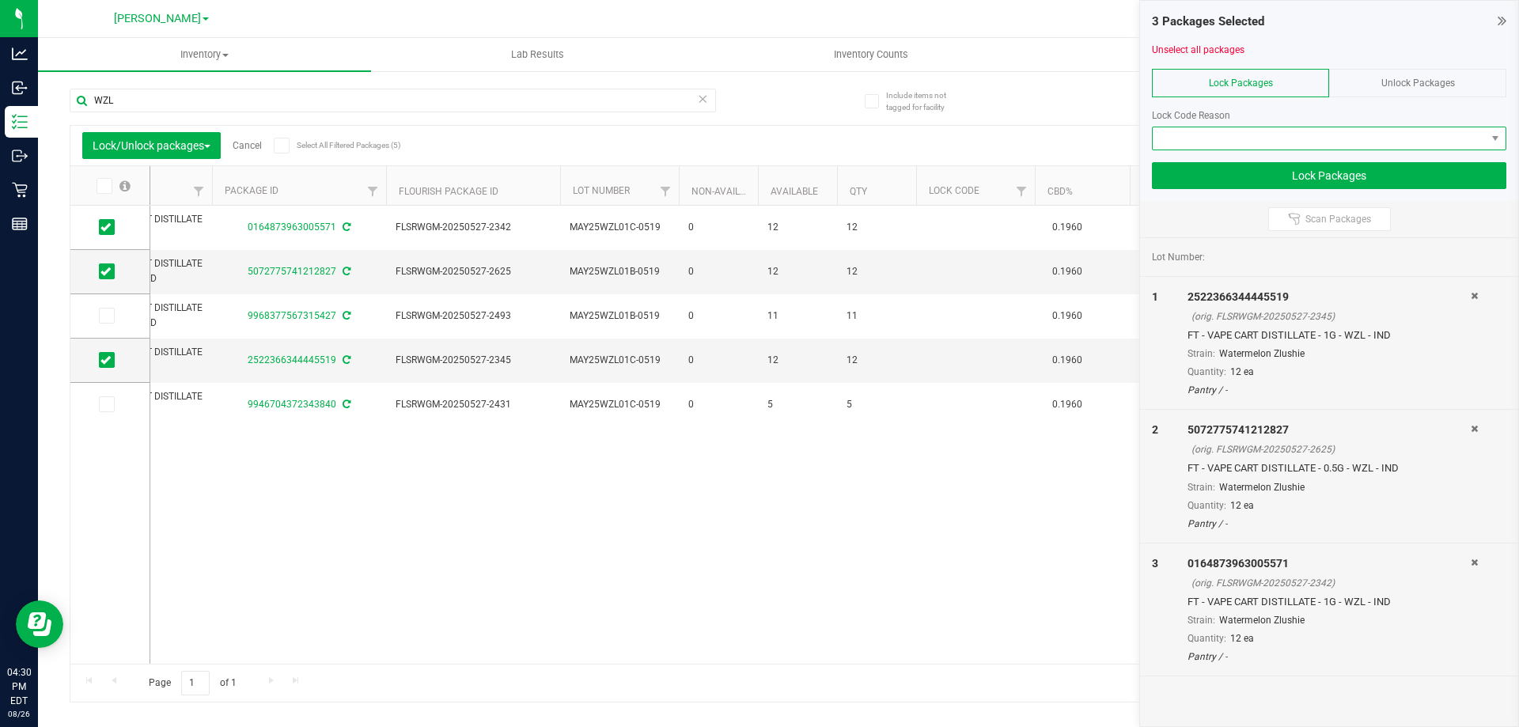
click at [1258, 131] on span at bounding box center [1319, 138] width 333 height 22
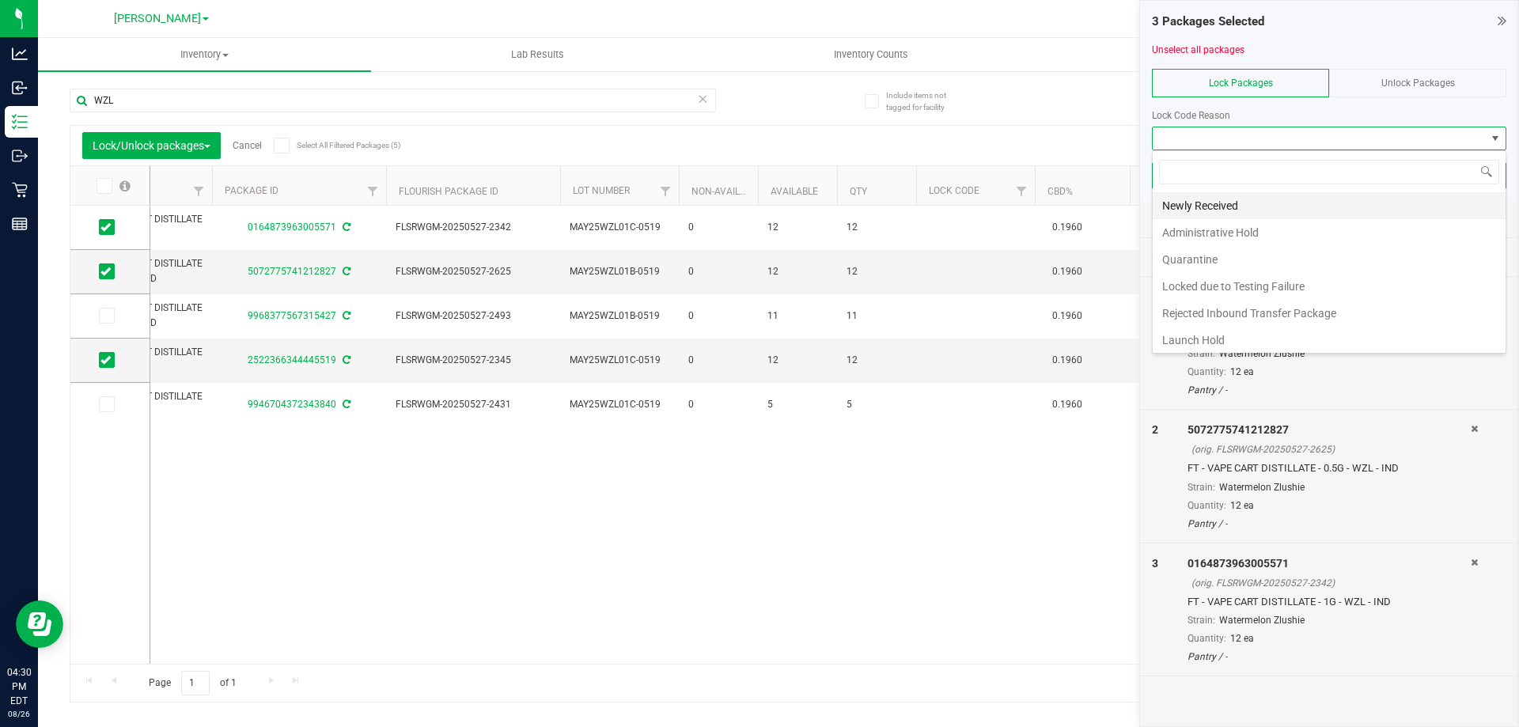
click at [1250, 209] on li "Newly Received" at bounding box center [1329, 205] width 353 height 27
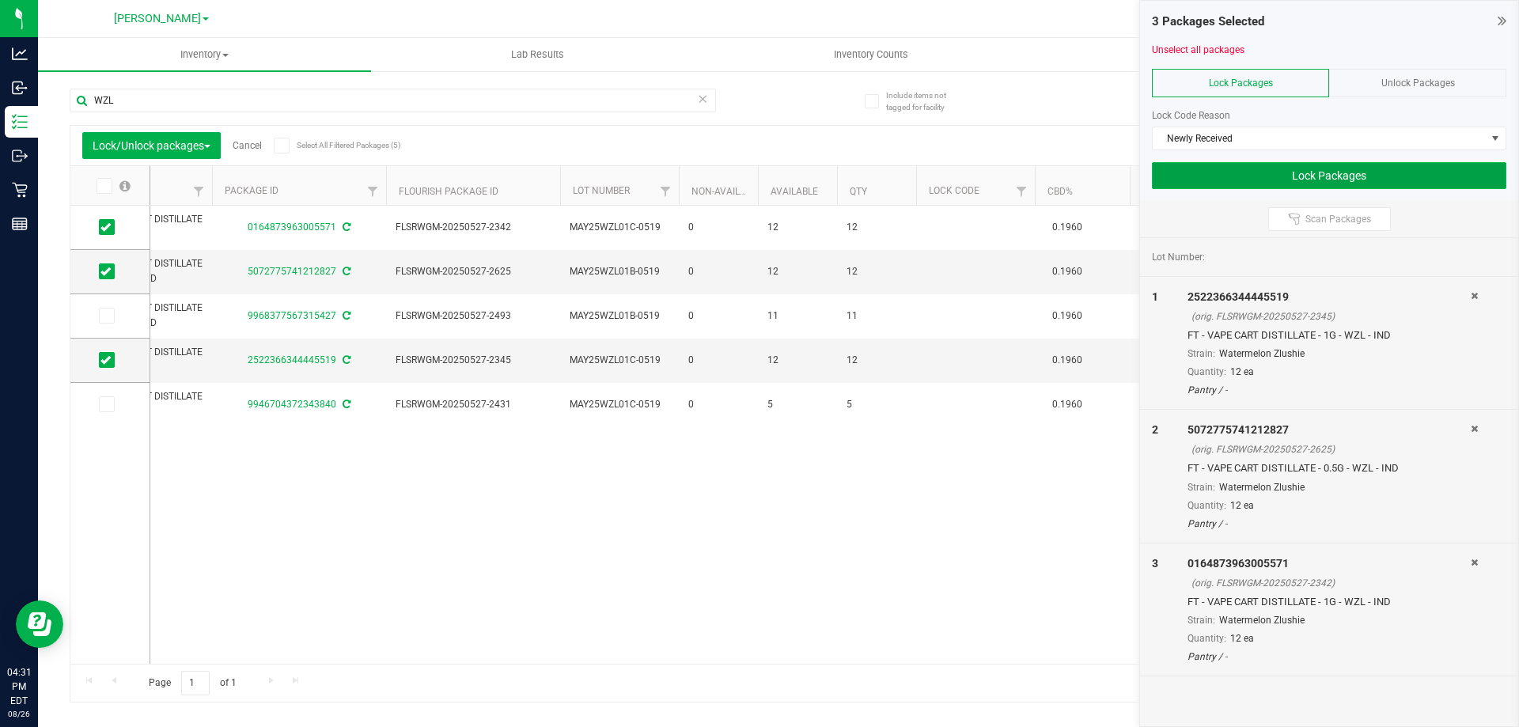
click at [1284, 168] on button "Lock Packages" at bounding box center [1329, 175] width 354 height 27
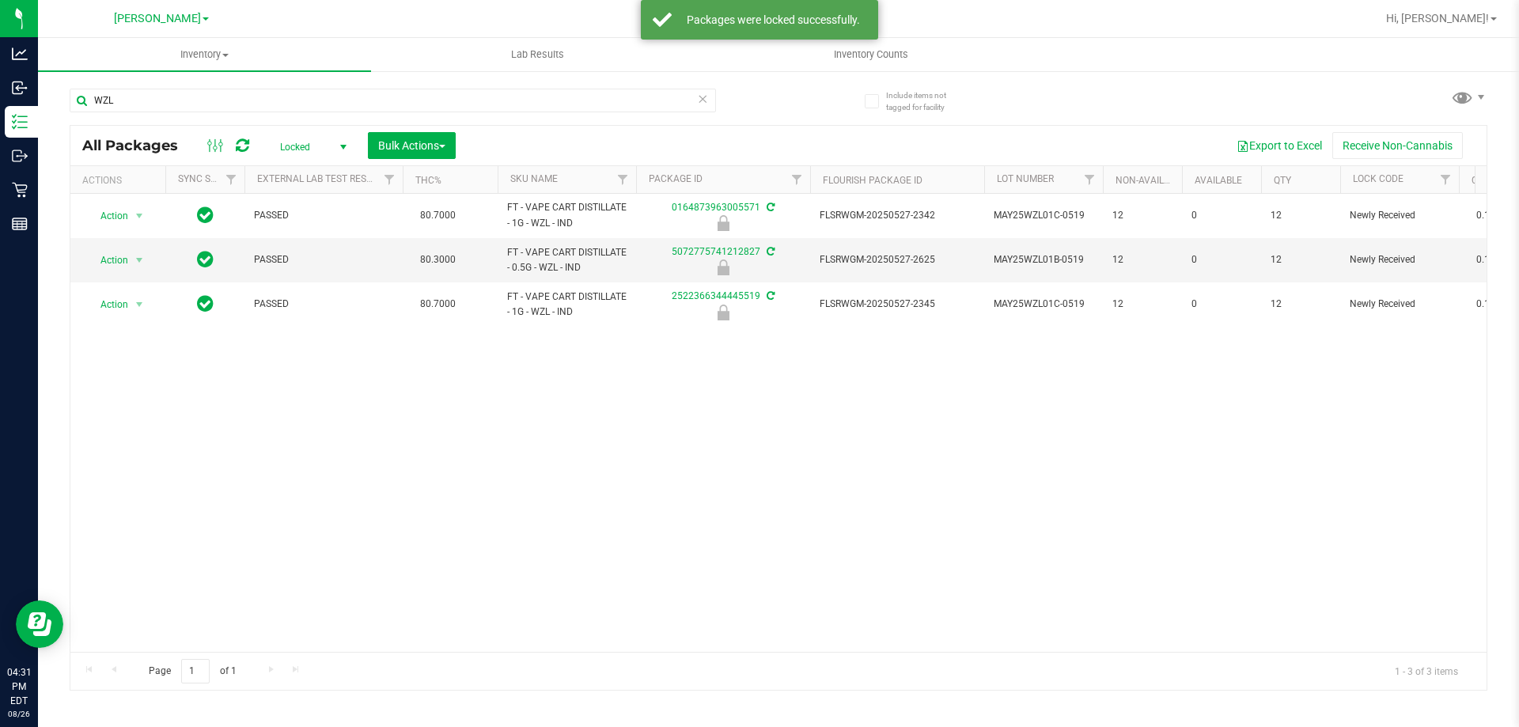
click at [155, 82] on div "WZL" at bounding box center [424, 99] width 709 height 51
click at [142, 100] on input "WZL" at bounding box center [393, 101] width 646 height 24
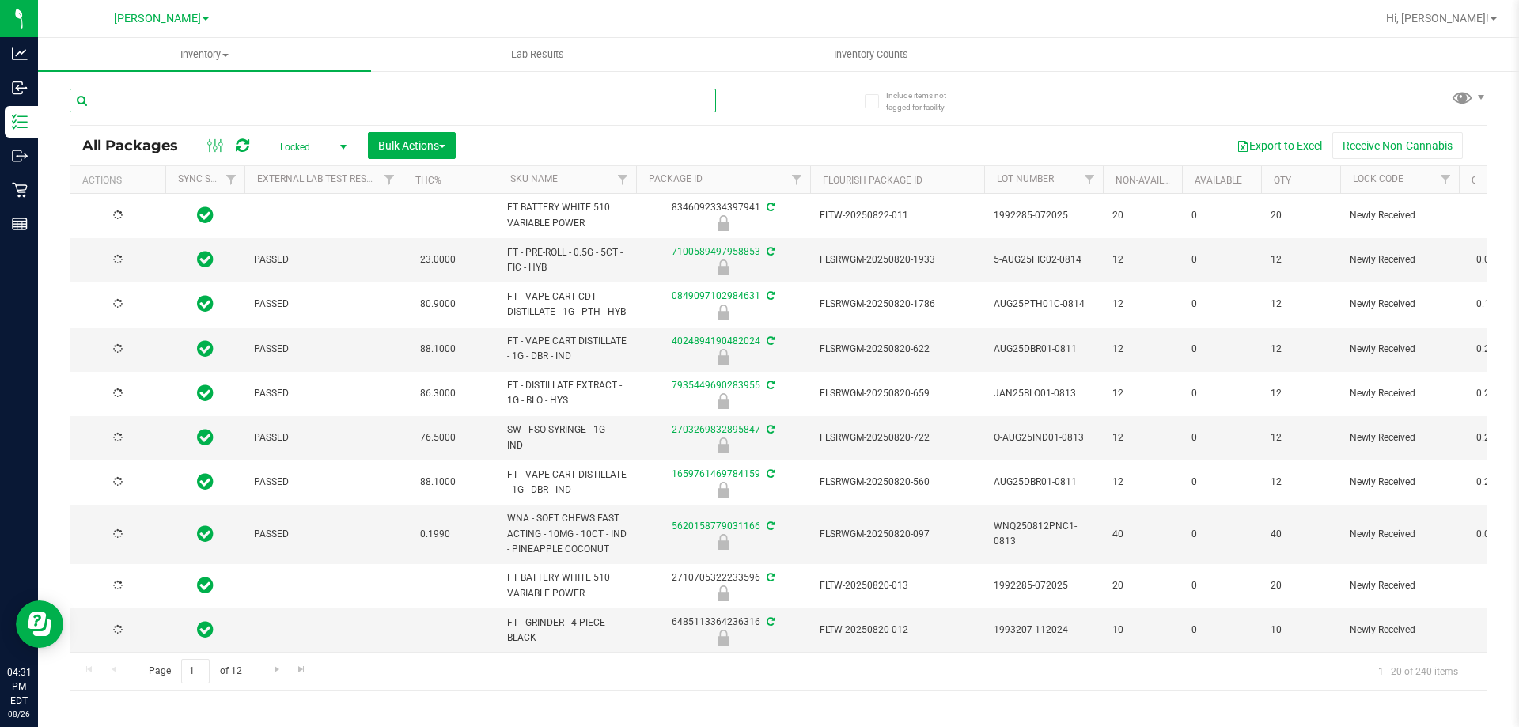
type input "[DATE]"
click at [294, 146] on span "Locked" at bounding box center [310, 147] width 87 height 22
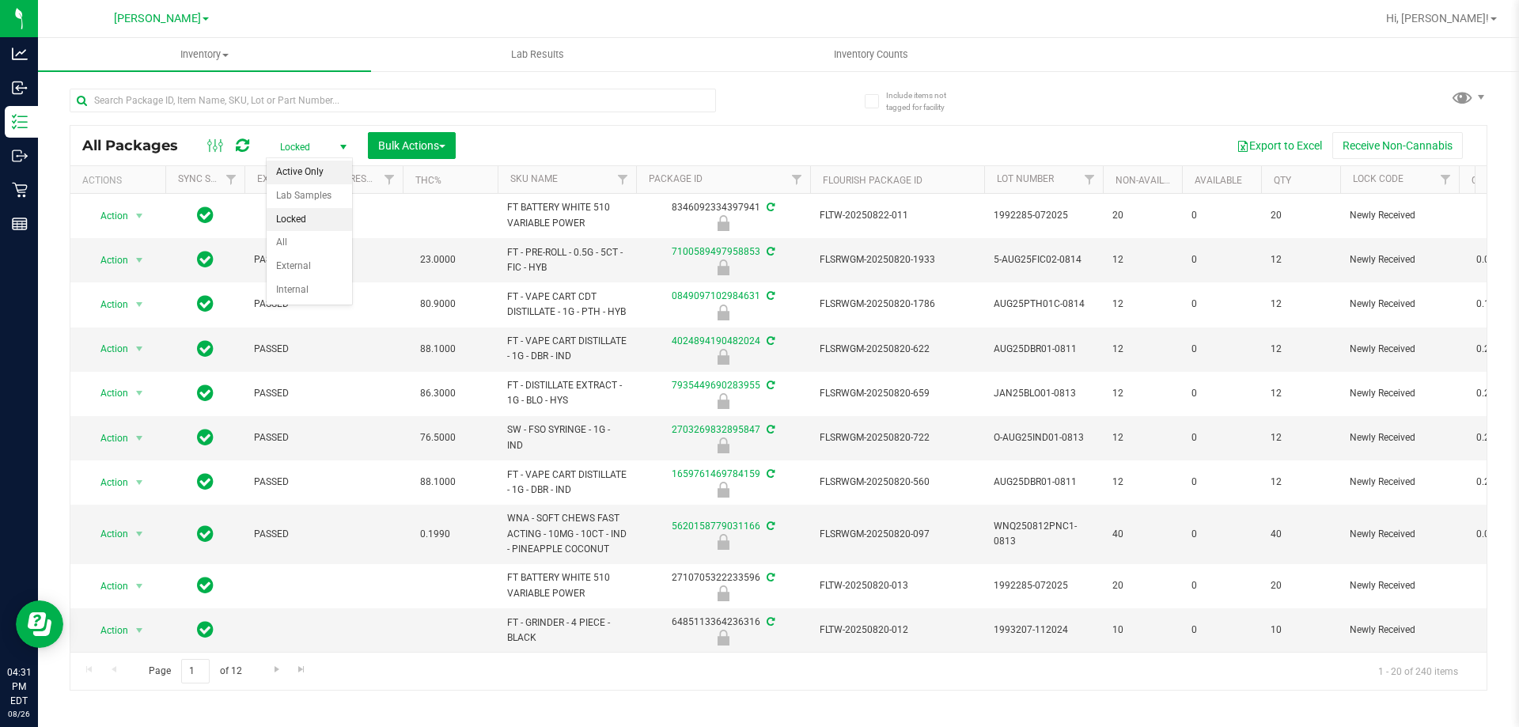
click at [306, 178] on li "Active Only" at bounding box center [309, 173] width 85 height 24
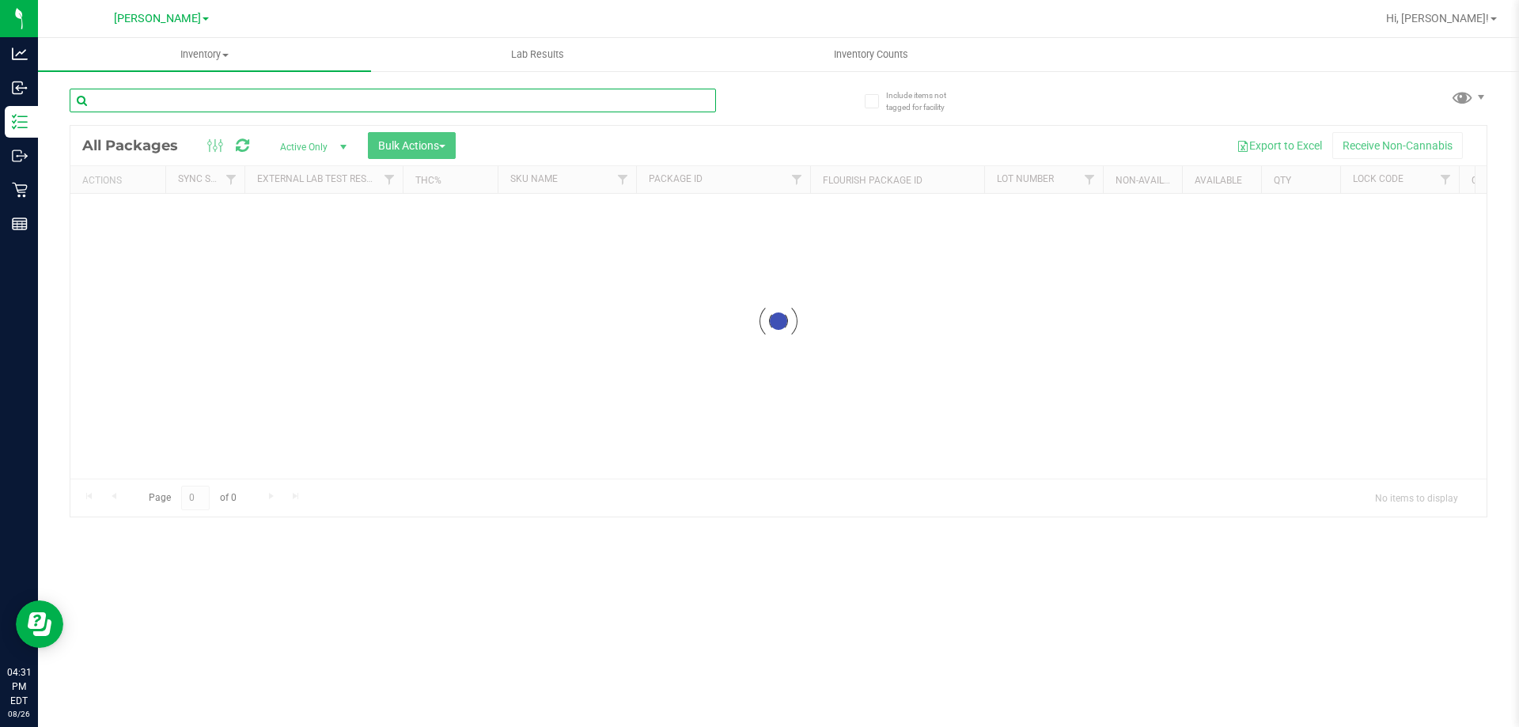
click at [268, 108] on input "text" at bounding box center [393, 101] width 646 height 24
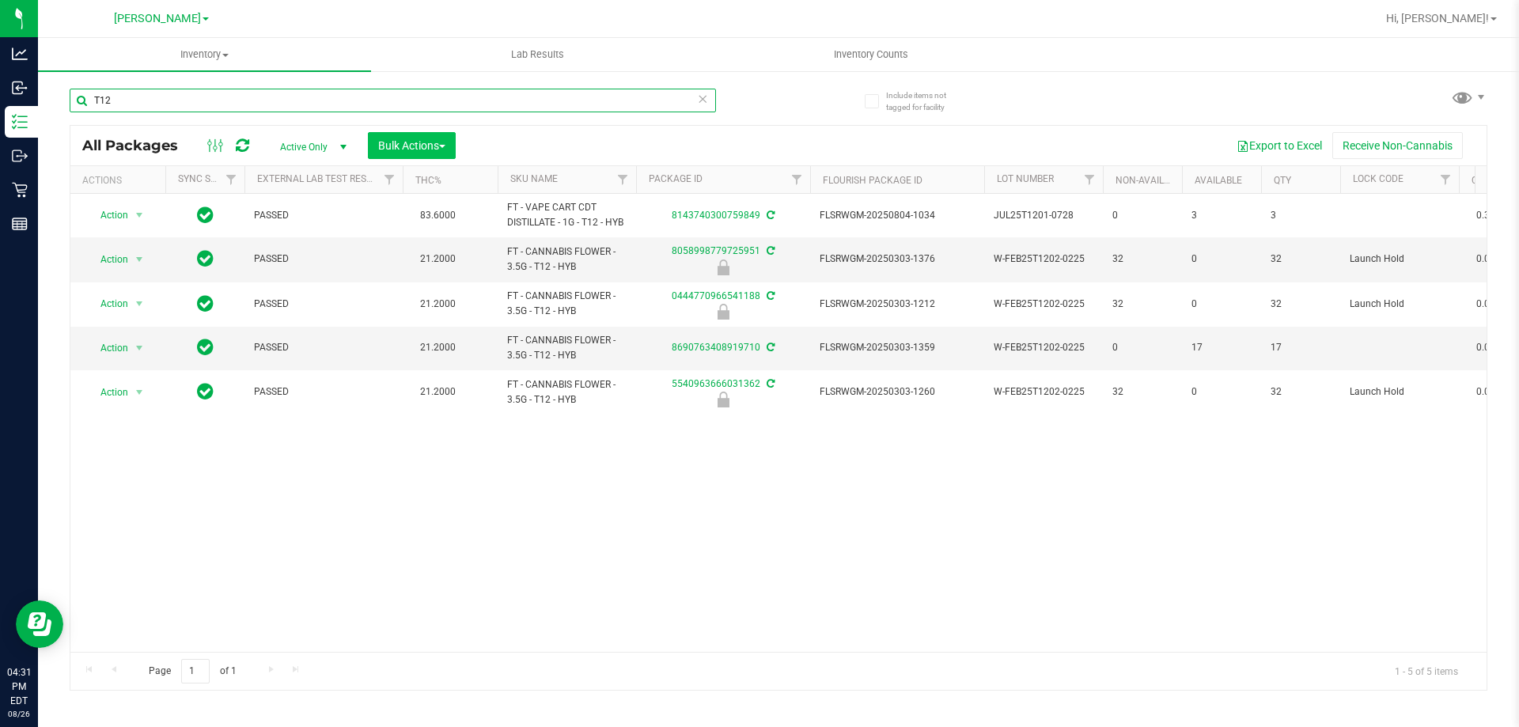
type input "T12"
click at [415, 146] on span "Bulk Actions" at bounding box center [411, 145] width 67 height 13
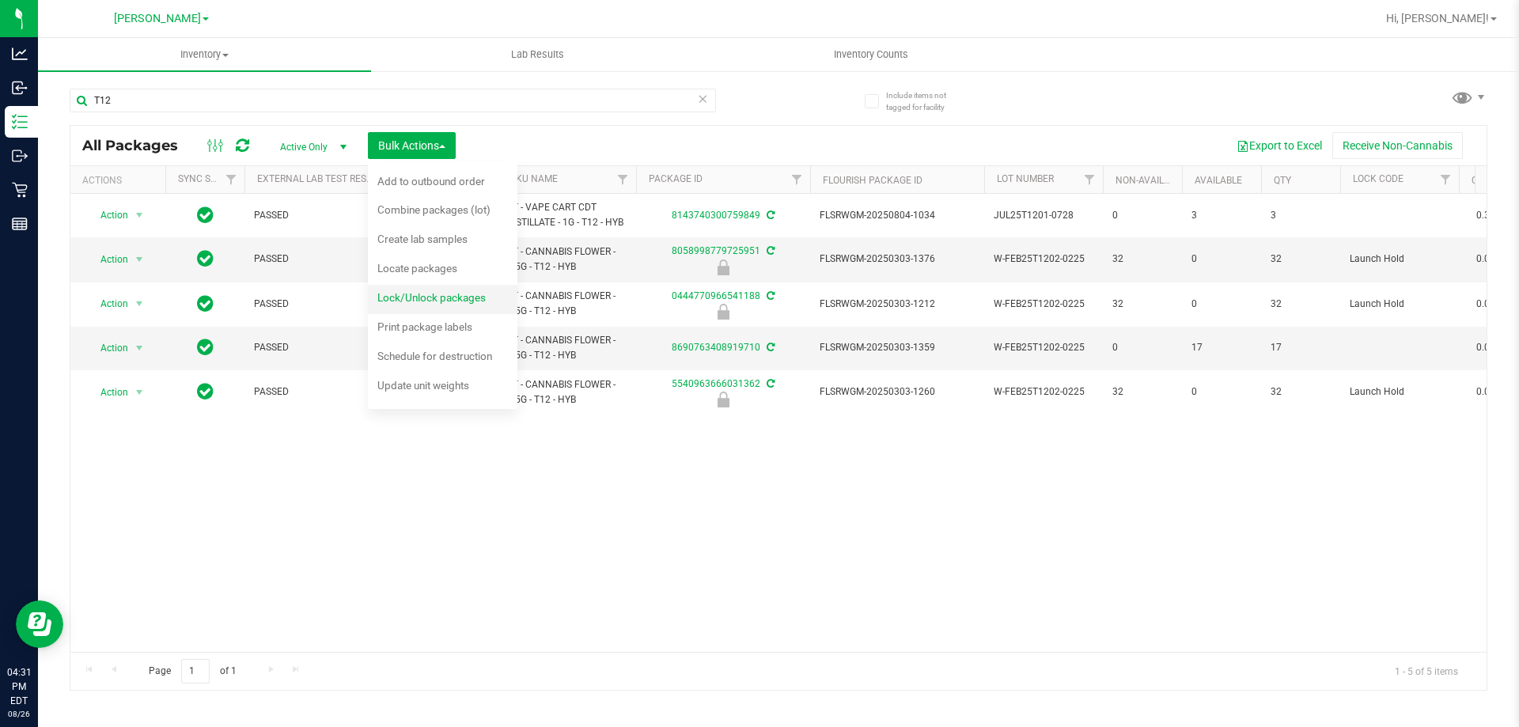
click at [413, 301] on span "Lock/Unlock packages" at bounding box center [431, 297] width 108 height 13
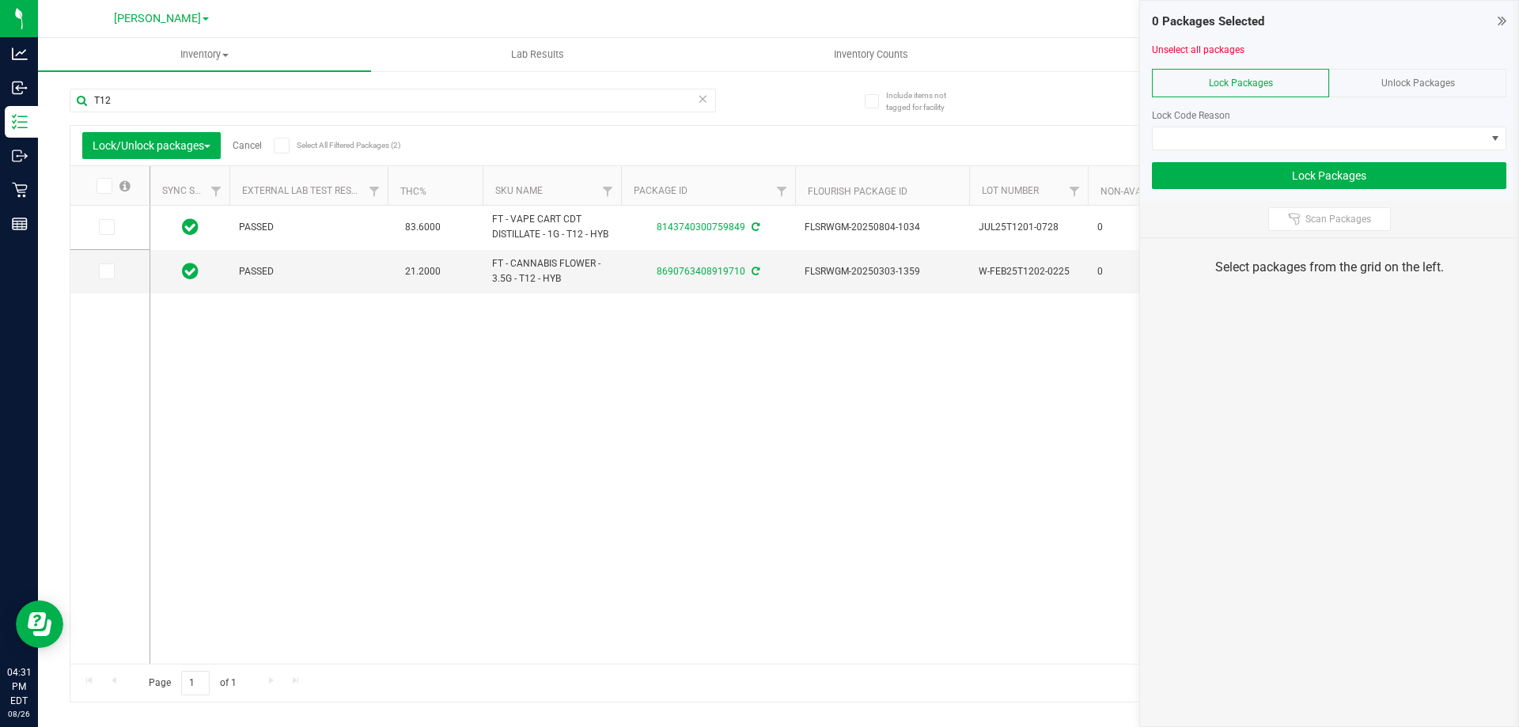
click at [1387, 79] on span "Unlock Packages" at bounding box center [1418, 83] width 74 height 11
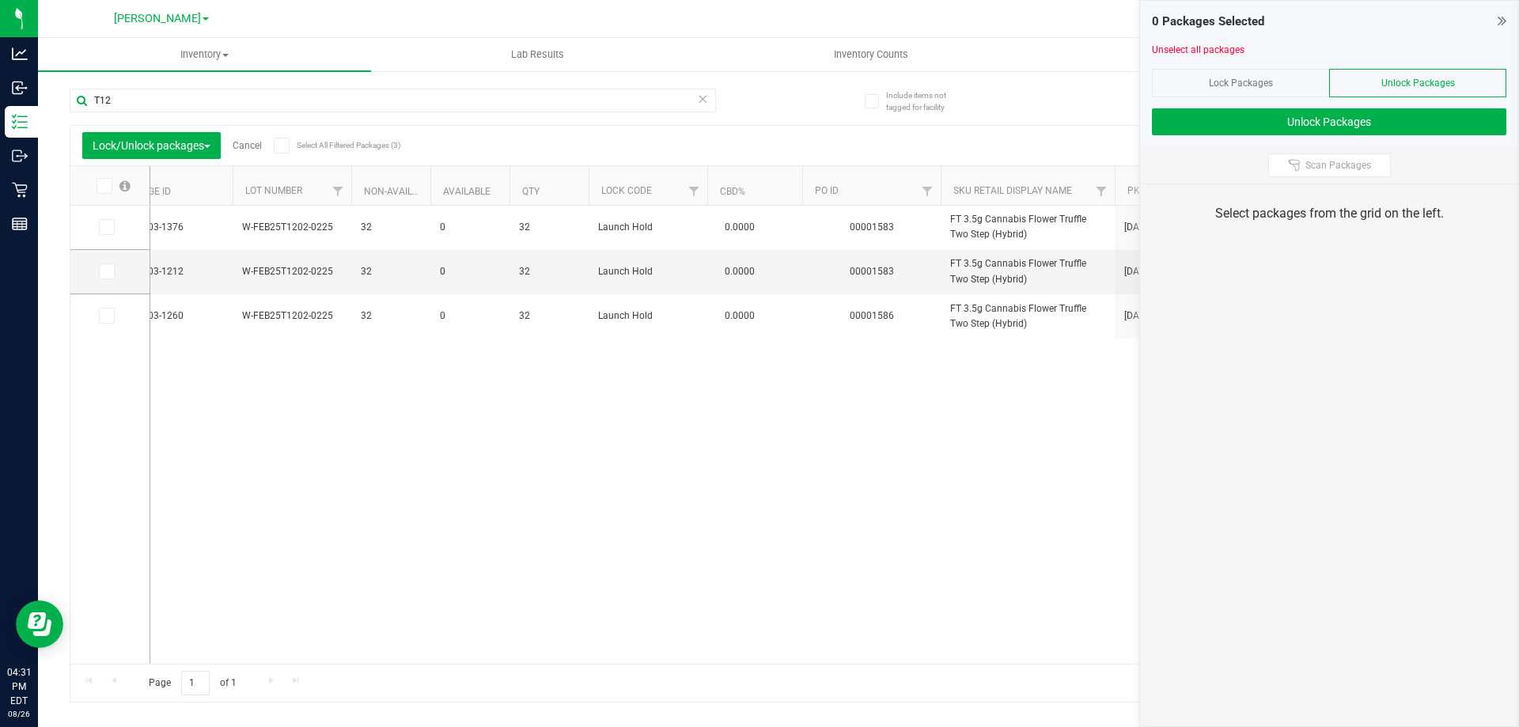
scroll to position [0, 740]
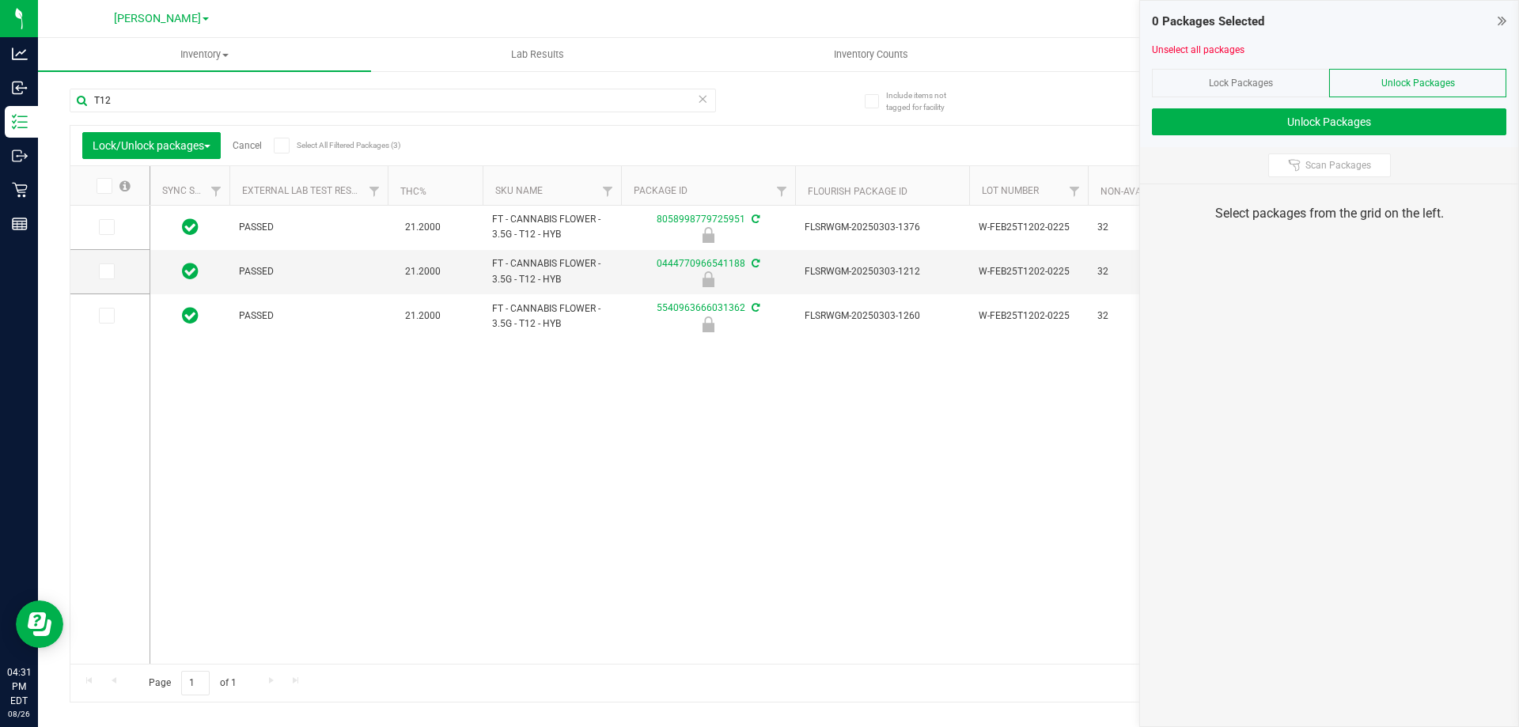
click at [105, 186] on icon at bounding box center [103, 186] width 10 height 0
click at [0, 0] on input "checkbox" at bounding box center [0, 0] width 0 height 0
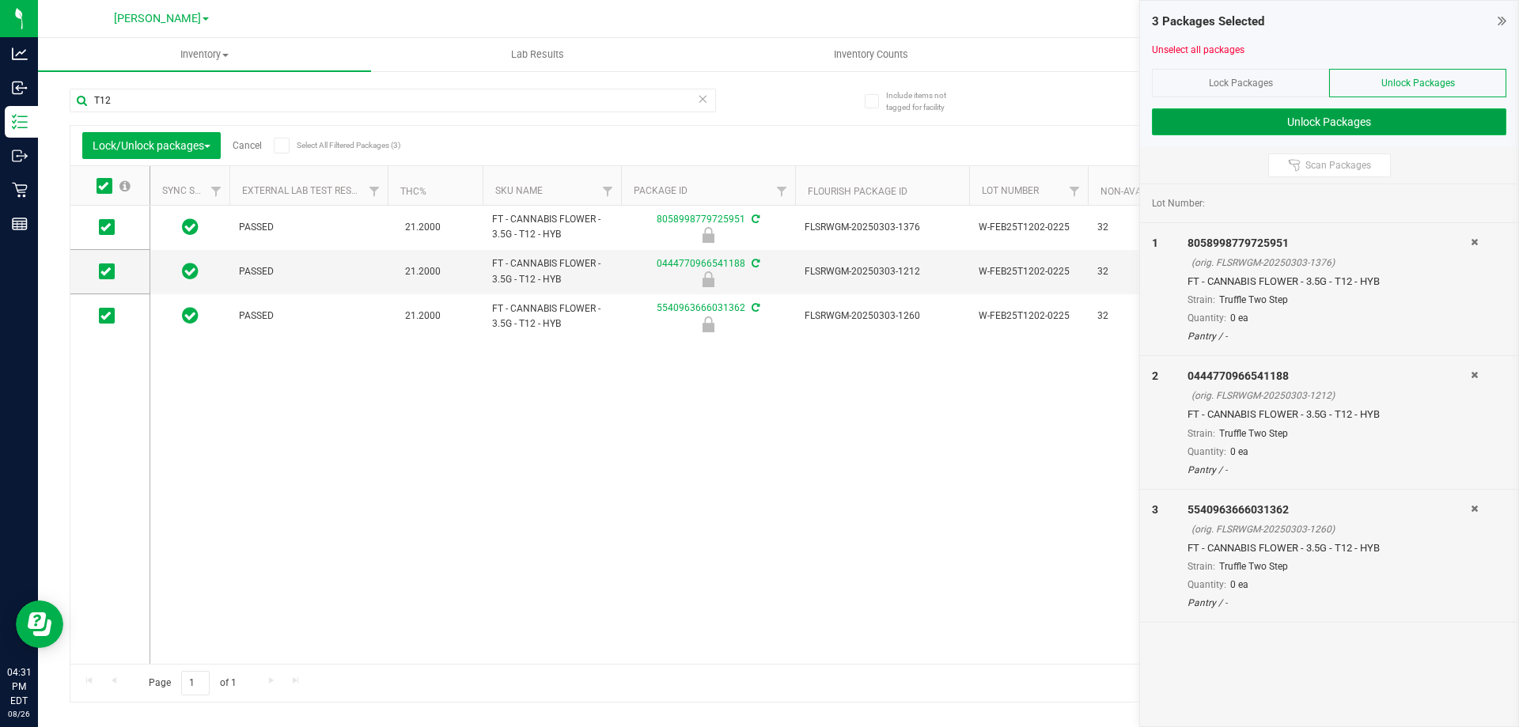
click at [1290, 127] on button "Unlock Packages" at bounding box center [1329, 121] width 354 height 27
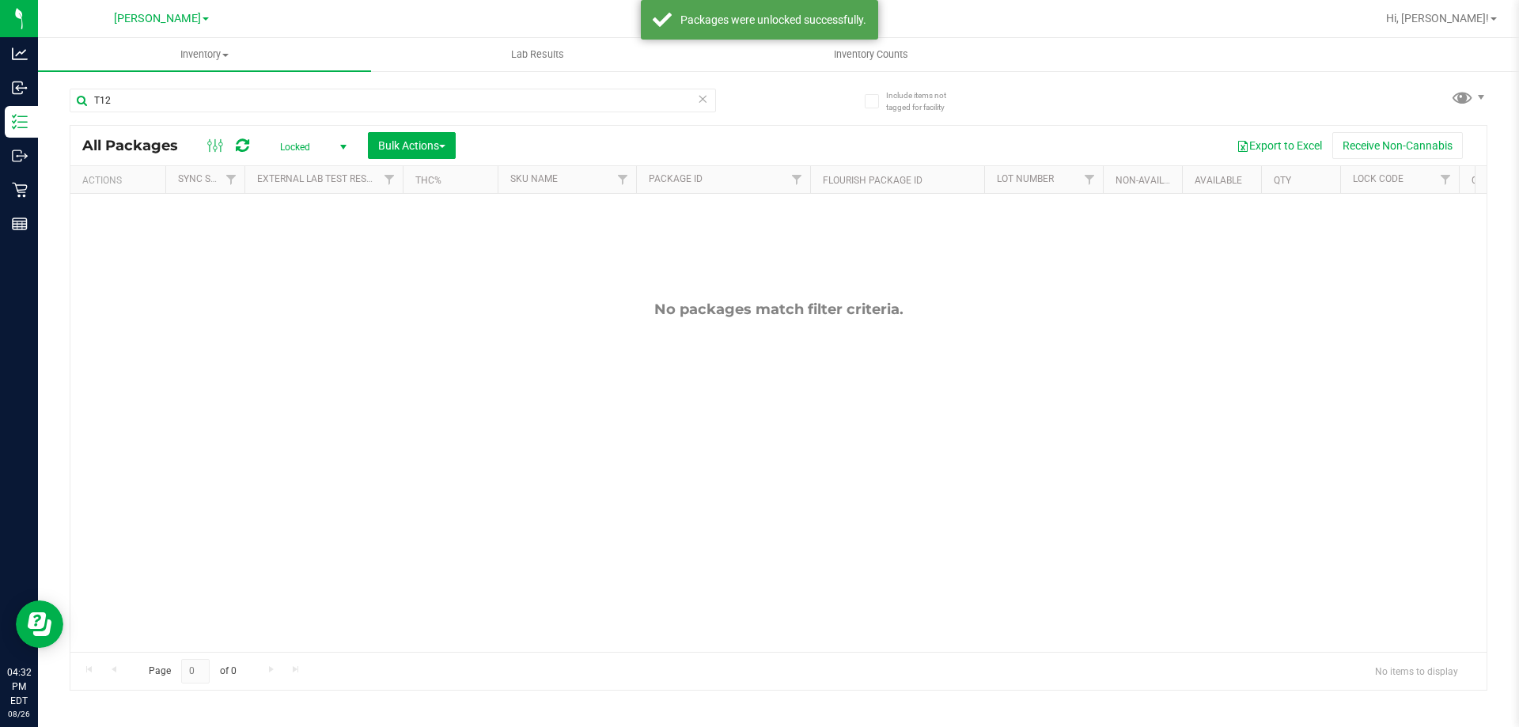
click at [298, 144] on span "Locked" at bounding box center [310, 147] width 87 height 22
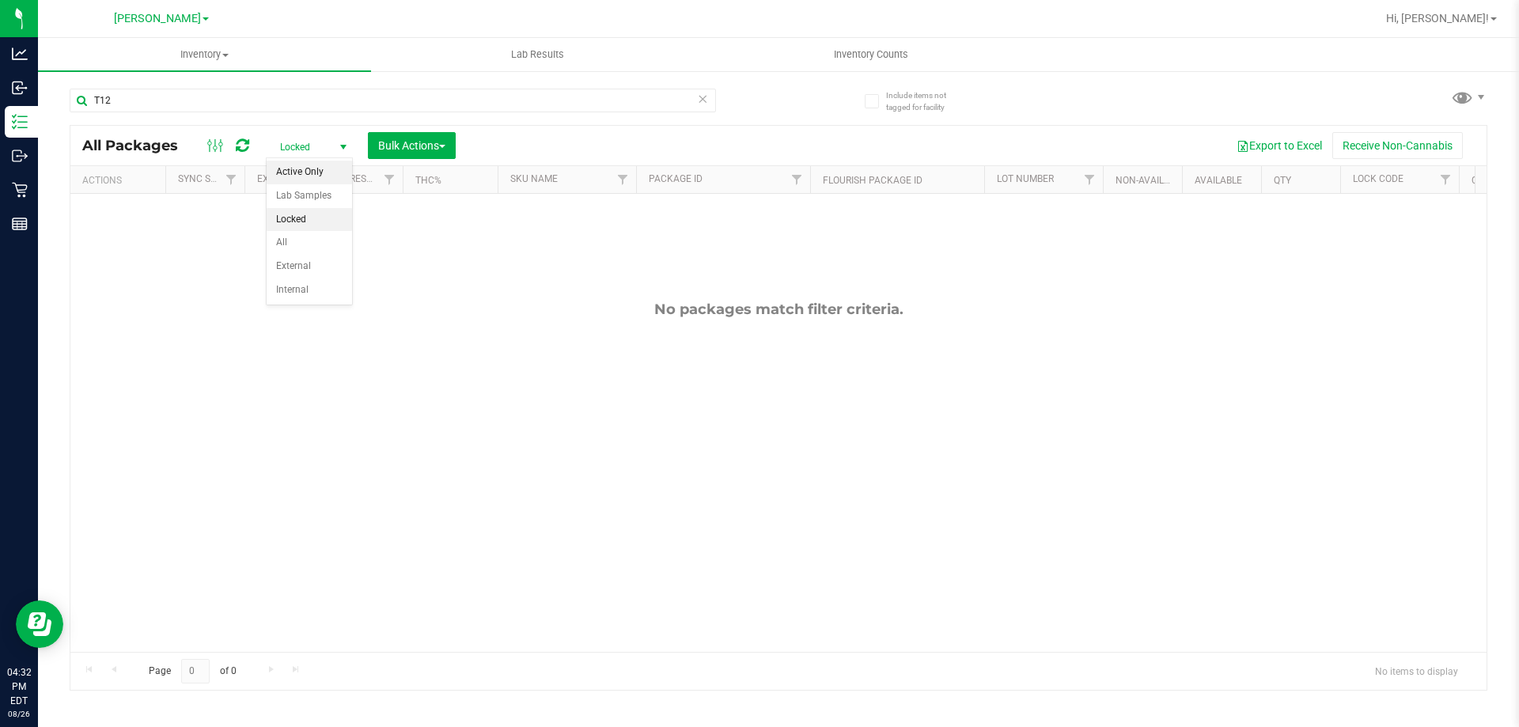
click at [284, 175] on li "Active Only" at bounding box center [309, 173] width 85 height 24
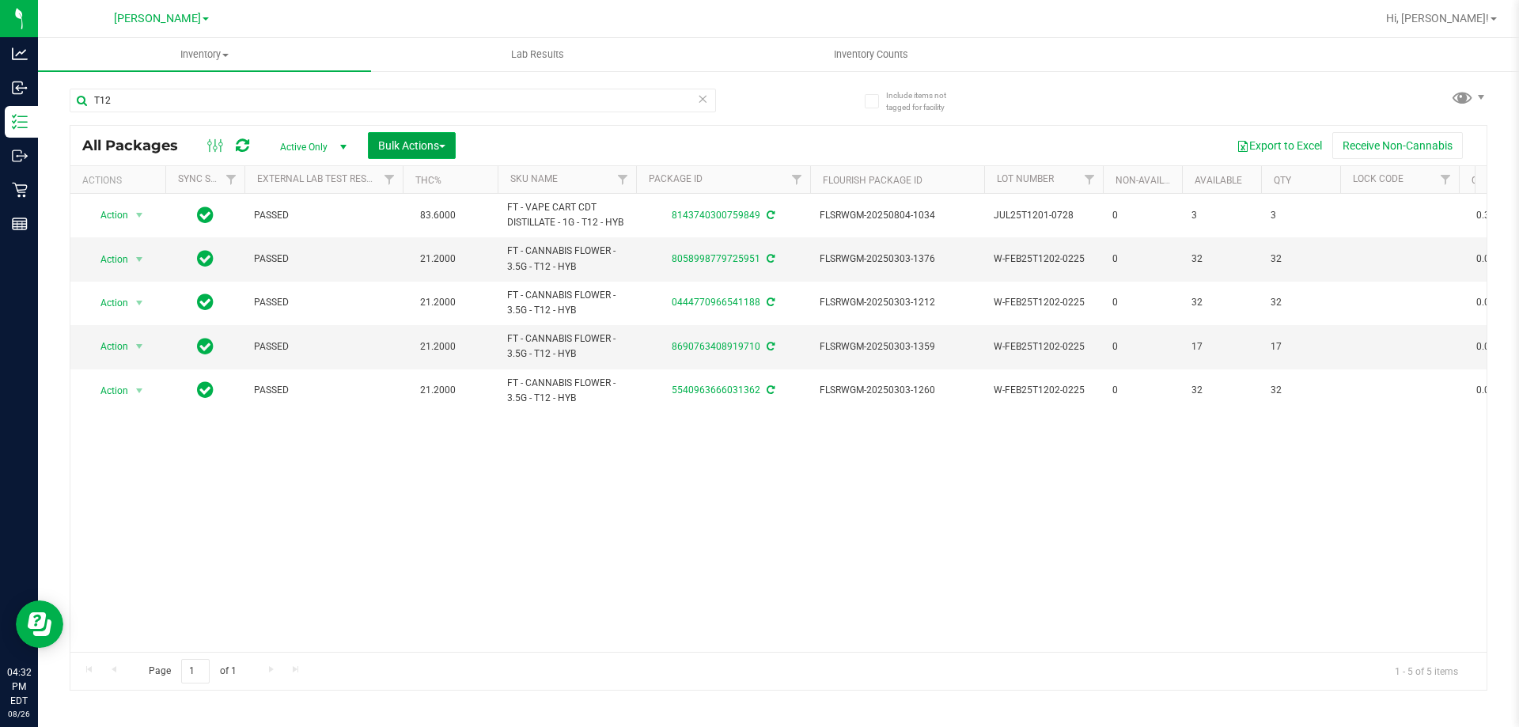
click at [401, 141] on span "Bulk Actions" at bounding box center [411, 145] width 67 height 13
click at [440, 301] on span "Lock/Unlock packages" at bounding box center [431, 297] width 108 height 13
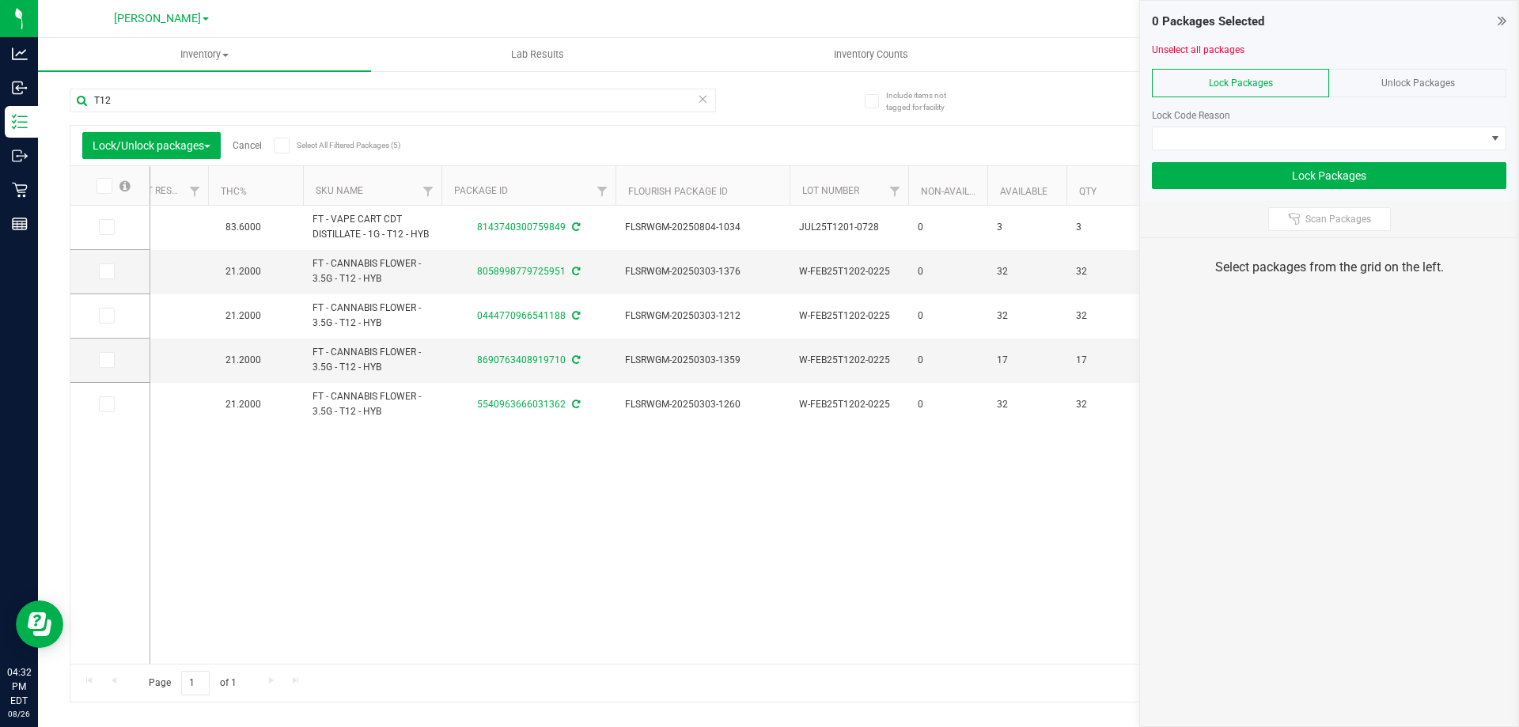
scroll to position [0, 161]
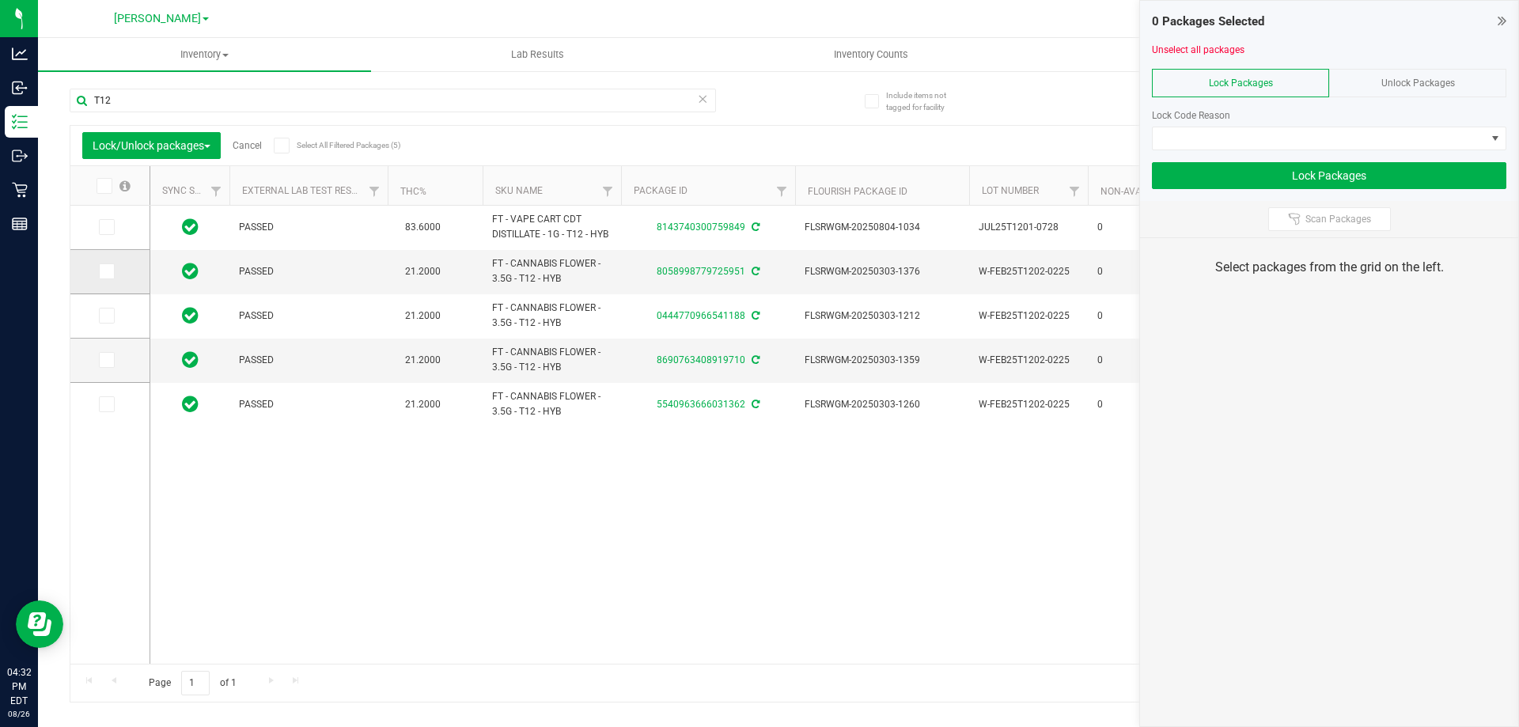
click at [103, 271] on icon at bounding box center [105, 271] width 10 height 0
click at [0, 0] on input "checkbox" at bounding box center [0, 0] width 0 height 0
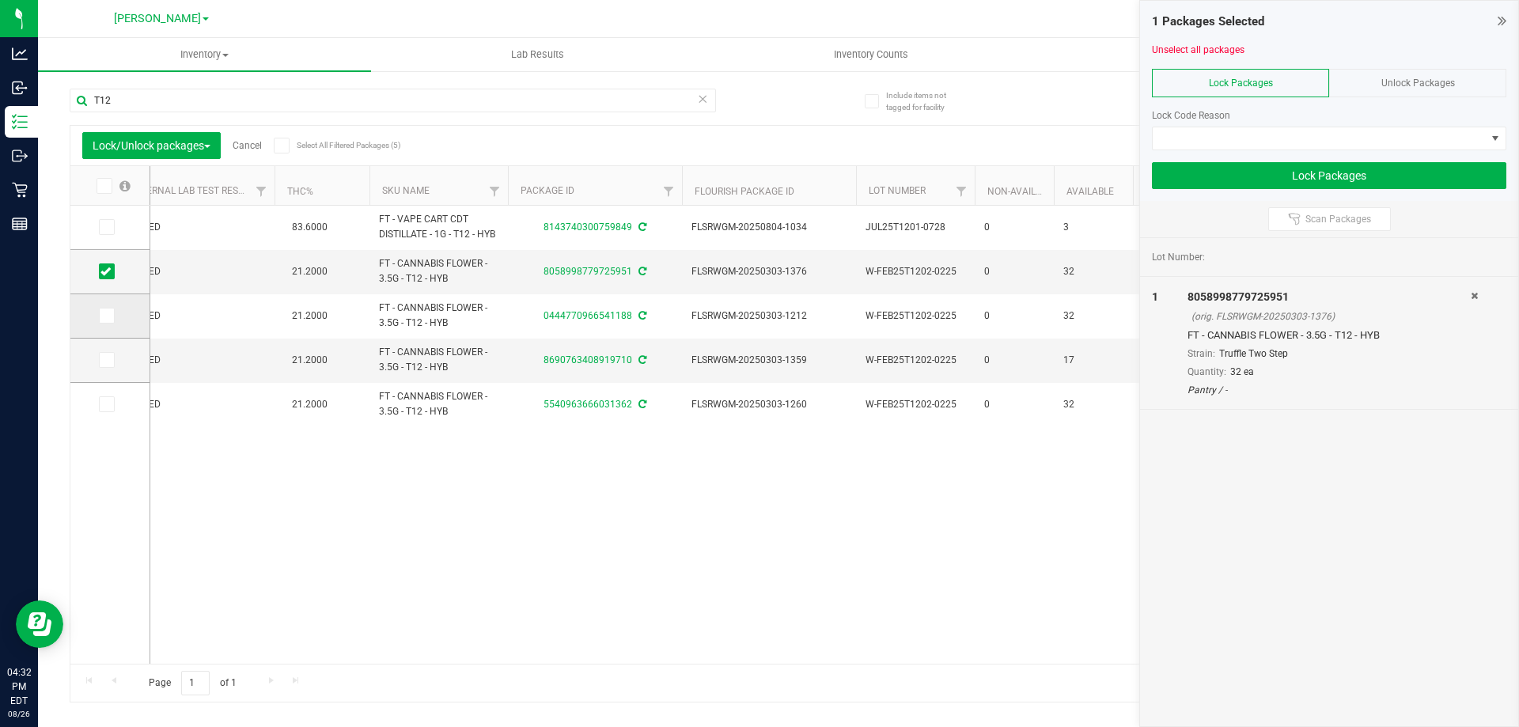
click at [103, 316] on icon at bounding box center [105, 316] width 10 height 0
click at [0, 0] on input "checkbox" at bounding box center [0, 0] width 0 height 0
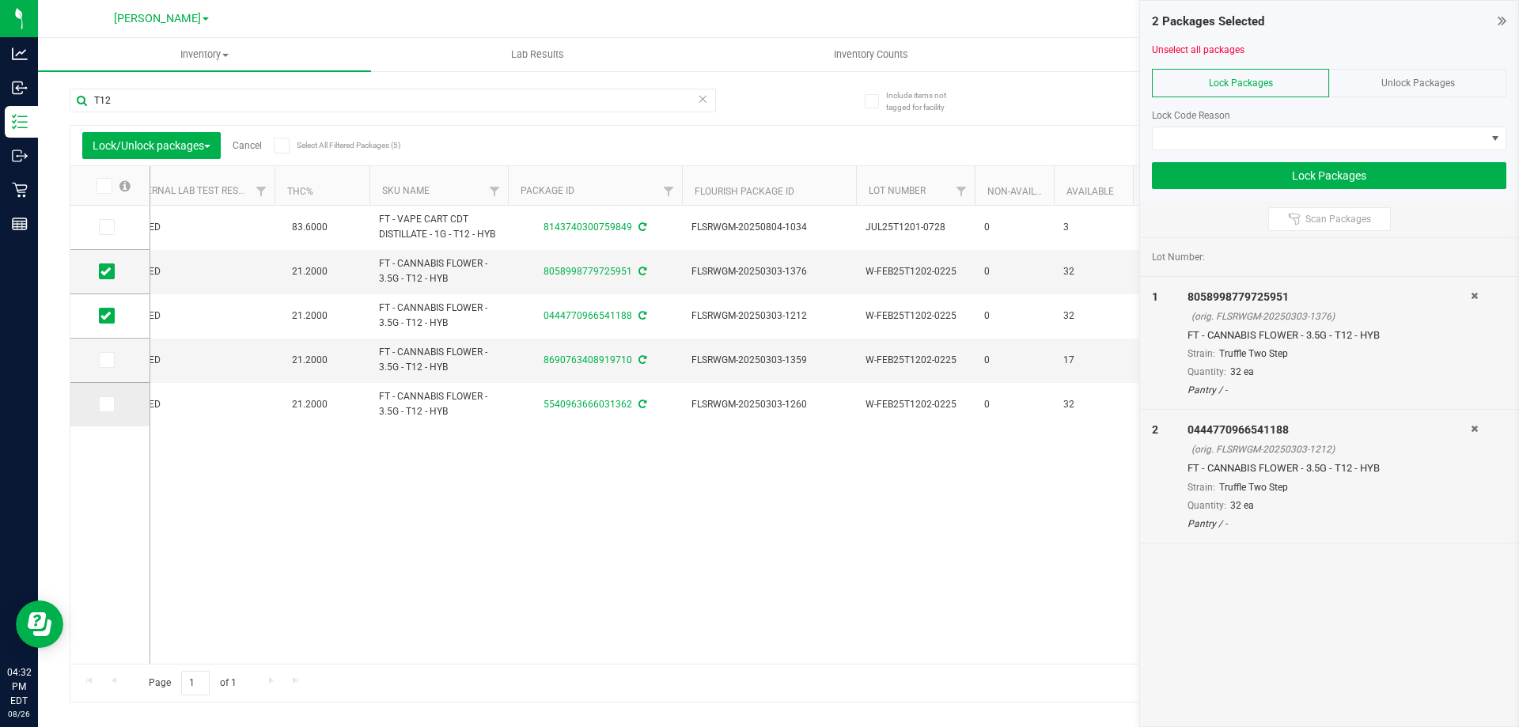
click at [108, 404] on icon at bounding box center [105, 404] width 10 height 0
click at [0, 0] on input "checkbox" at bounding box center [0, 0] width 0 height 0
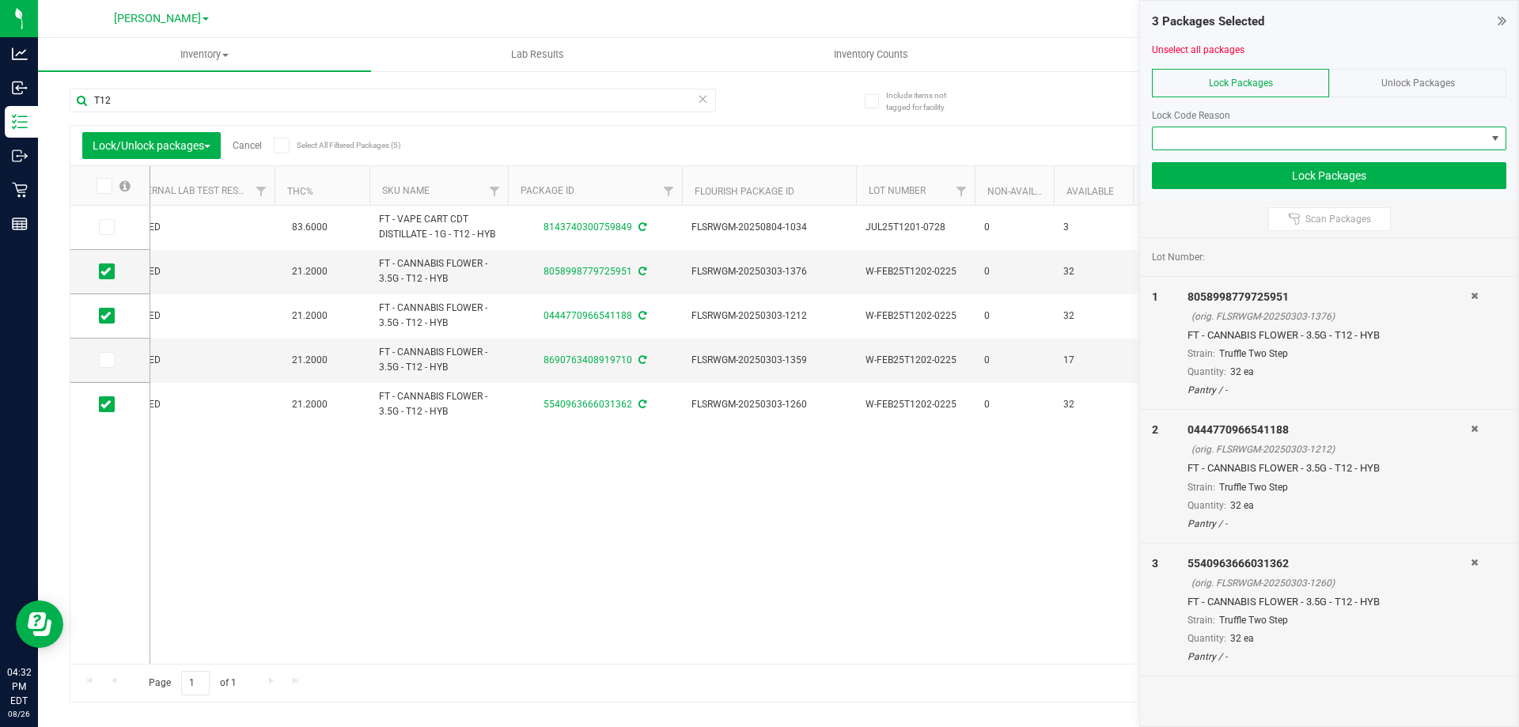
click at [1176, 132] on span at bounding box center [1319, 138] width 333 height 22
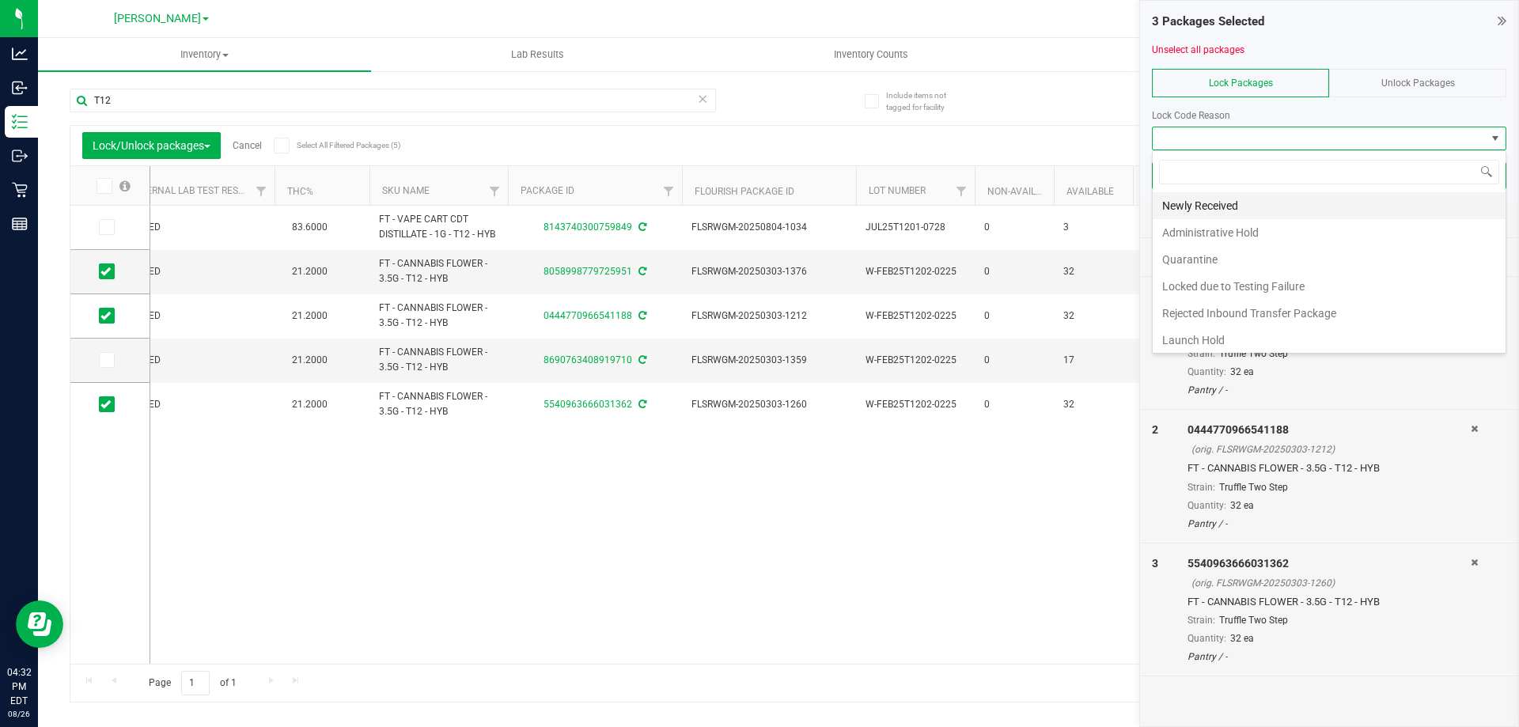
click at [1206, 213] on li "Newly Received" at bounding box center [1329, 205] width 353 height 27
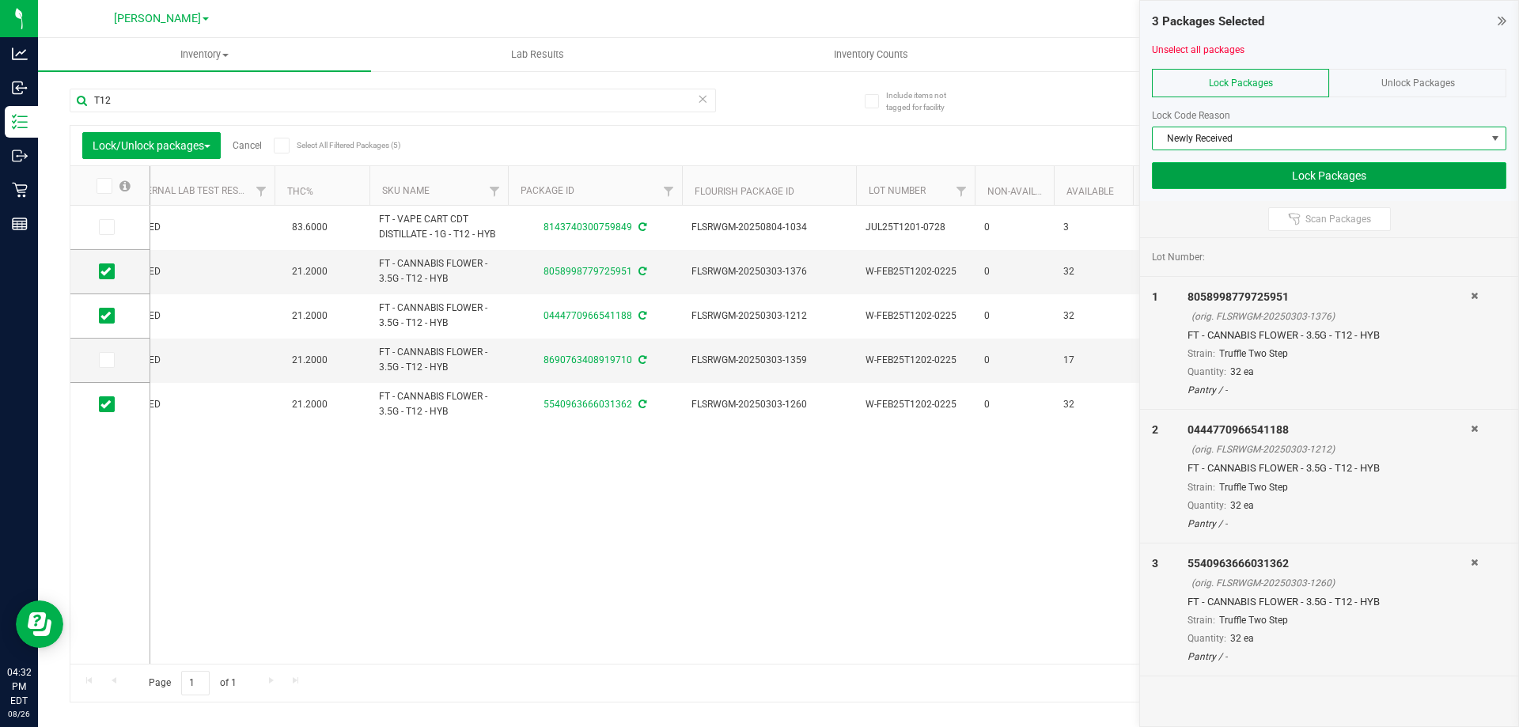
click at [1324, 173] on button "Lock Packages" at bounding box center [1329, 175] width 354 height 27
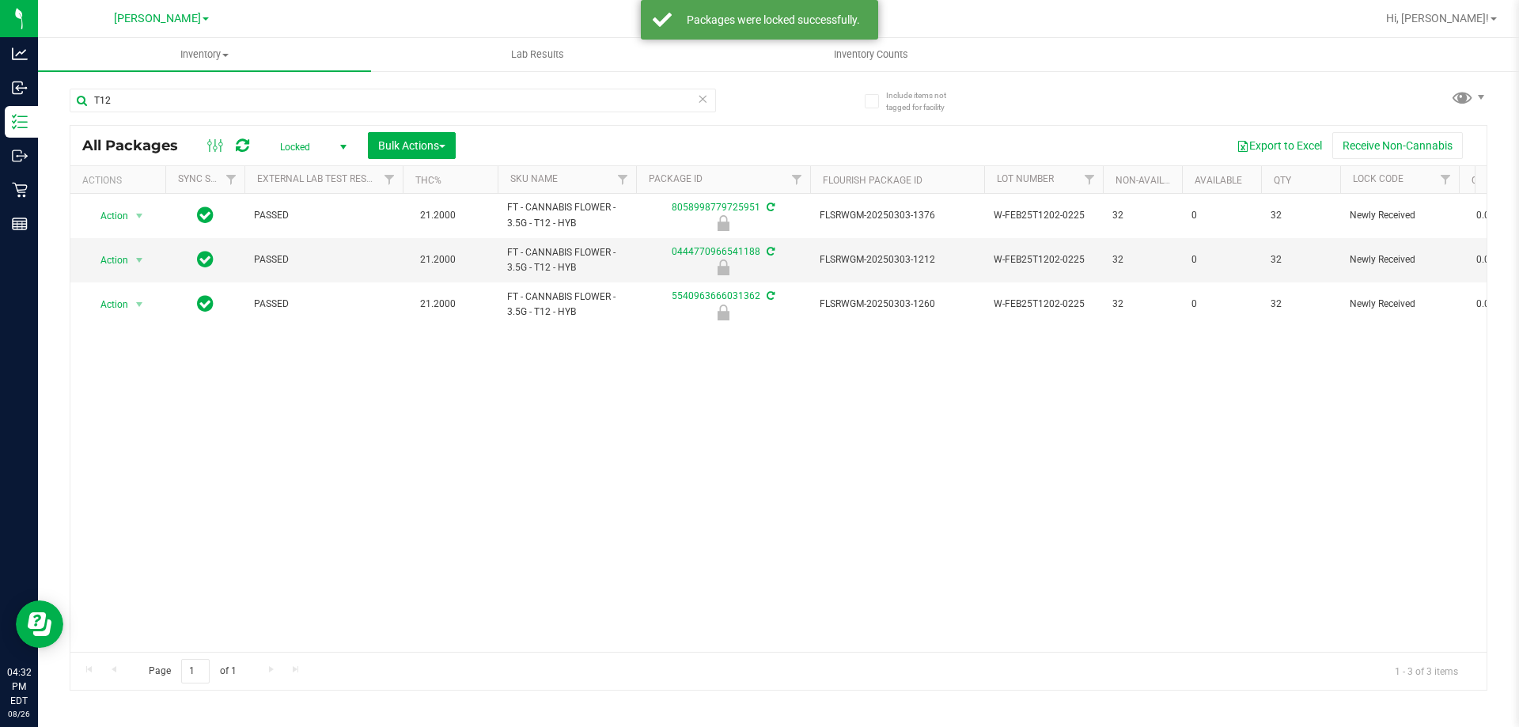
click at [846, 542] on div "Action Action Edit attributes Global inventory Locate package Package audit log…" at bounding box center [778, 423] width 1416 height 458
click at [511, 513] on div "Action Action Edit attributes Global inventory Locate package Package audit log…" at bounding box center [778, 423] width 1416 height 458
click at [549, 422] on div "Action Action Edit attributes Global inventory Locate package Package audit log…" at bounding box center [778, 423] width 1416 height 458
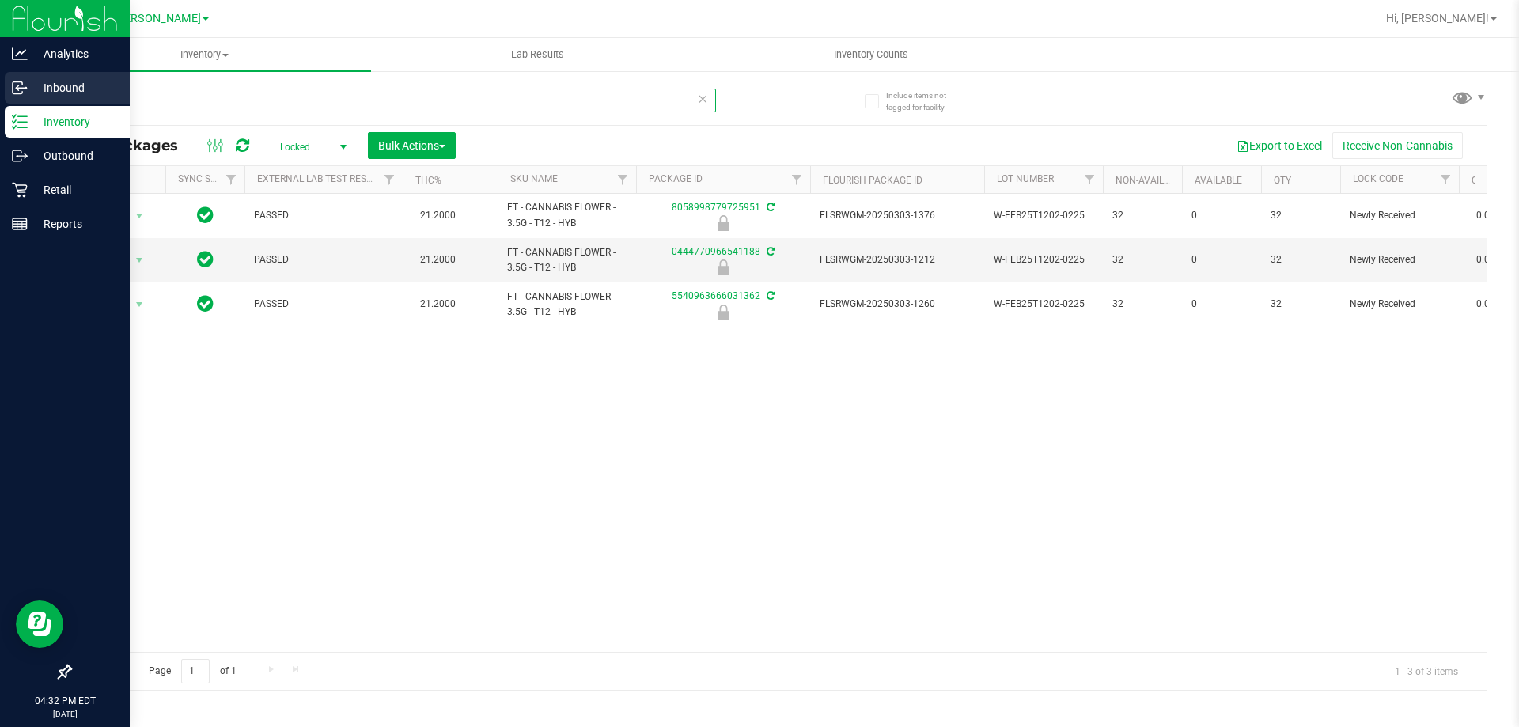
drag, startPoint x: 131, startPoint y: 100, endPoint x: 20, endPoint y: 95, distance: 110.9
click at [34, 95] on div "Analytics Inbound Inventory Outbound Retail Reports 04:32 PM EDT [DATE] 08/26 […" at bounding box center [759, 363] width 1519 height 727
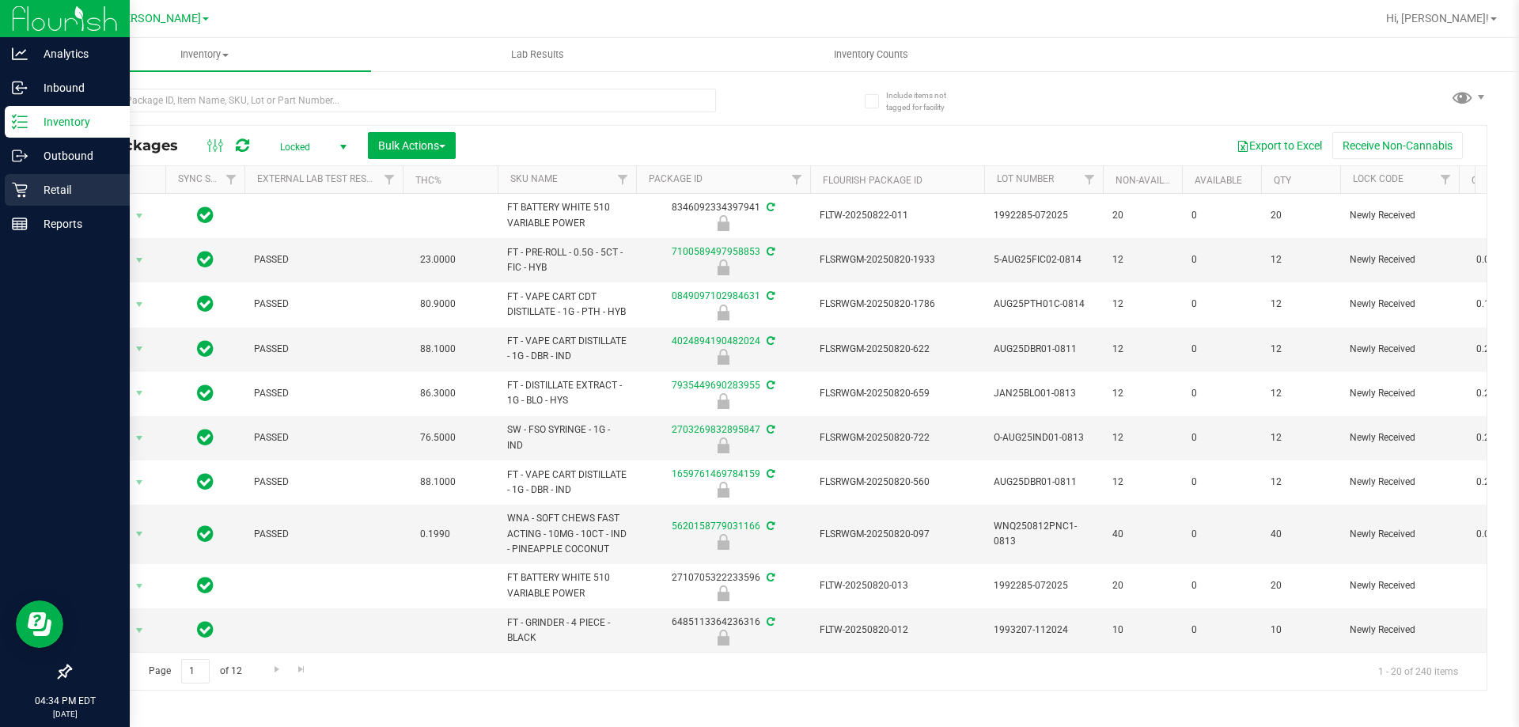
click at [75, 192] on p "Retail" at bounding box center [75, 189] width 95 height 19
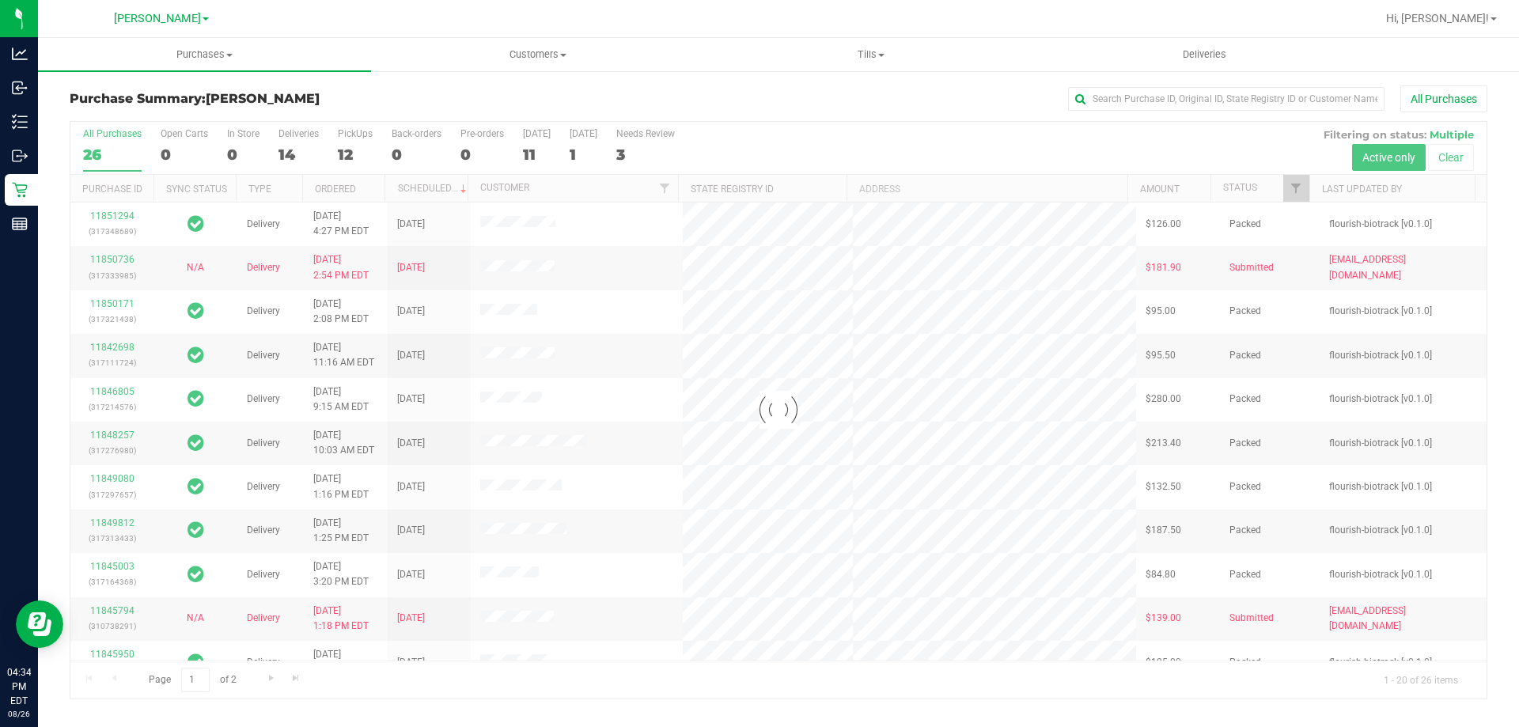
click at [1292, 186] on div at bounding box center [778, 410] width 1416 height 577
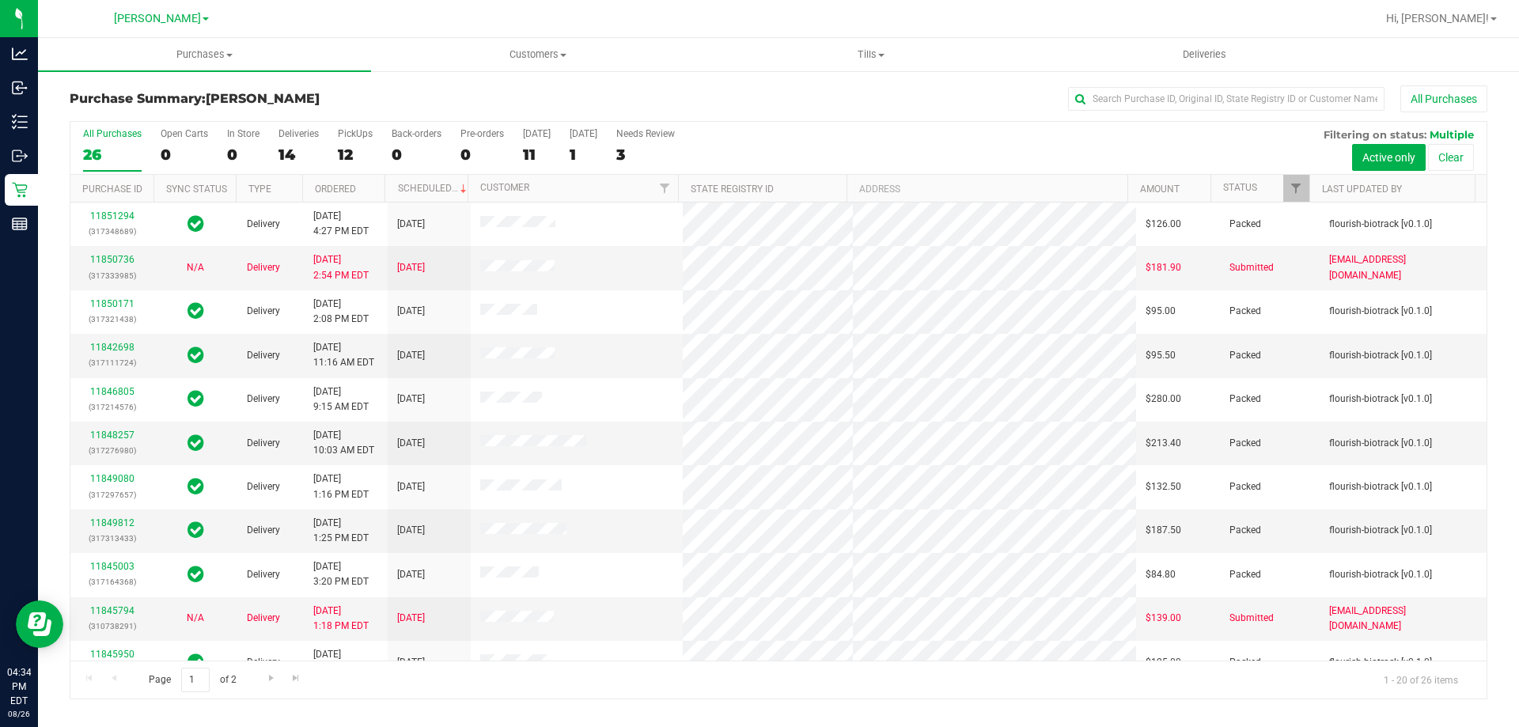
click at [733, 97] on div "All Purchases" at bounding box center [1014, 98] width 945 height 27
